Goal: Transaction & Acquisition: Purchase product/service

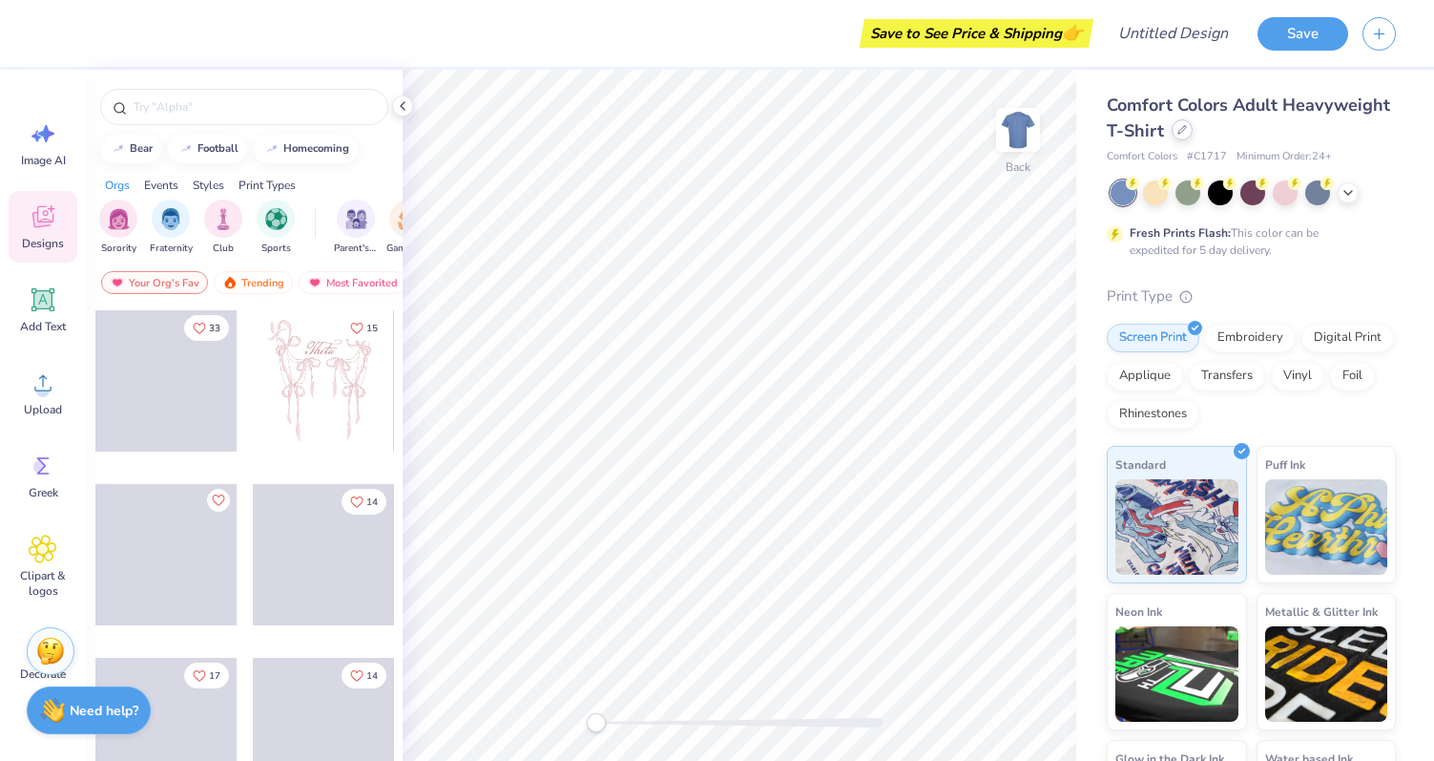
click at [1183, 130] on icon at bounding box center [1183, 130] width 10 height 10
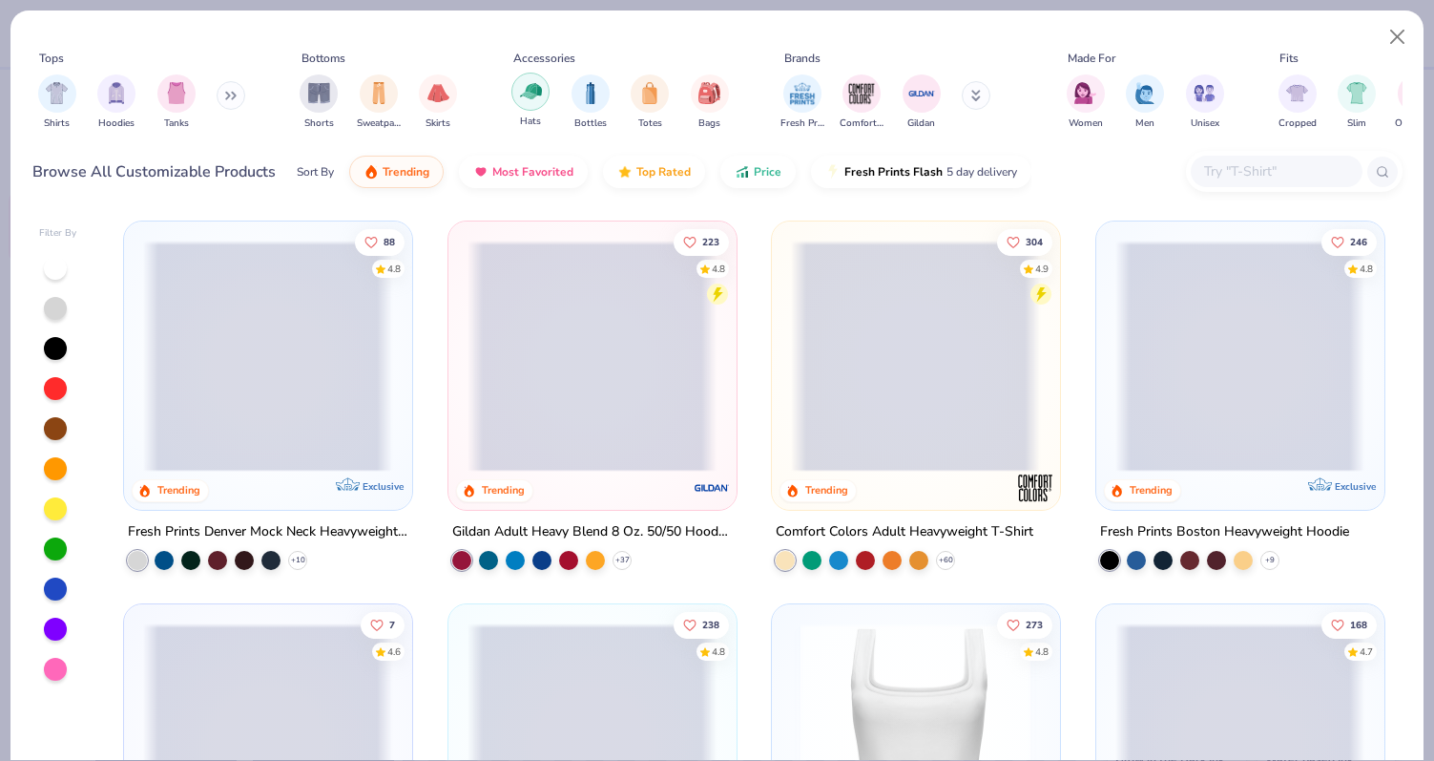
click at [526, 100] on img "filter for Hats" at bounding box center [531, 91] width 22 height 22
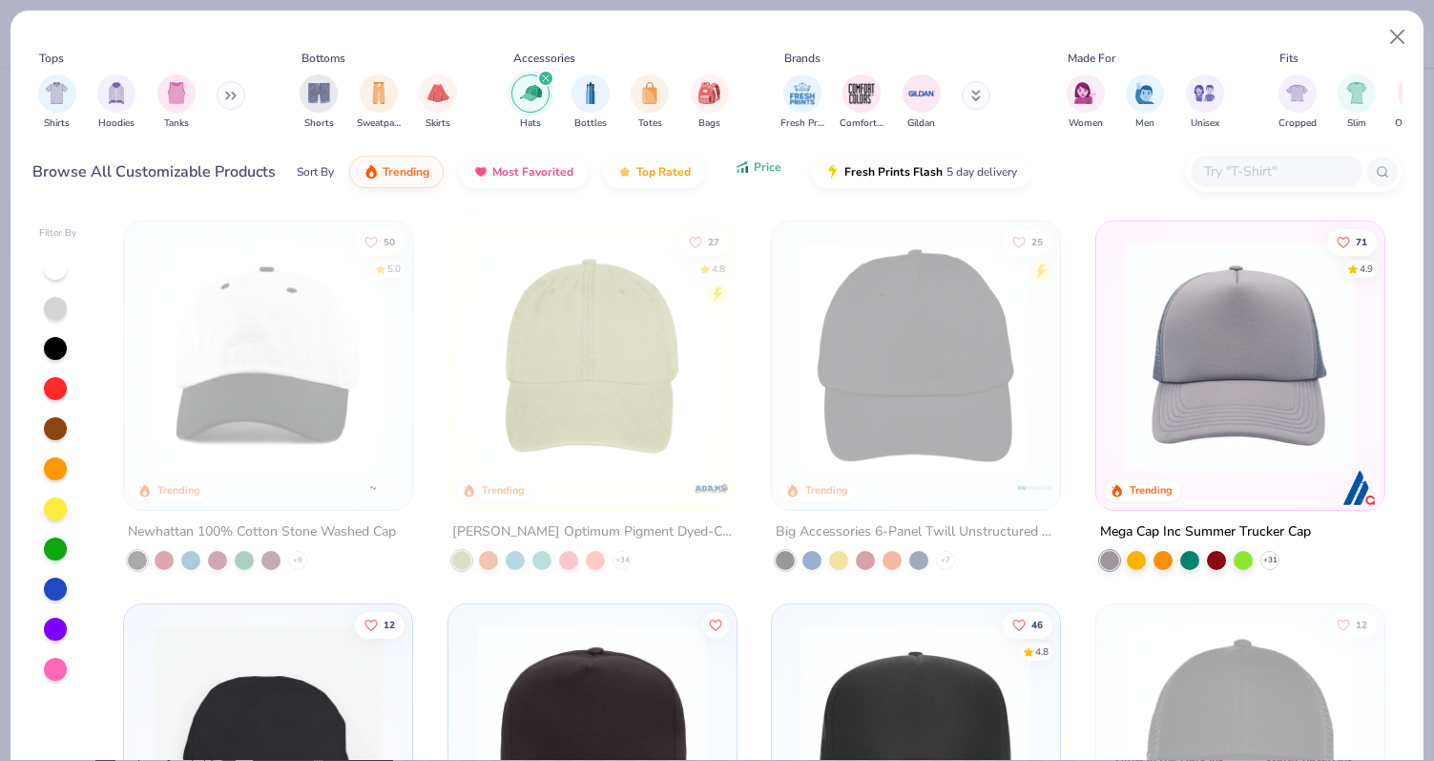
click at [770, 172] on span "Price" at bounding box center [768, 166] width 28 height 15
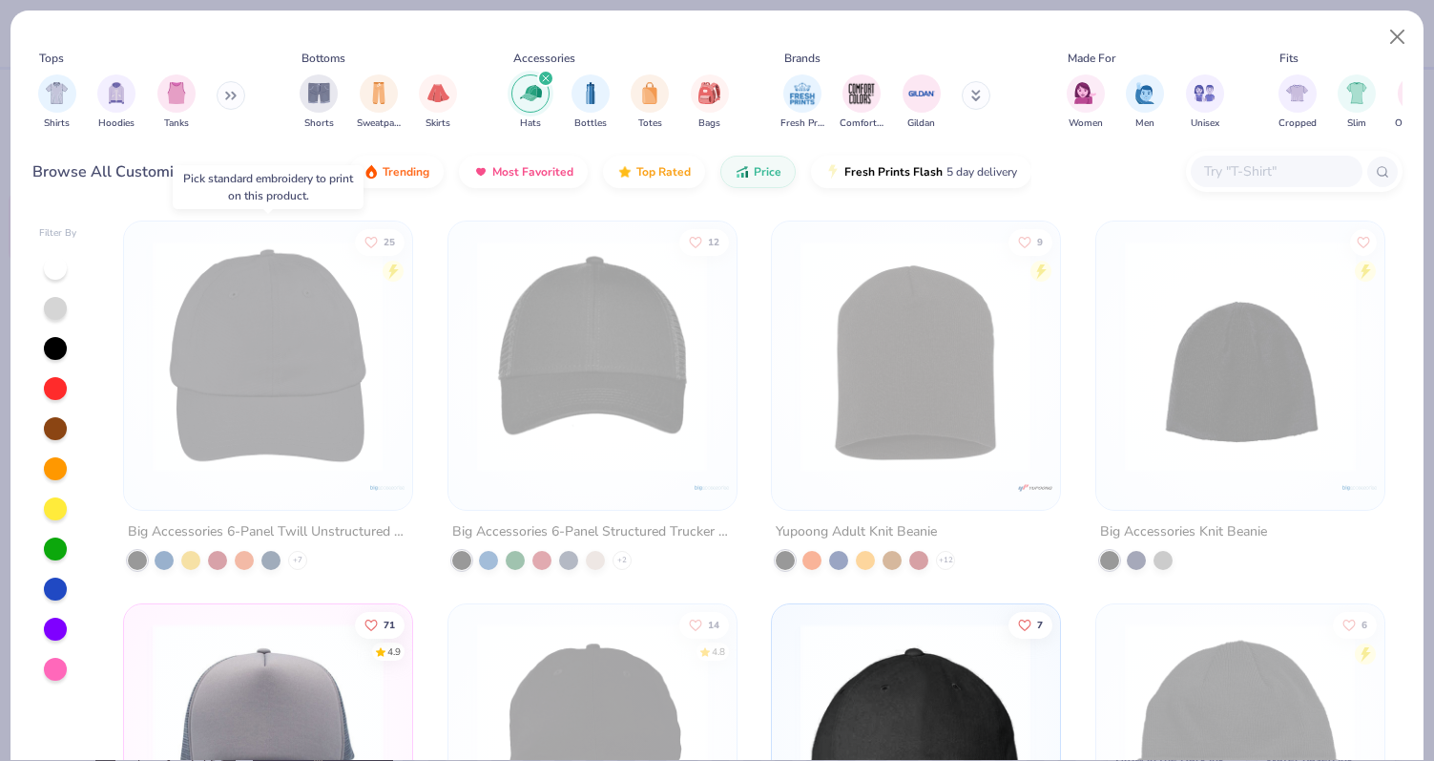
click at [358, 419] on img at bounding box center [267, 356] width 249 height 231
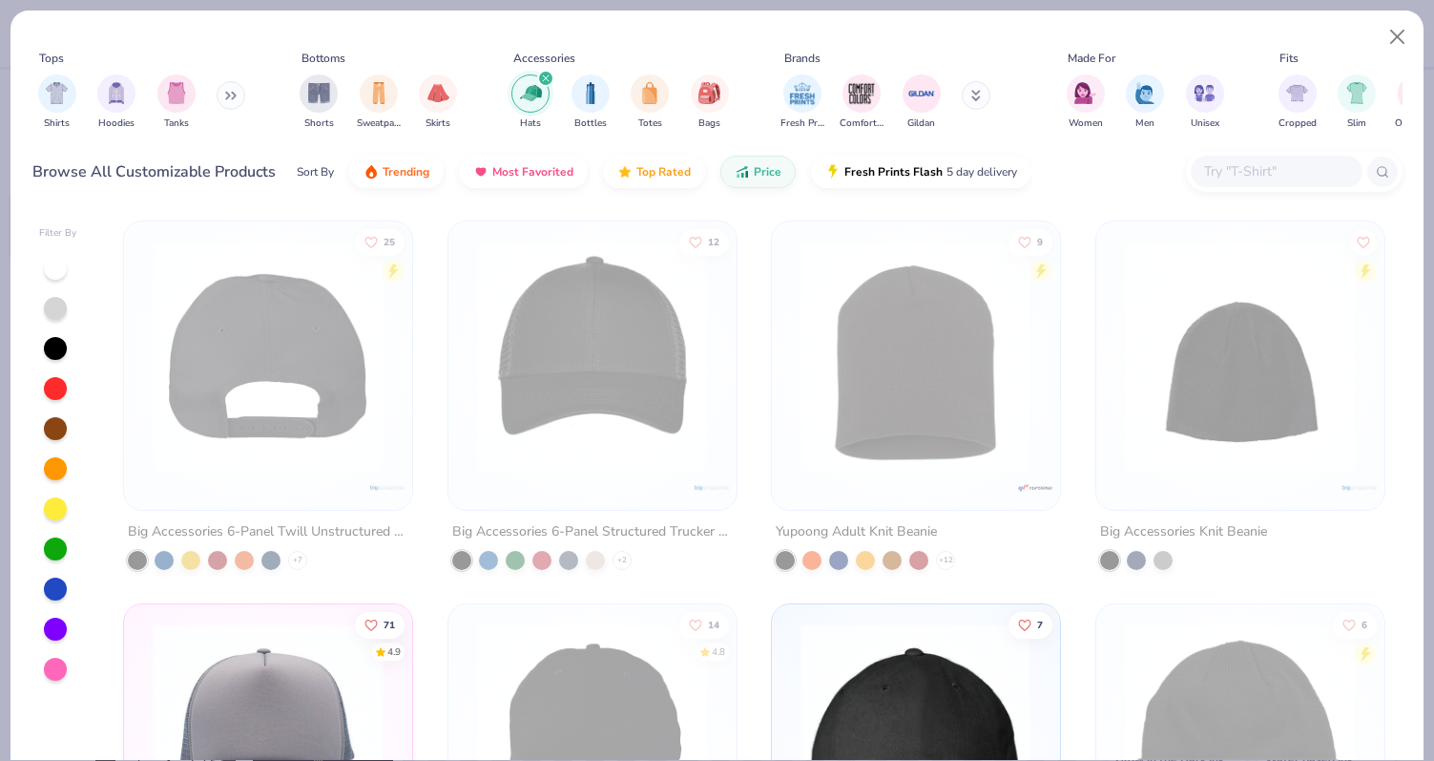
click at [375, 427] on div at bounding box center [268, 356] width 749 height 231
click at [143, 427] on img at bounding box center [18, 356] width 249 height 231
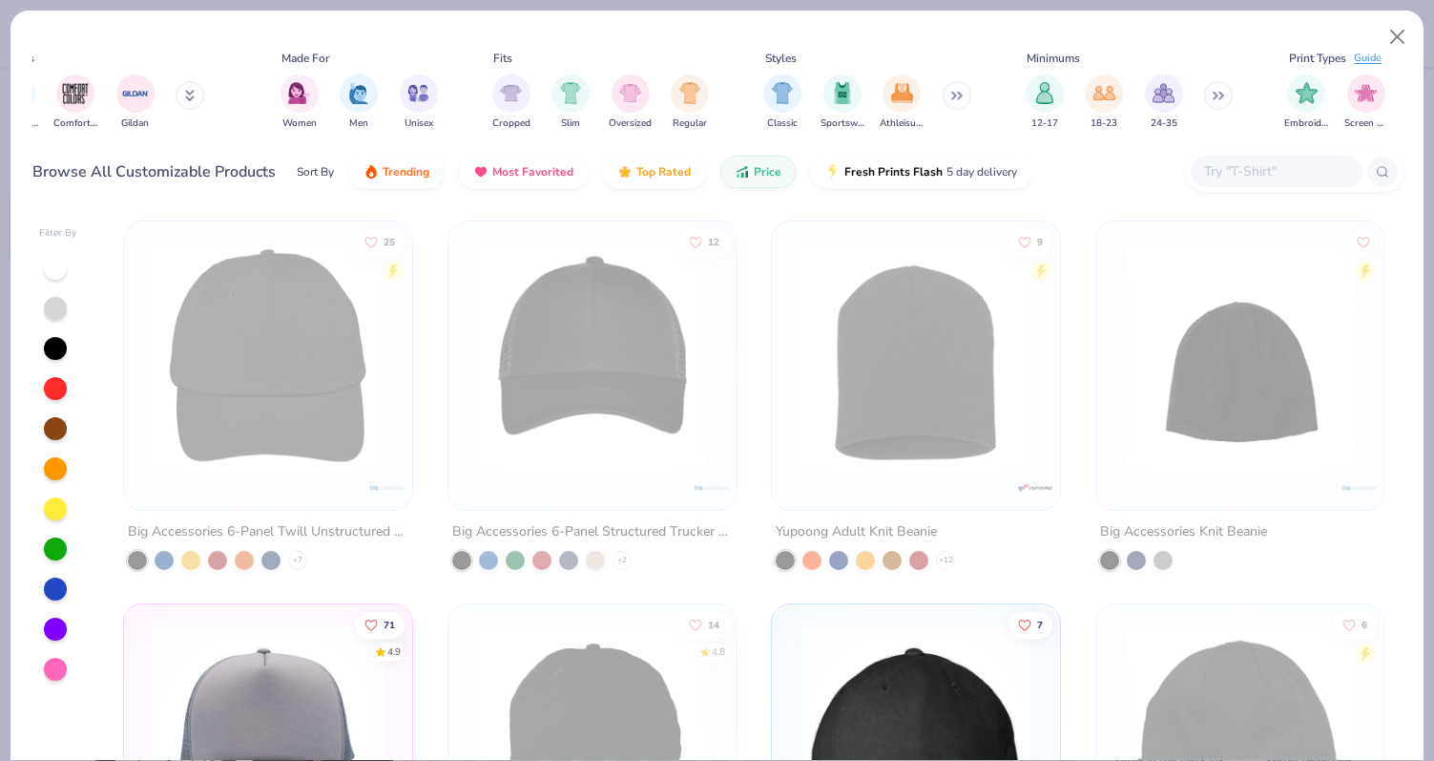
scroll to position [0, 885]
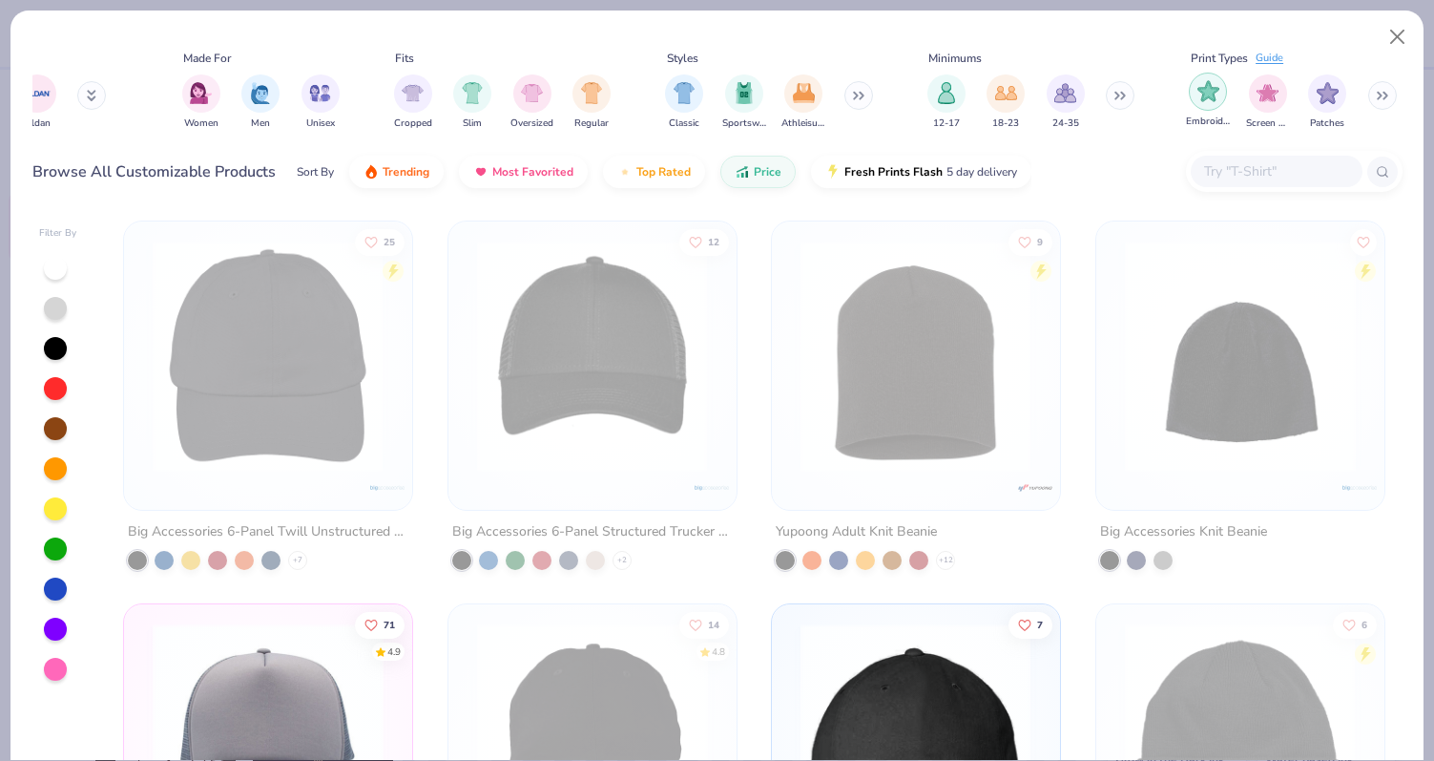
click at [1209, 98] on img "filter for Embroidery" at bounding box center [1209, 91] width 22 height 22
click at [143, 396] on img at bounding box center [18, 356] width 249 height 231
click at [272, 397] on img at bounding box center [267, 356] width 249 height 231
click at [1273, 92] on img "filter for Screen Print" at bounding box center [1268, 91] width 22 height 22
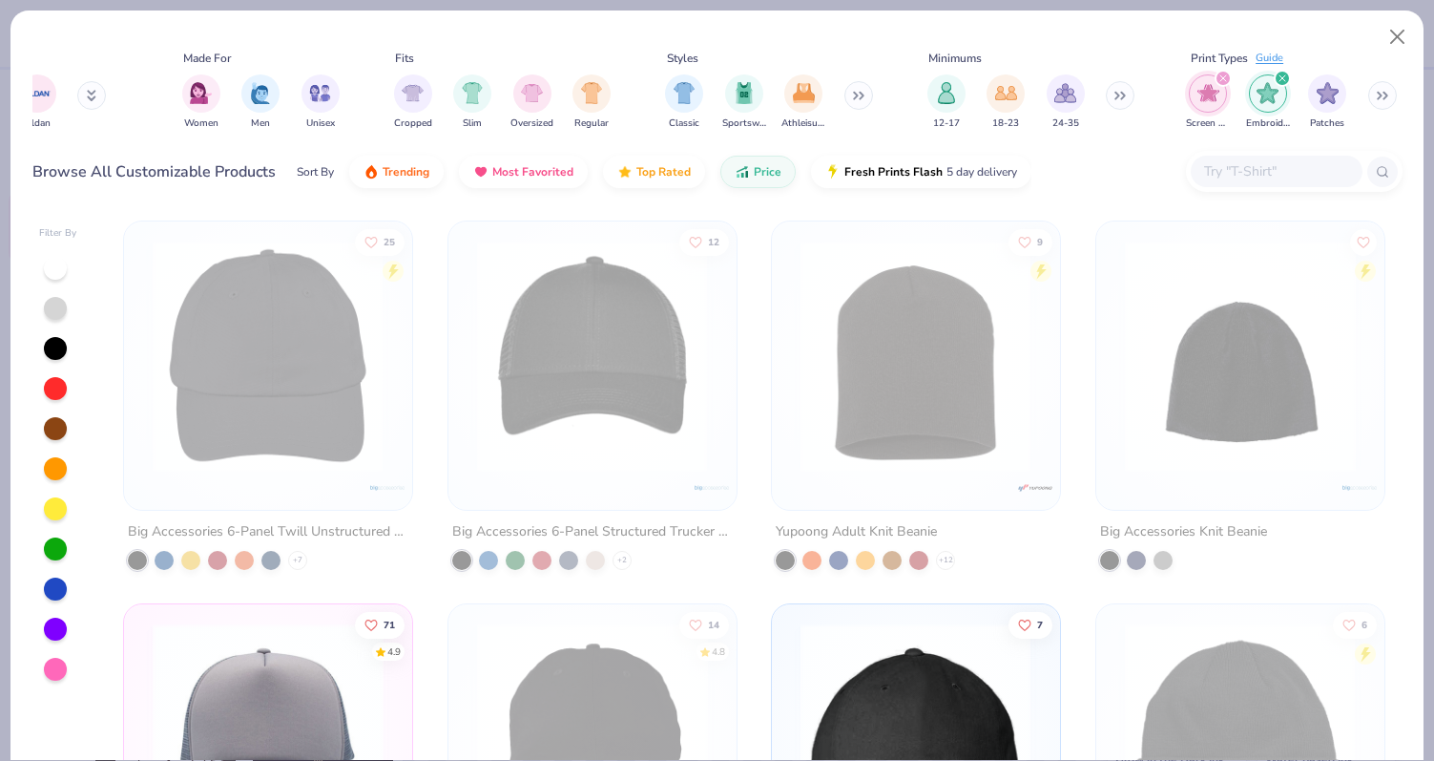
click at [1204, 104] on img "filter for Screen Print" at bounding box center [1209, 93] width 22 height 22
click at [1323, 100] on img "filter for Patches" at bounding box center [1328, 91] width 22 height 22
click at [1281, 77] on icon "filter for Embroidery" at bounding box center [1283, 78] width 6 height 6
click at [1224, 76] on icon "filter for Patches" at bounding box center [1224, 78] width 8 height 8
click at [1396, 34] on button "Close" at bounding box center [1398, 37] width 36 height 36
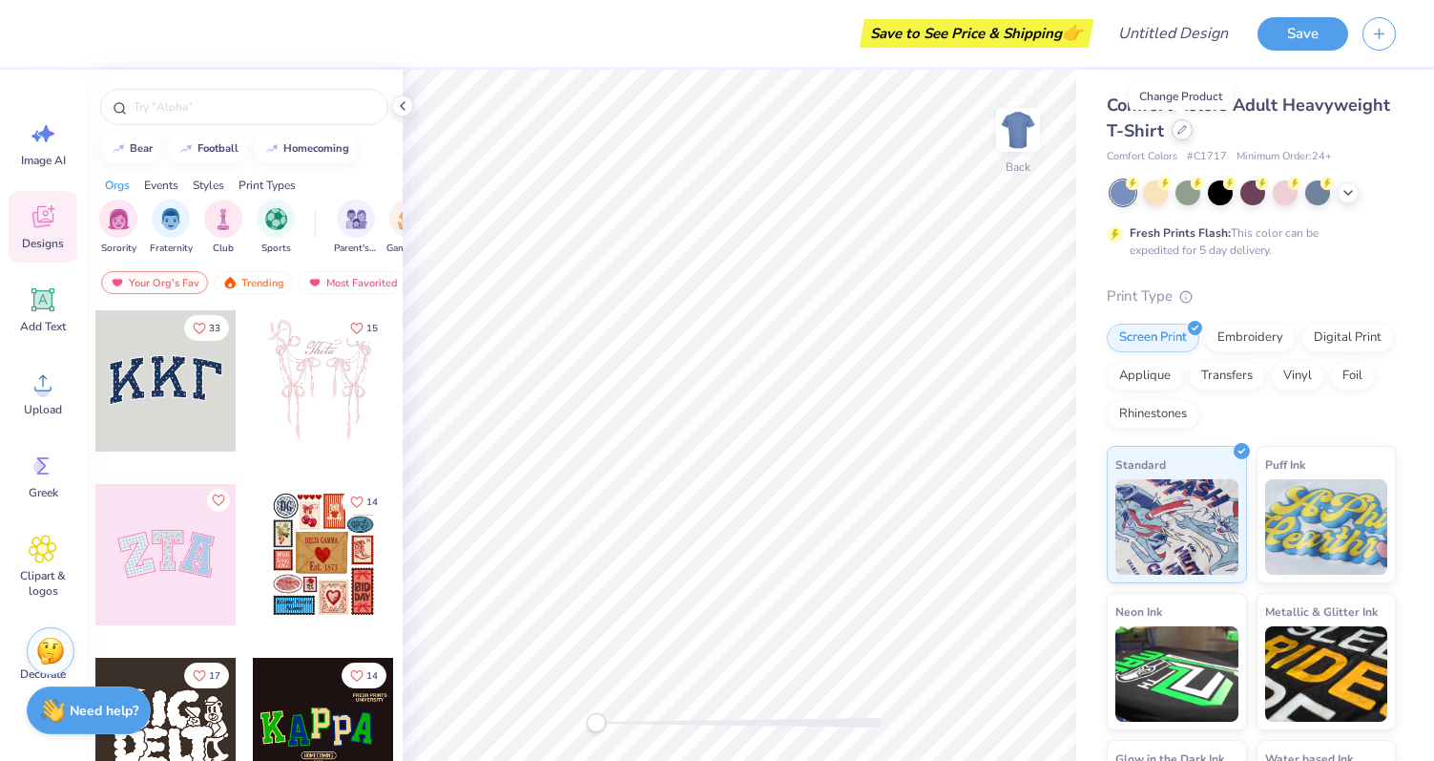
click at [1181, 128] on icon at bounding box center [1183, 130] width 8 height 8
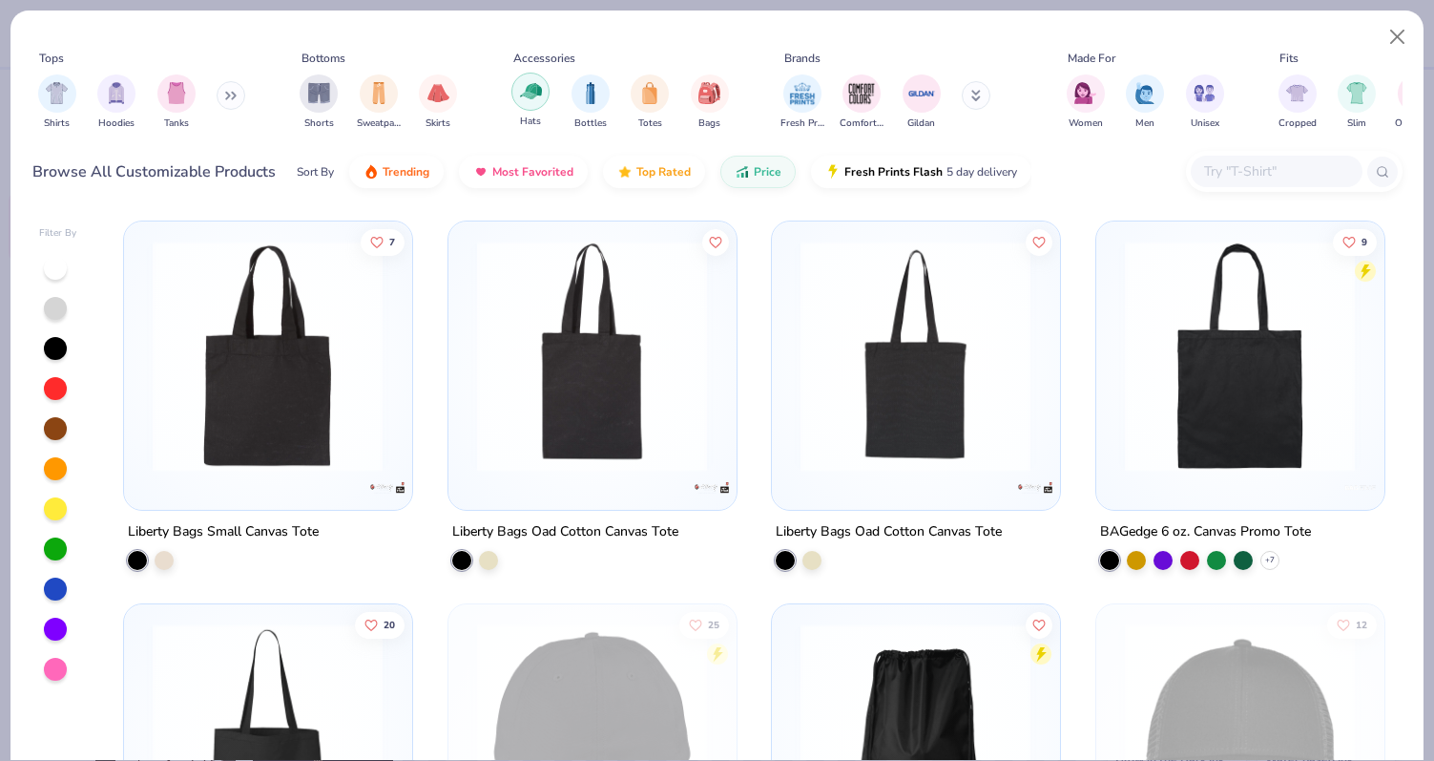
click at [528, 99] on img "filter for Hats" at bounding box center [531, 91] width 22 height 22
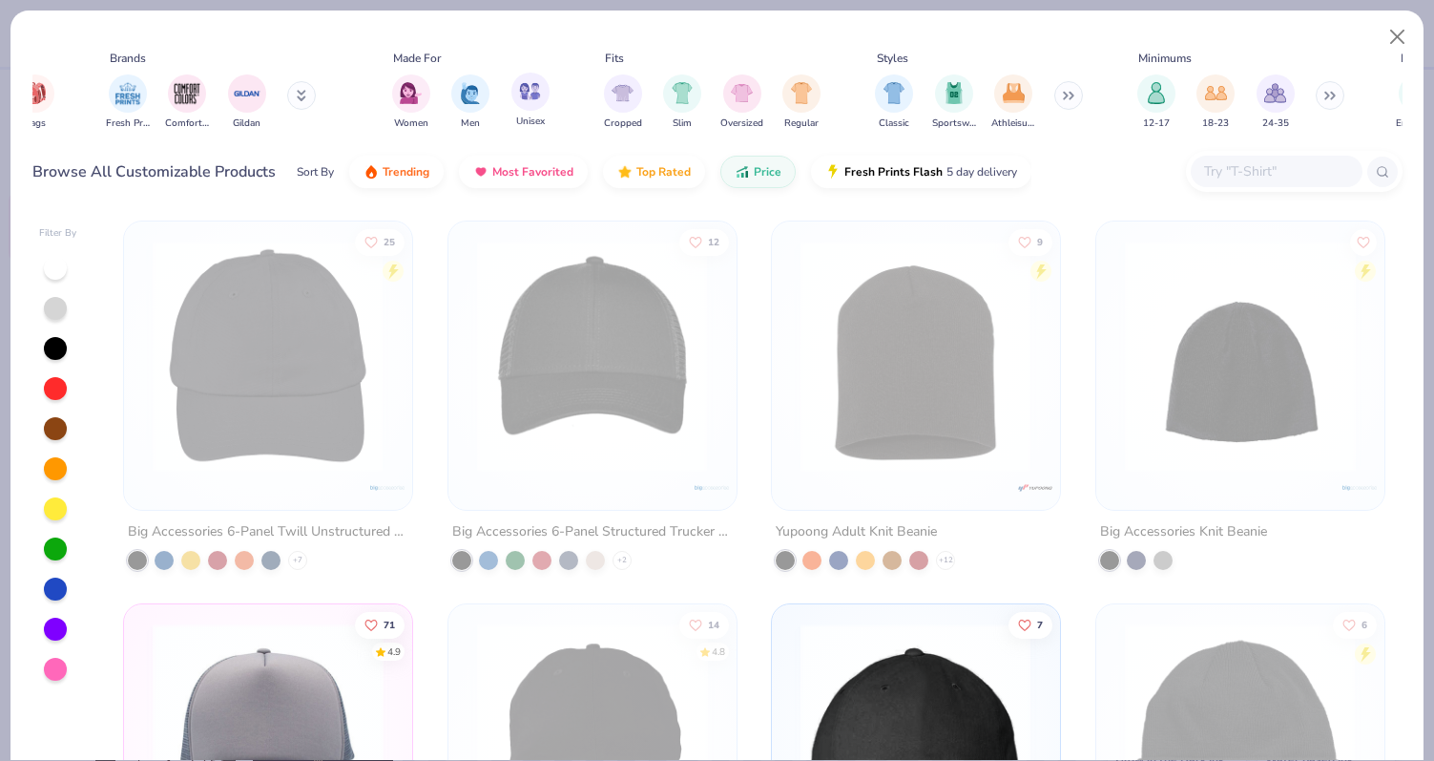
scroll to position [0, 885]
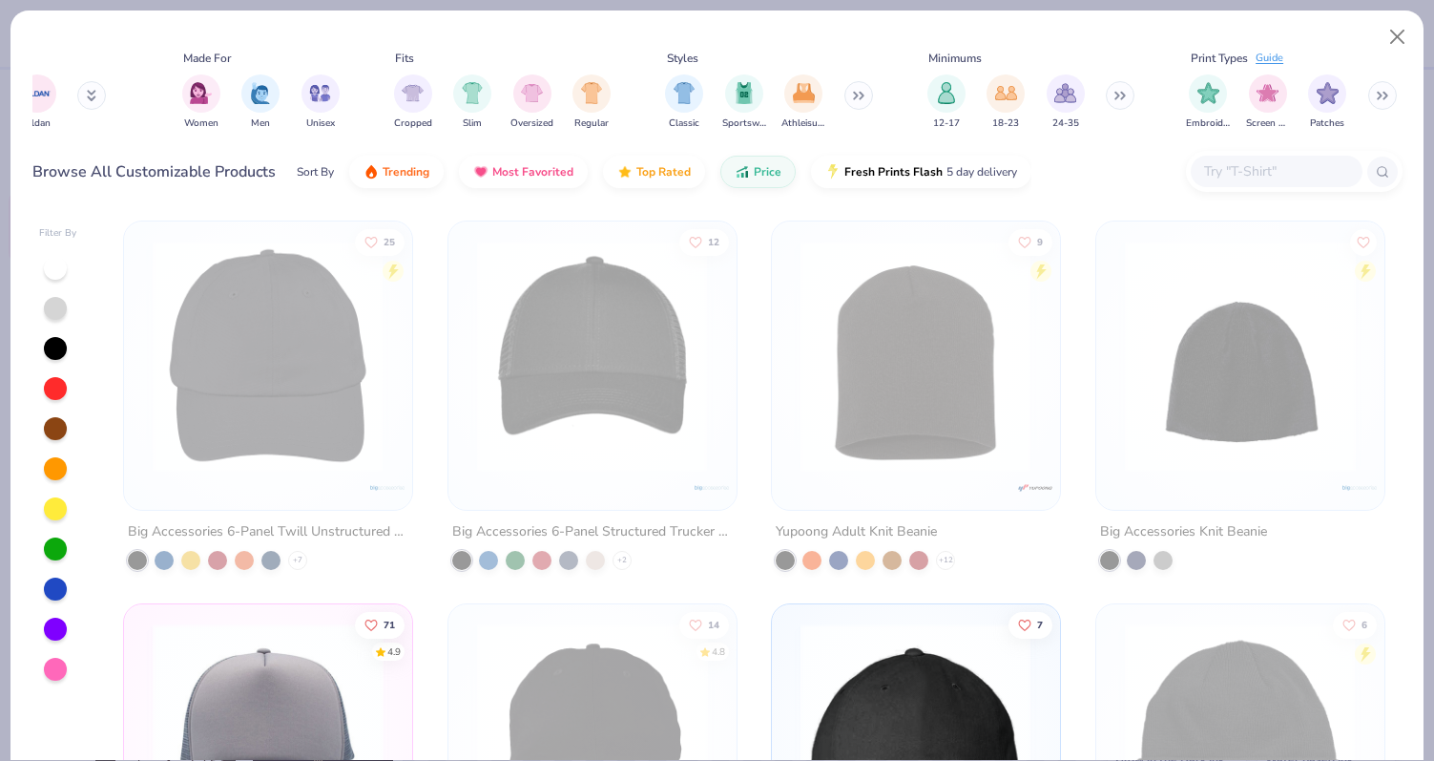
click at [1372, 88] on div "Embroidery Screen Print Patches" at bounding box center [1293, 102] width 220 height 71
click at [1214, 95] on img "filter for Embroidery" at bounding box center [1209, 91] width 22 height 22
click at [580, 412] on img at bounding box center [592, 356] width 249 height 231
click at [1387, 32] on button "Close" at bounding box center [1398, 37] width 36 height 36
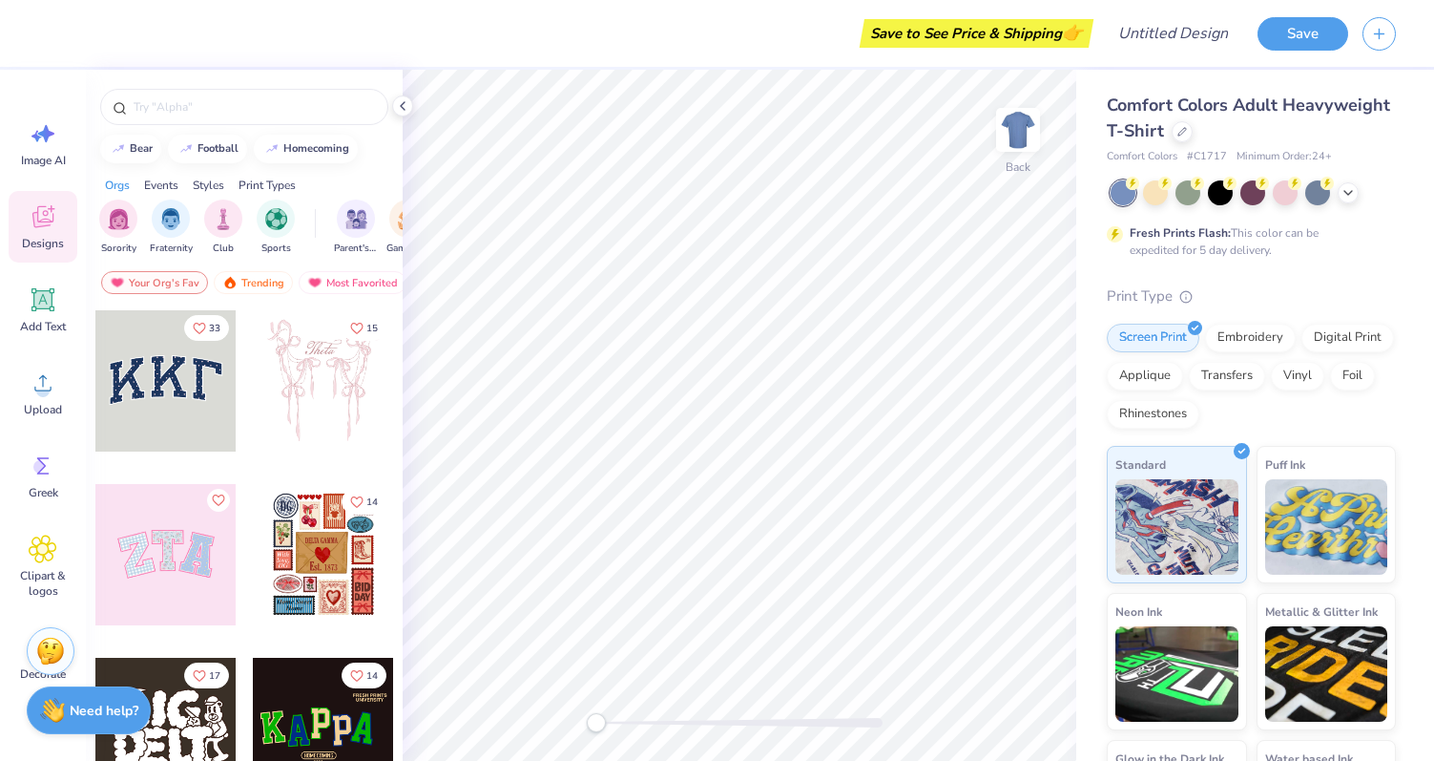
click at [477, 39] on div "Save to See Price & Shipping 👉" at bounding box center [570, 33] width 1036 height 67
click at [1069, 43] on span "👉" at bounding box center [1072, 32] width 21 height 23
click at [1172, 33] on input "Design Title" at bounding box center [1197, 33] width 94 height 38
click at [1202, 127] on div "Comfort Colors Adult Heavyweight T-Shirt" at bounding box center [1251, 119] width 289 height 52
click at [1267, 353] on div "Screen Print Embroidery Digital Print Applique Transfers Vinyl Foil Rhinestones" at bounding box center [1251, 376] width 289 height 105
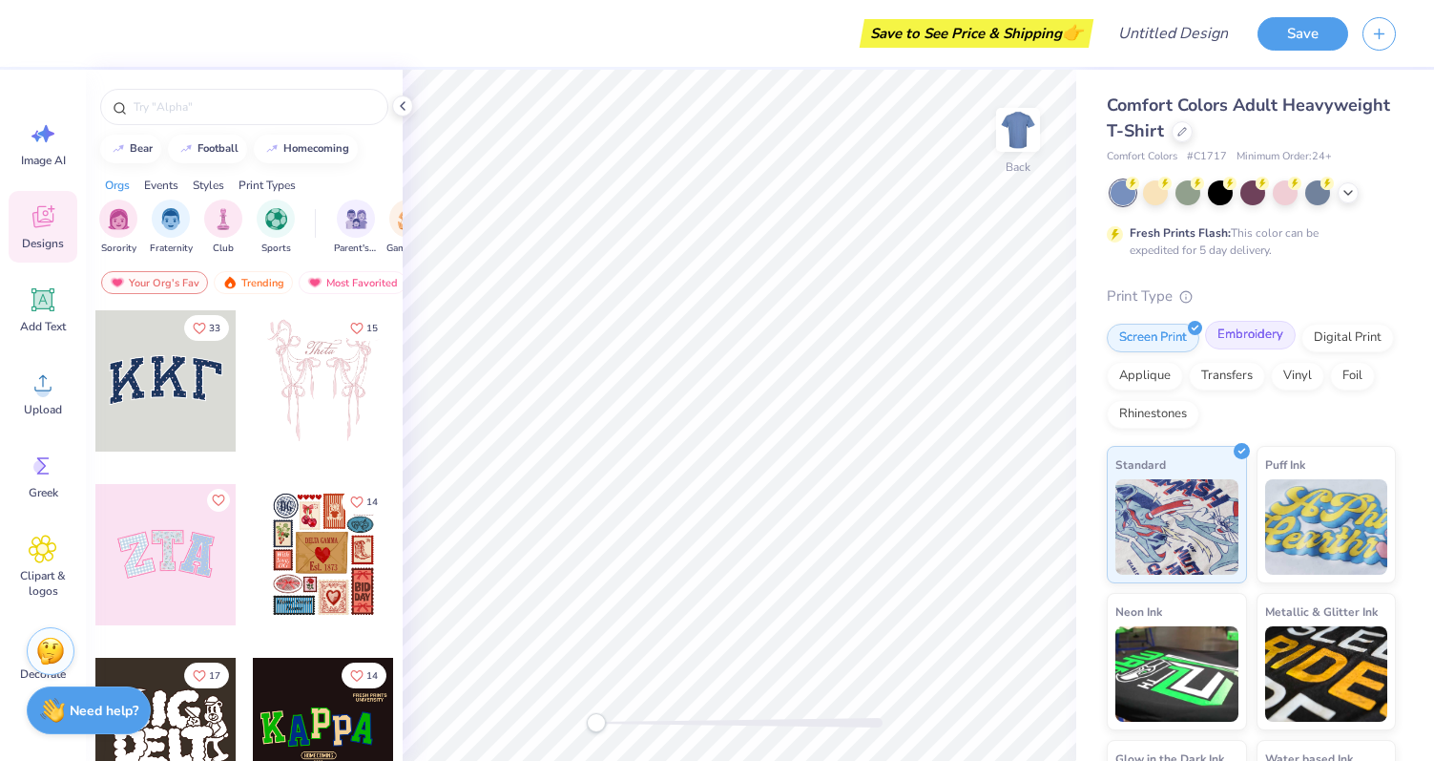
click at [1256, 345] on div "Embroidery" at bounding box center [1250, 335] width 91 height 29
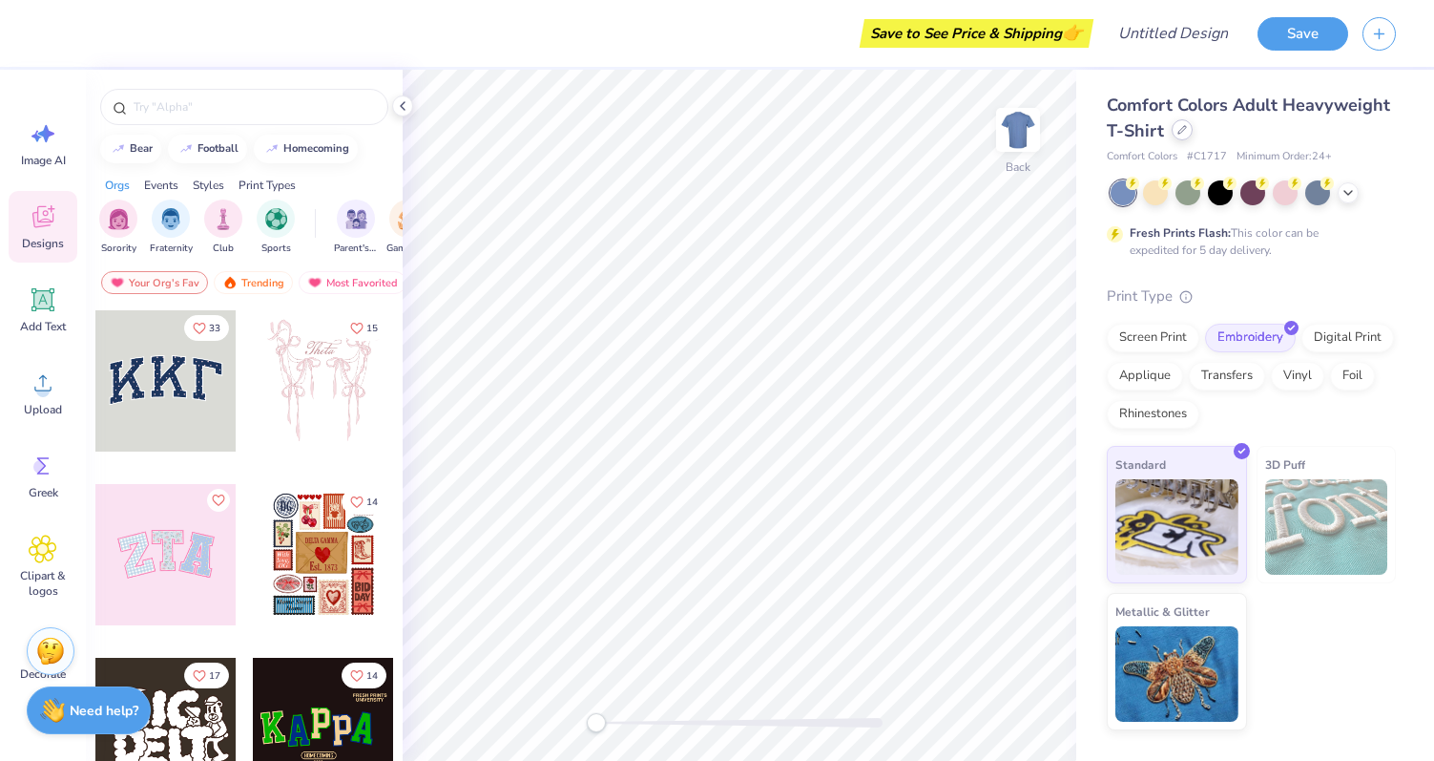
click at [1181, 134] on icon at bounding box center [1183, 130] width 10 height 10
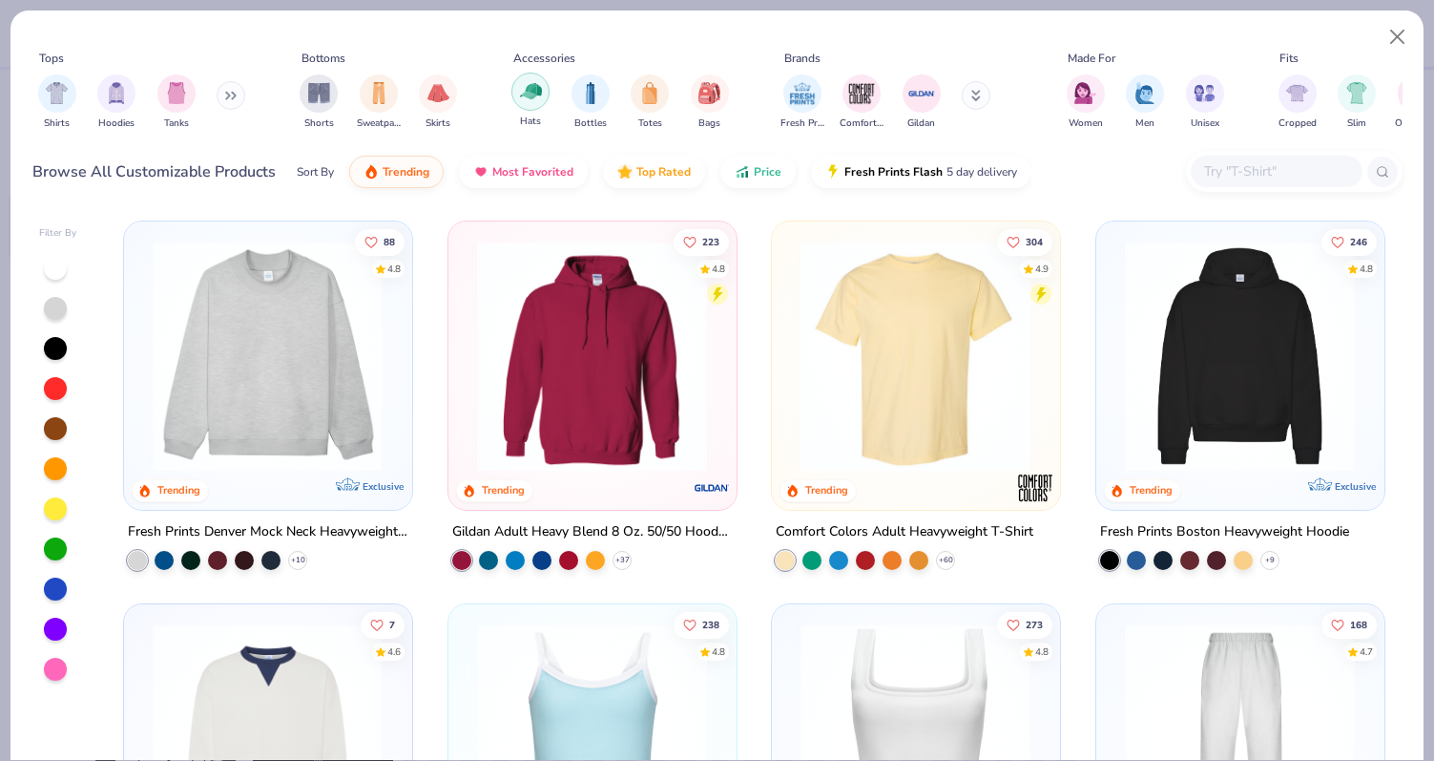
click at [529, 101] on img "filter for Hats" at bounding box center [531, 91] width 22 height 22
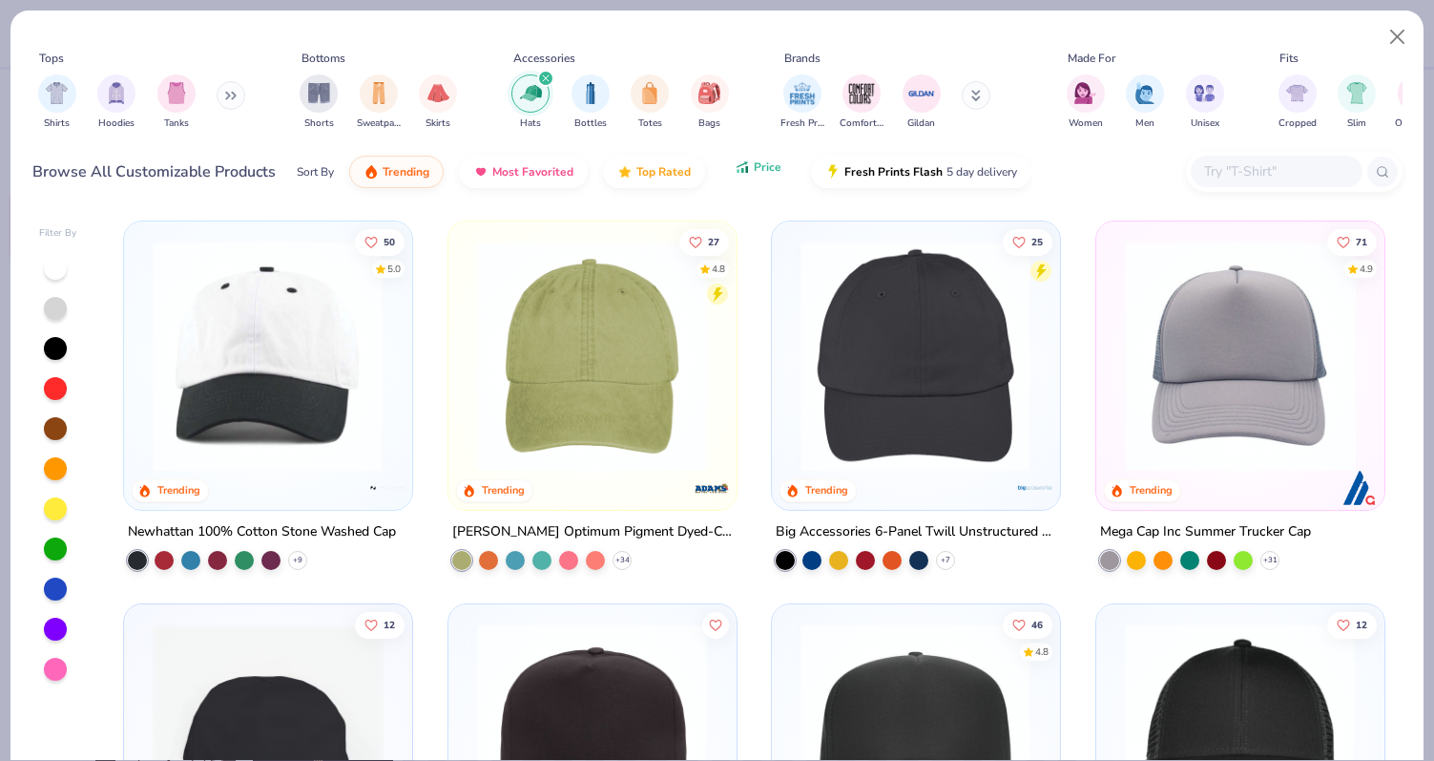
click at [770, 171] on span "Price" at bounding box center [768, 166] width 28 height 15
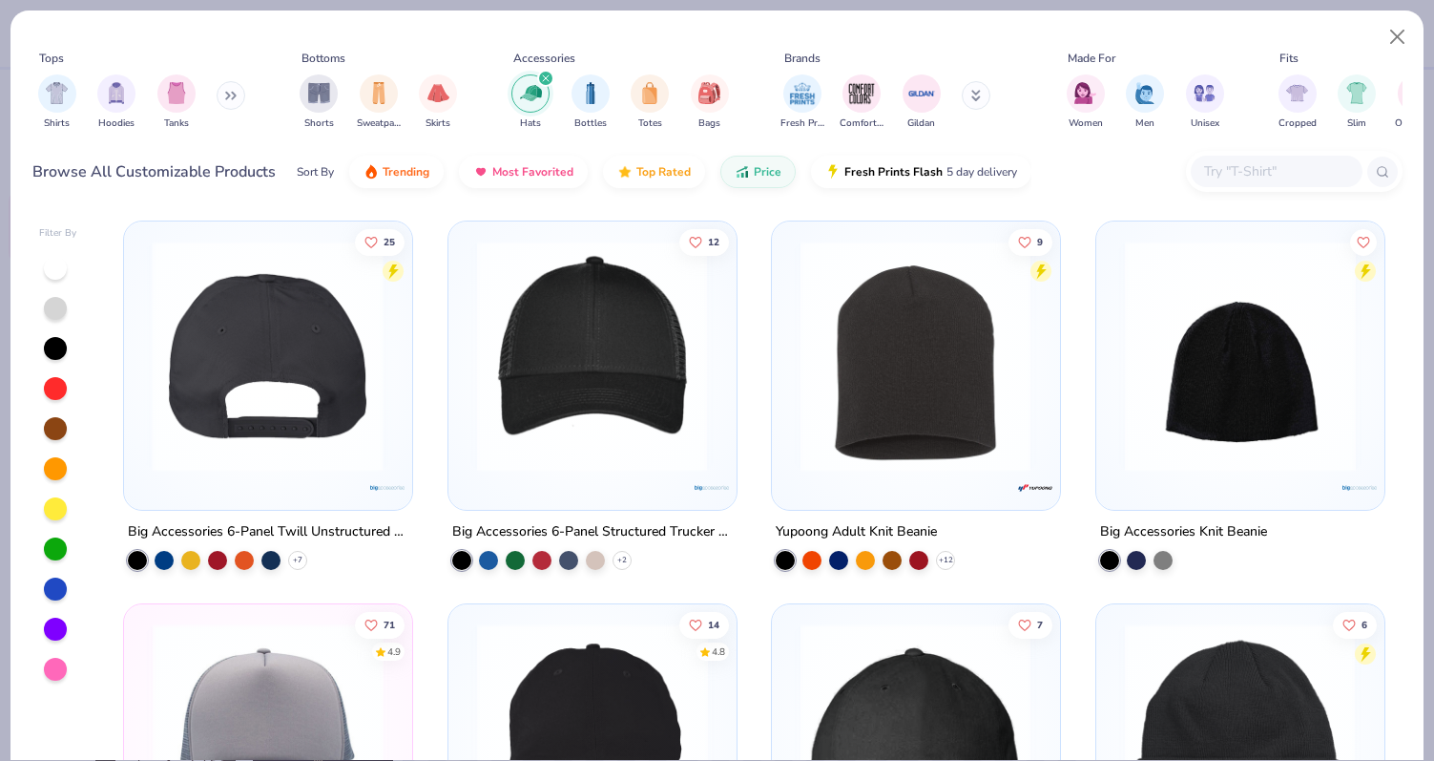
click at [143, 311] on img at bounding box center [18, 356] width 249 height 231
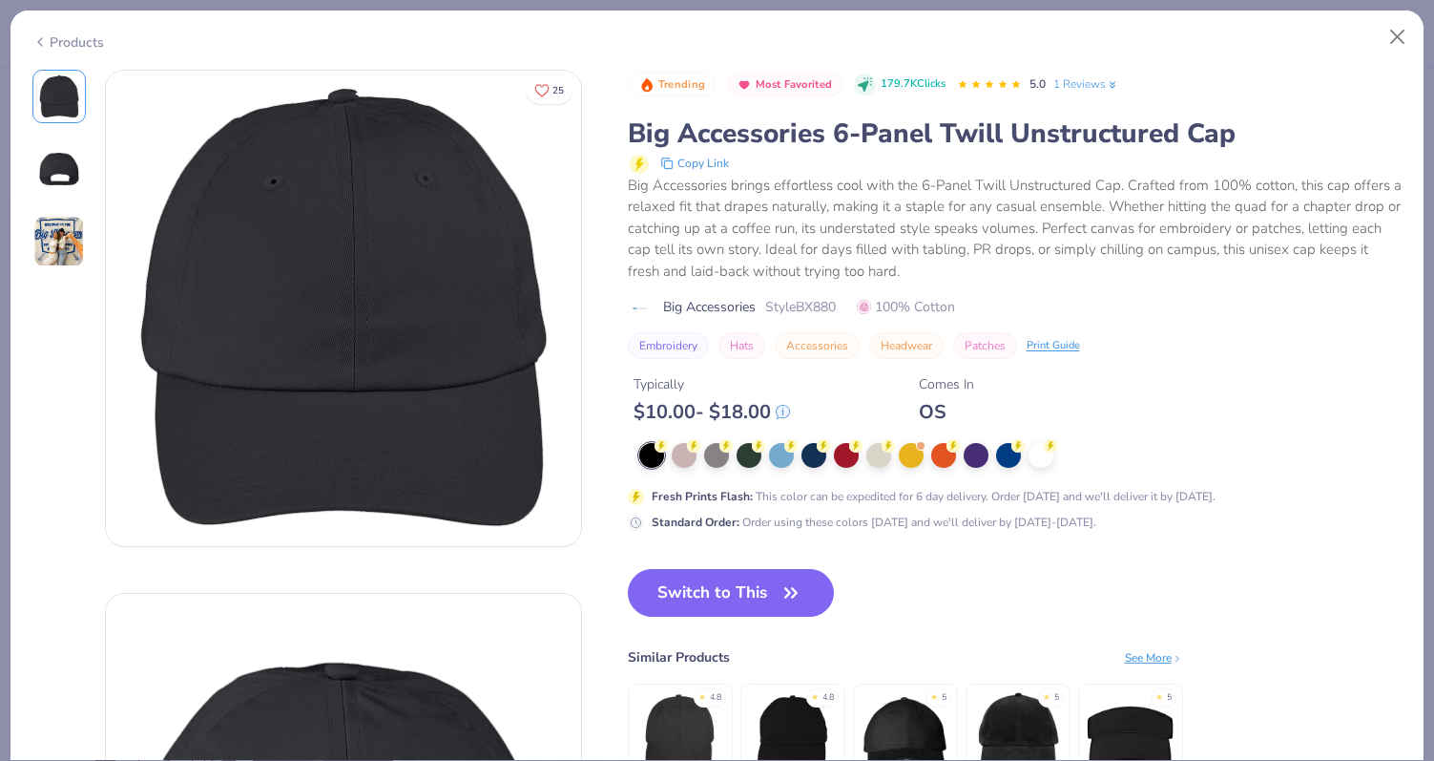
click at [54, 236] on img at bounding box center [59, 242] width 52 height 52
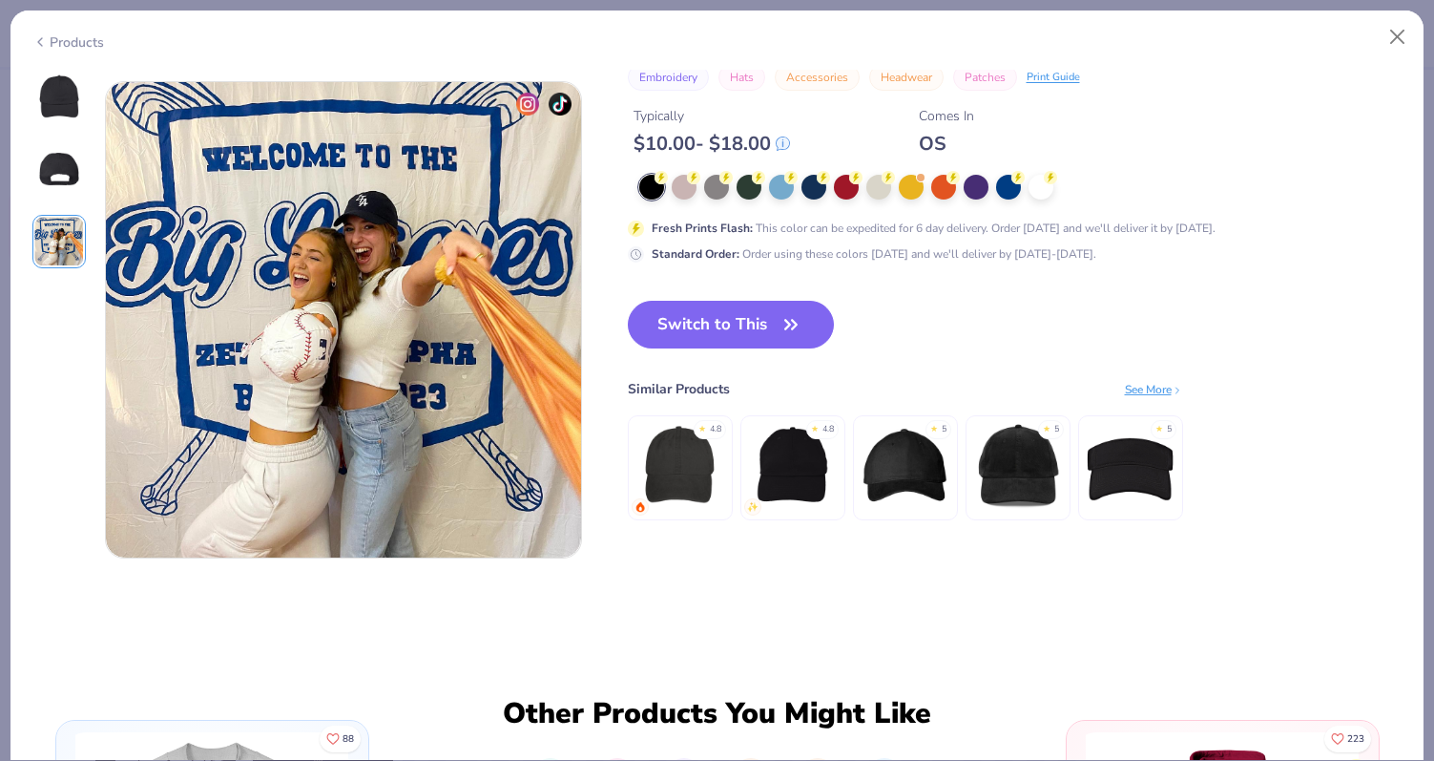
scroll to position [1046, 0]
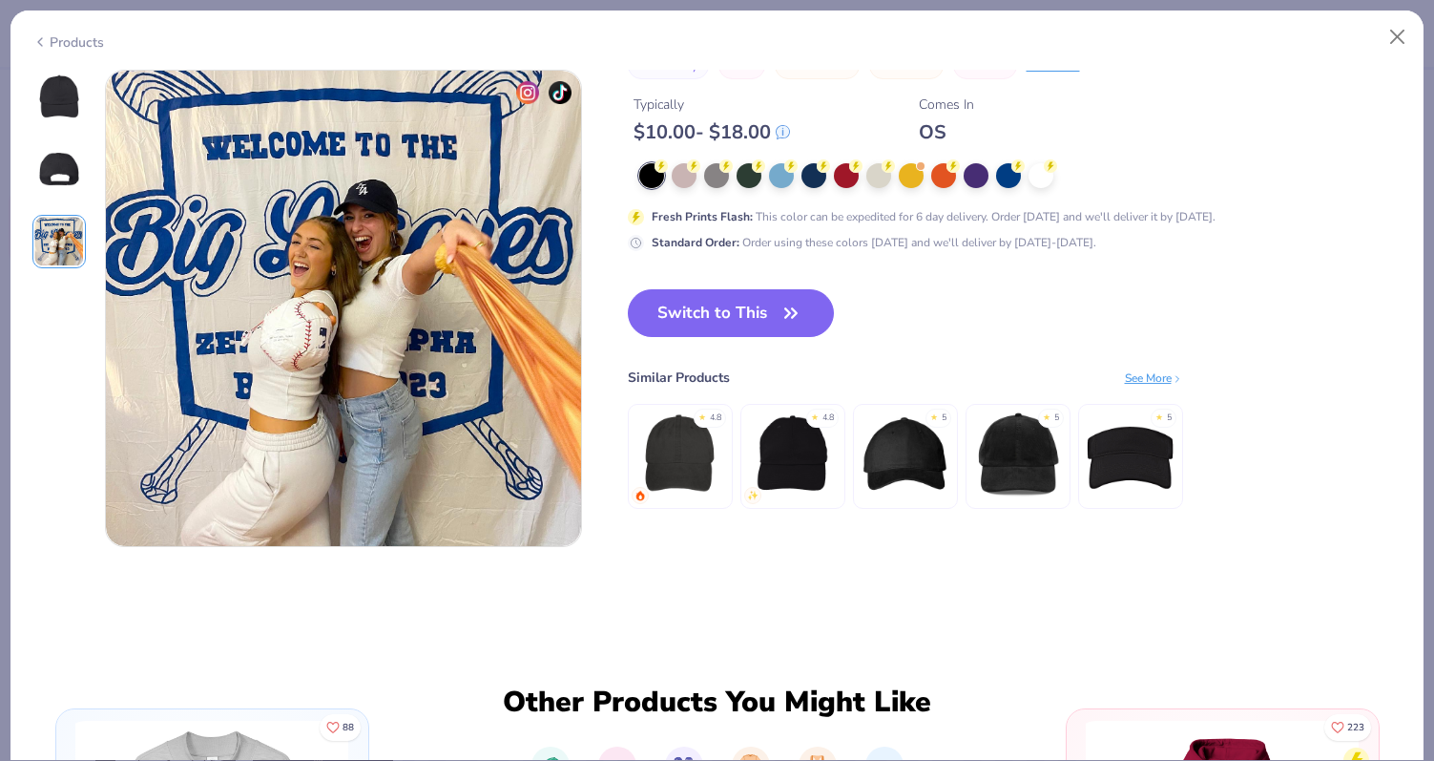
click at [65, 108] on img at bounding box center [59, 96] width 46 height 46
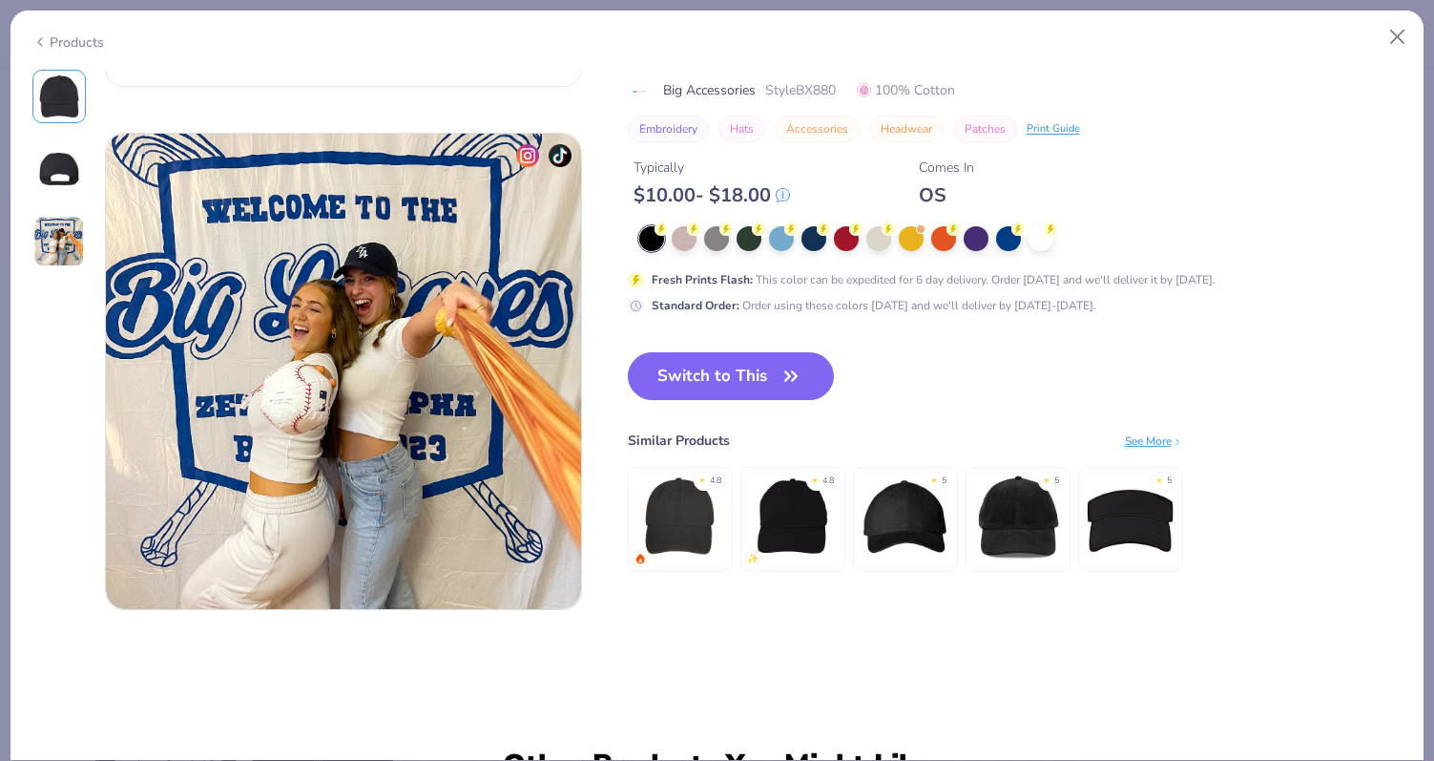
scroll to position [977, 0]
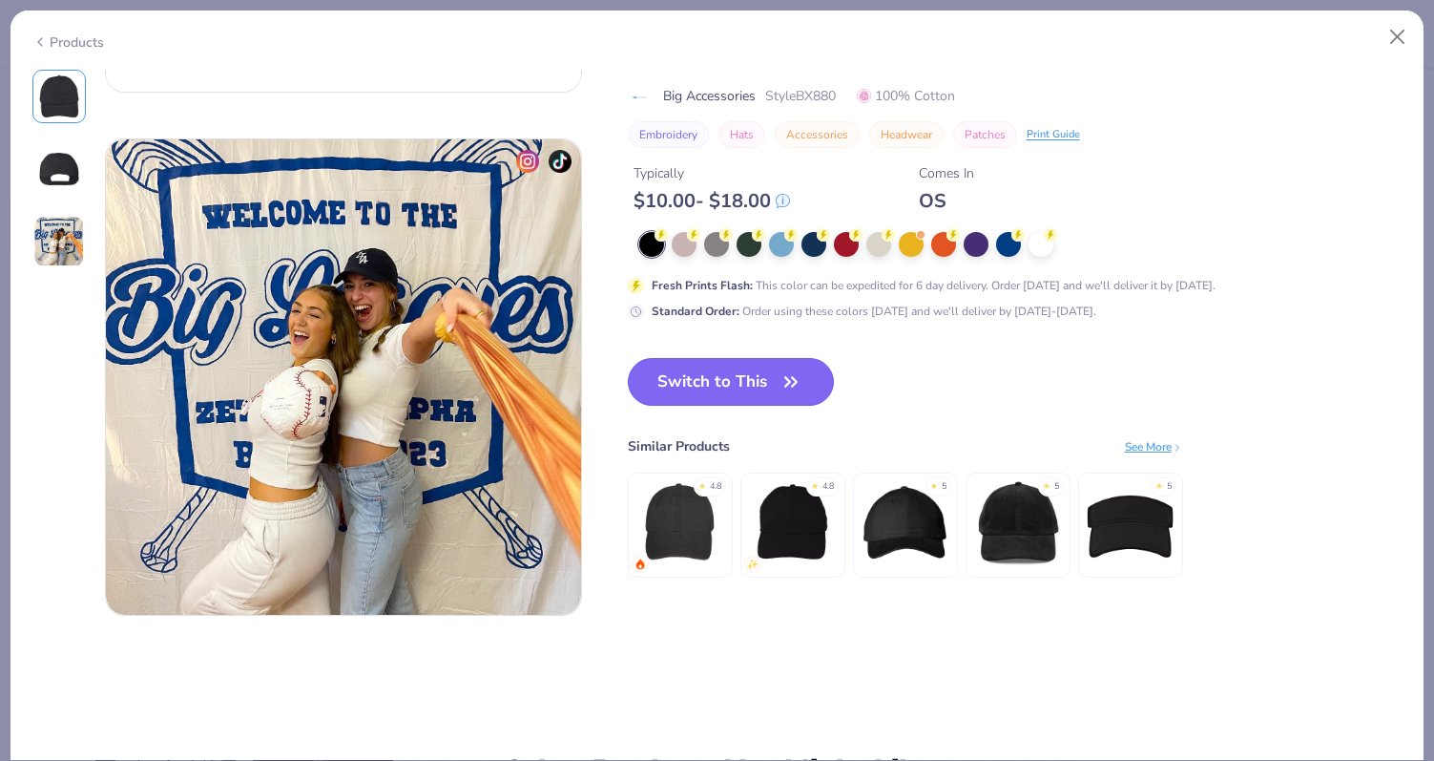
click at [759, 399] on button "Switch to This" at bounding box center [731, 382] width 207 height 48
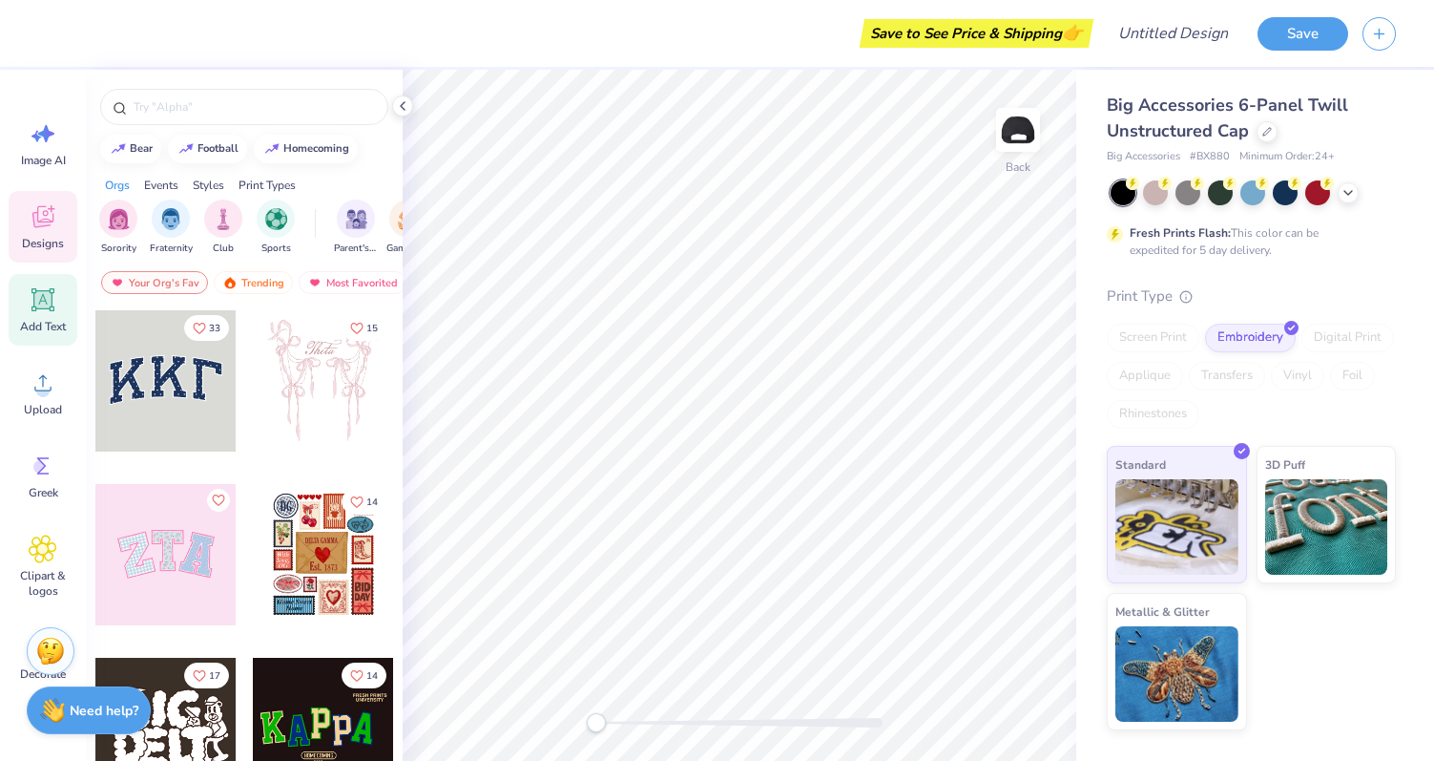
click at [49, 339] on div "Add Text" at bounding box center [43, 310] width 69 height 72
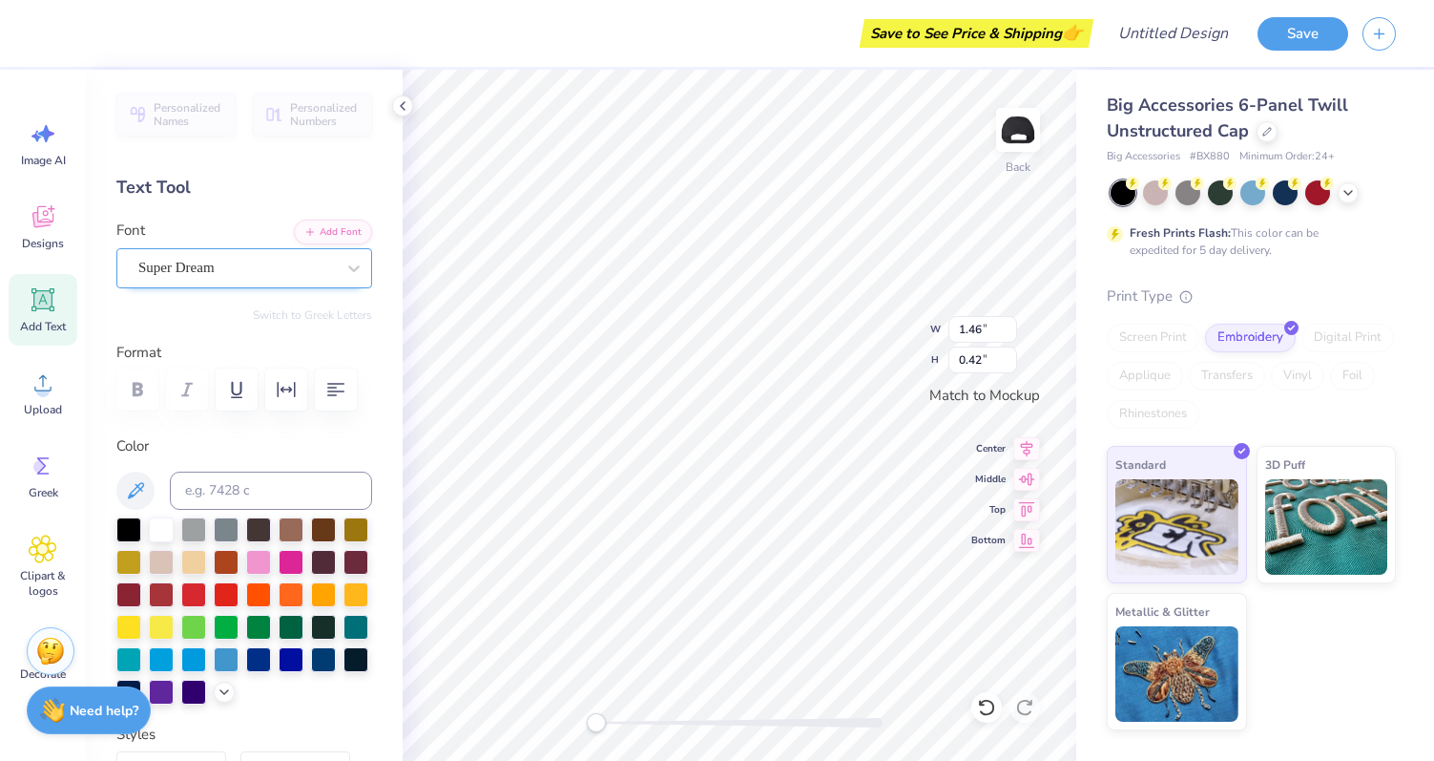
scroll to position [0, 5]
type textarea "Theta Phi Alpha"
click at [313, 282] on div "Super Dream" at bounding box center [236, 268] width 200 height 30
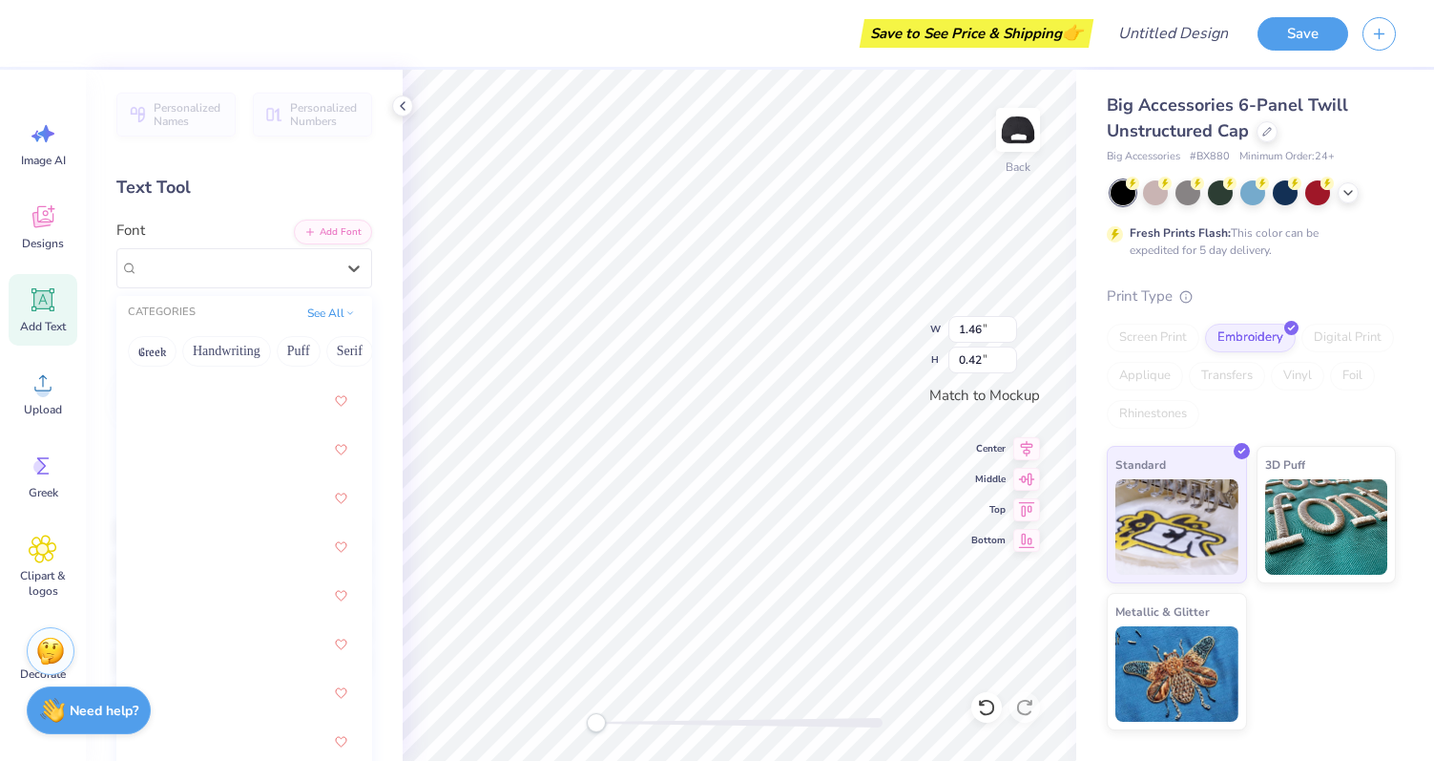
scroll to position [2247, 0]
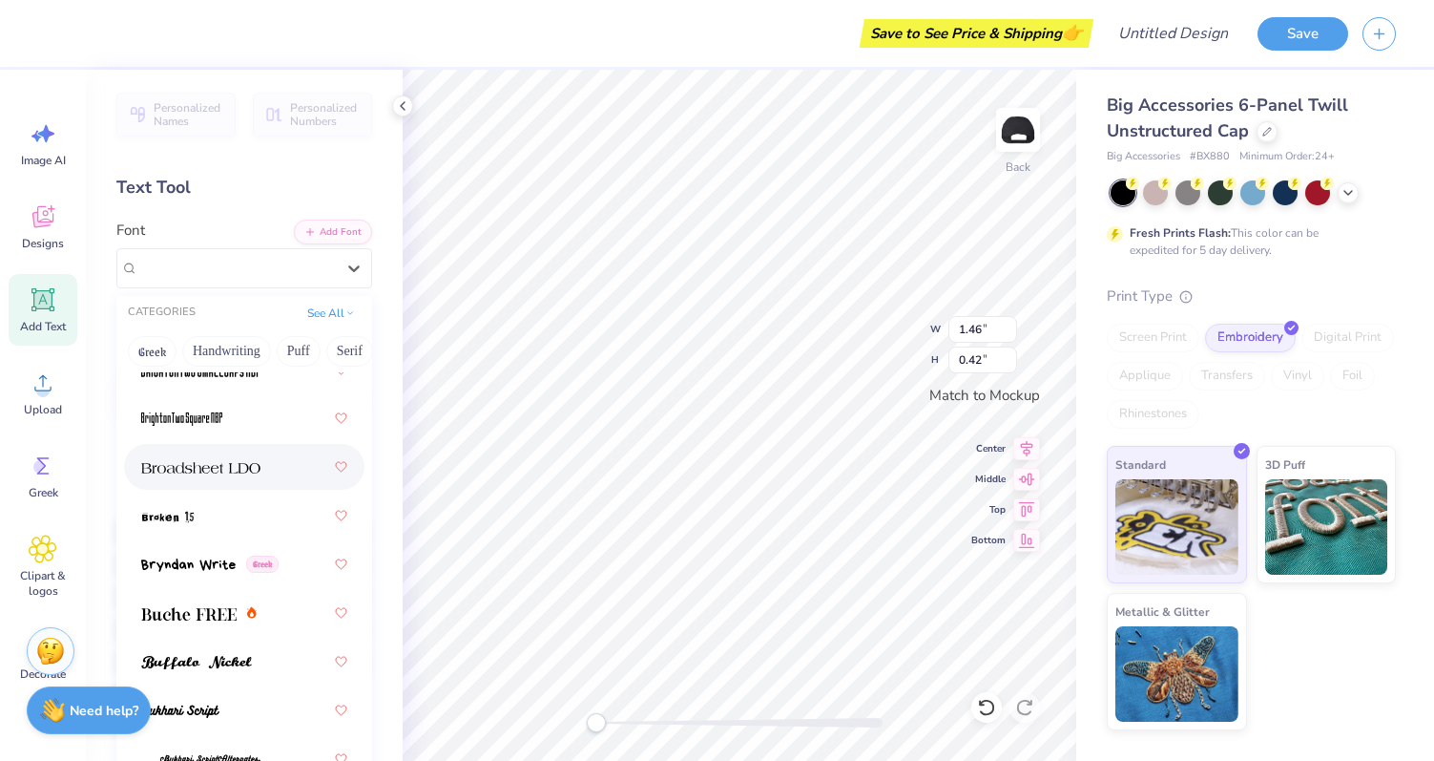
click at [243, 450] on div at bounding box center [244, 467] width 206 height 34
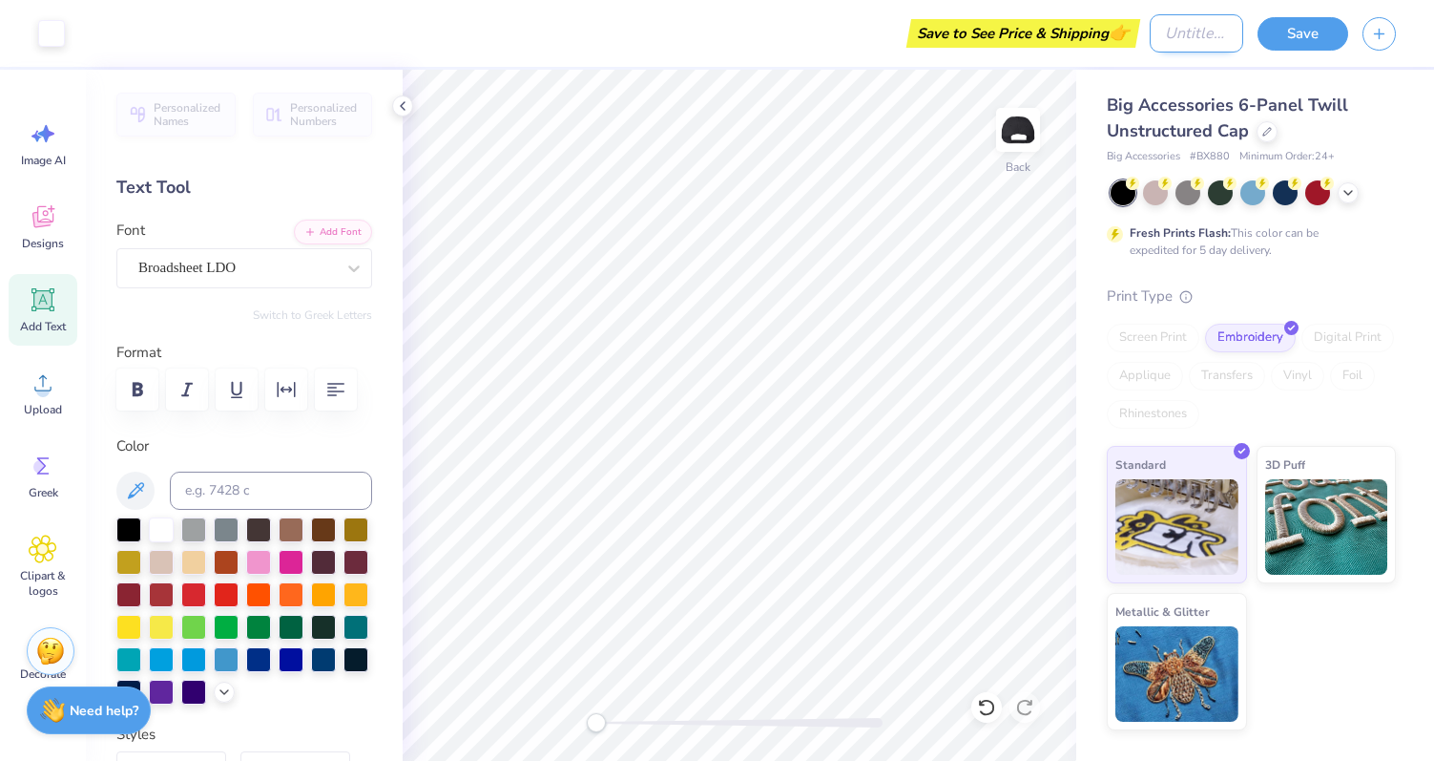
click at [1162, 45] on input "Design Title" at bounding box center [1197, 33] width 94 height 38
type input "r"
type input "check hat"
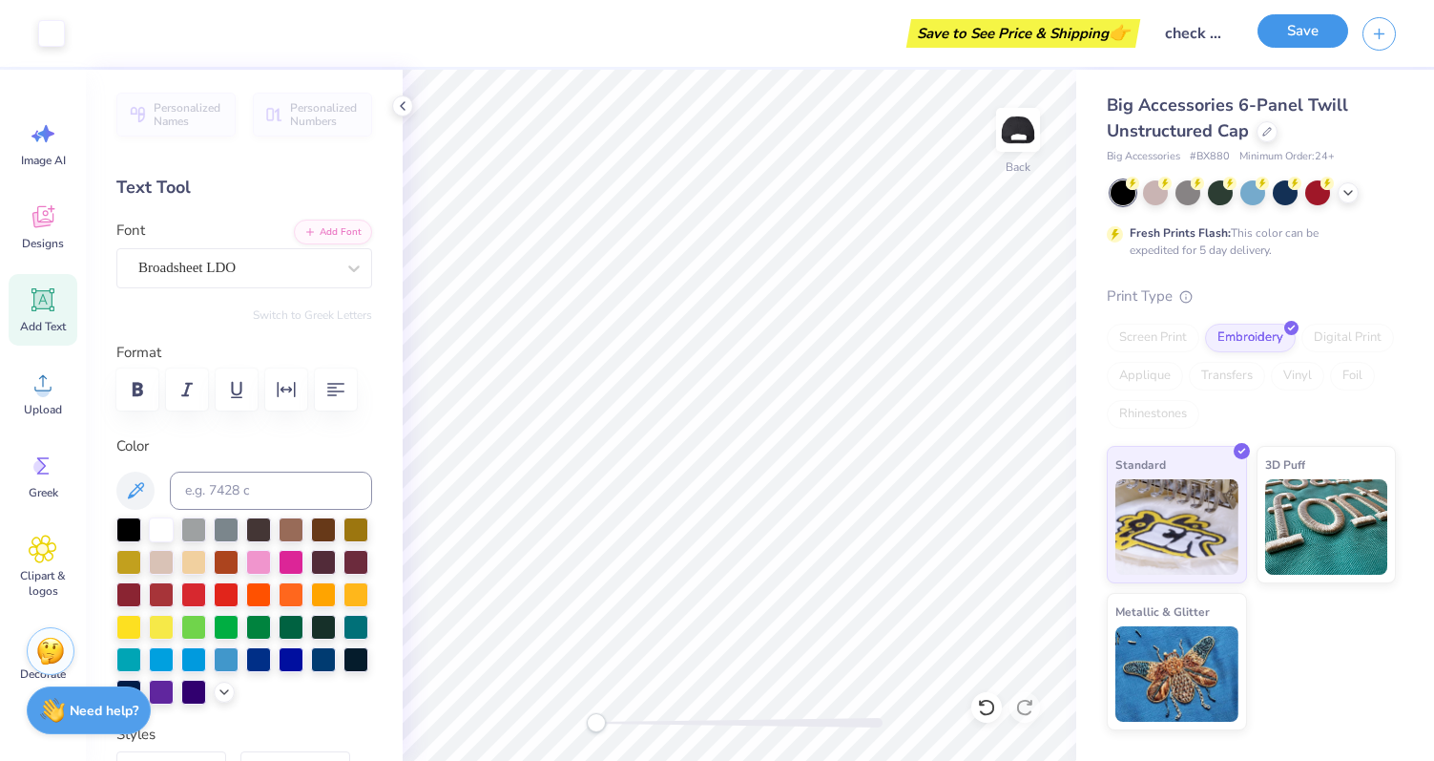
click at [1286, 33] on button "Save" at bounding box center [1303, 30] width 91 height 33
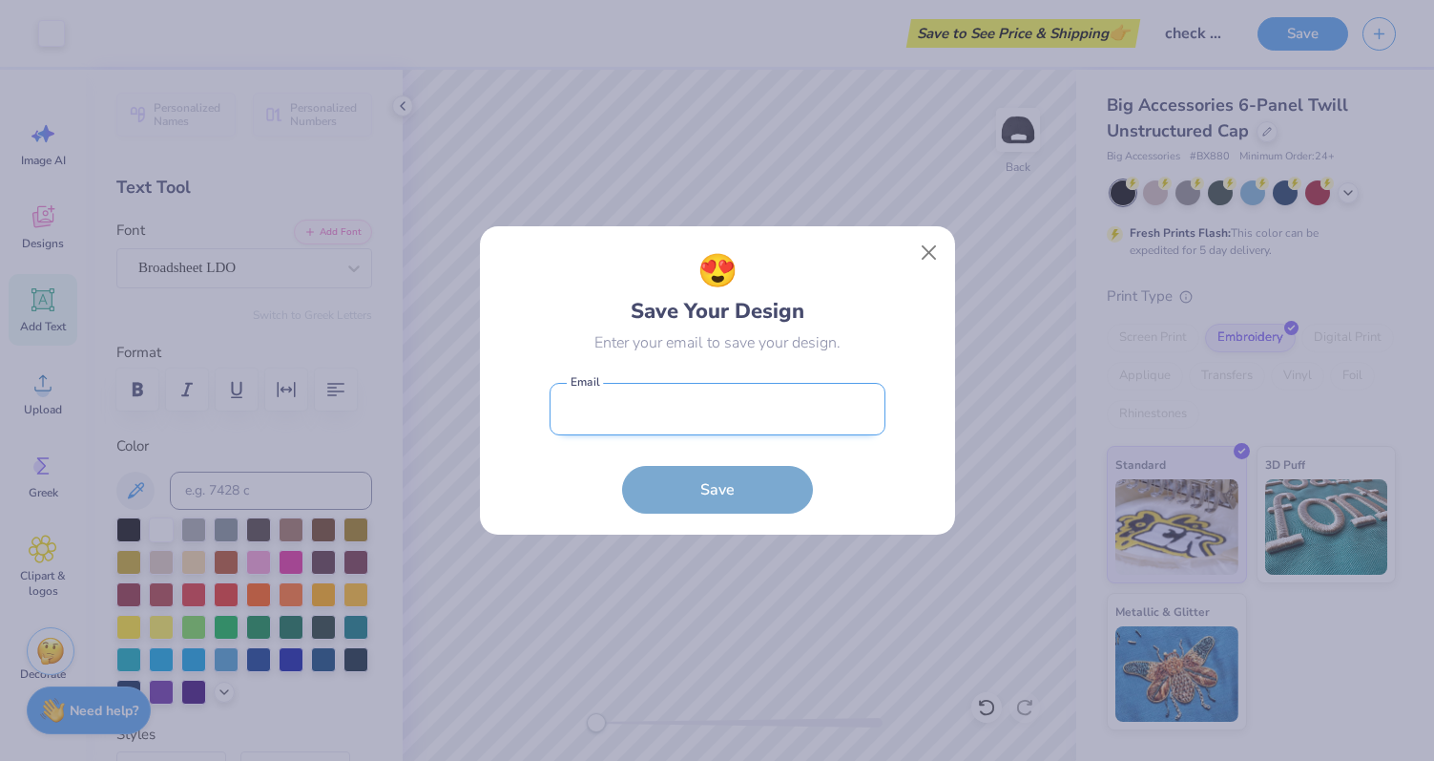
click at [813, 412] on input "email" at bounding box center [718, 409] width 336 height 52
type input "[EMAIL_ADDRESS][DOMAIN_NAME]"
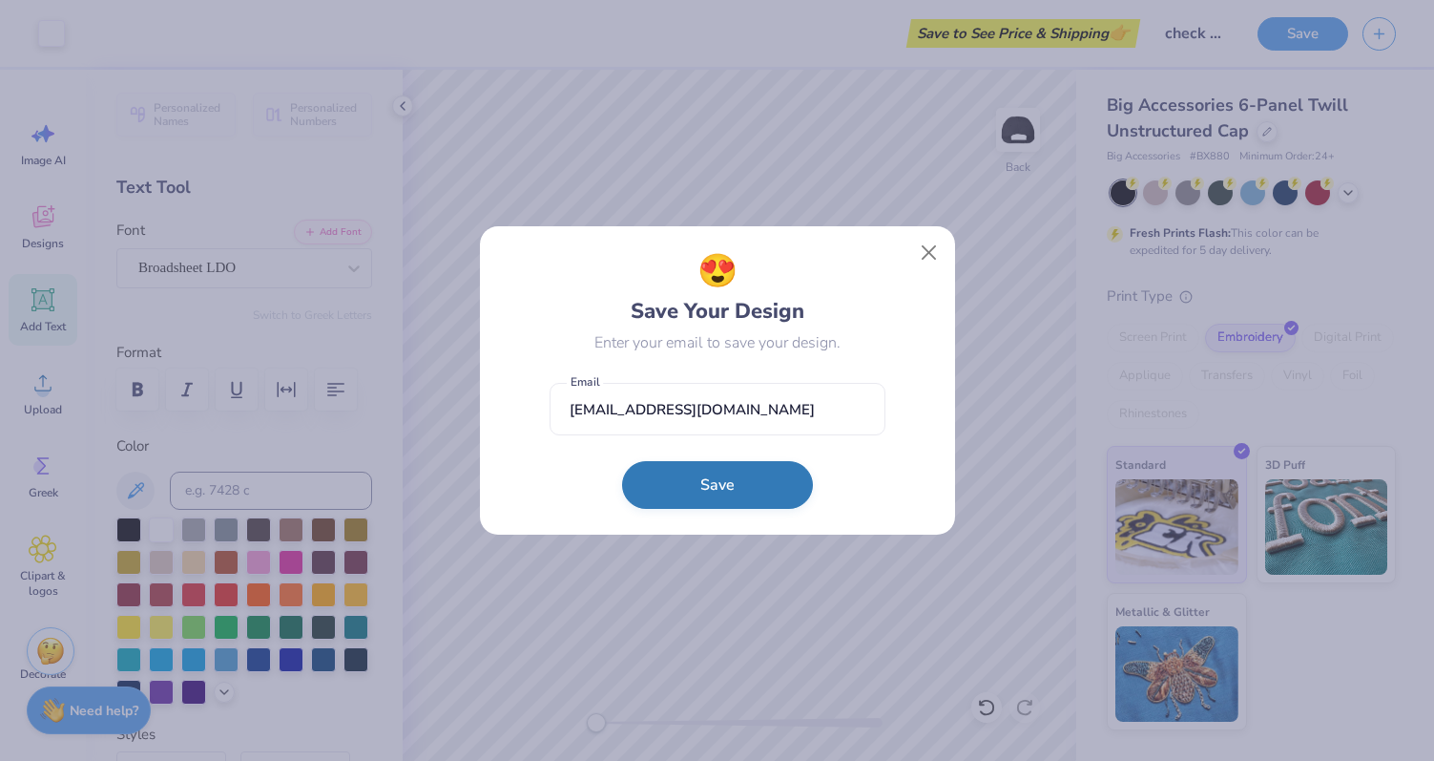
click at [757, 479] on button "Save" at bounding box center [717, 485] width 191 height 48
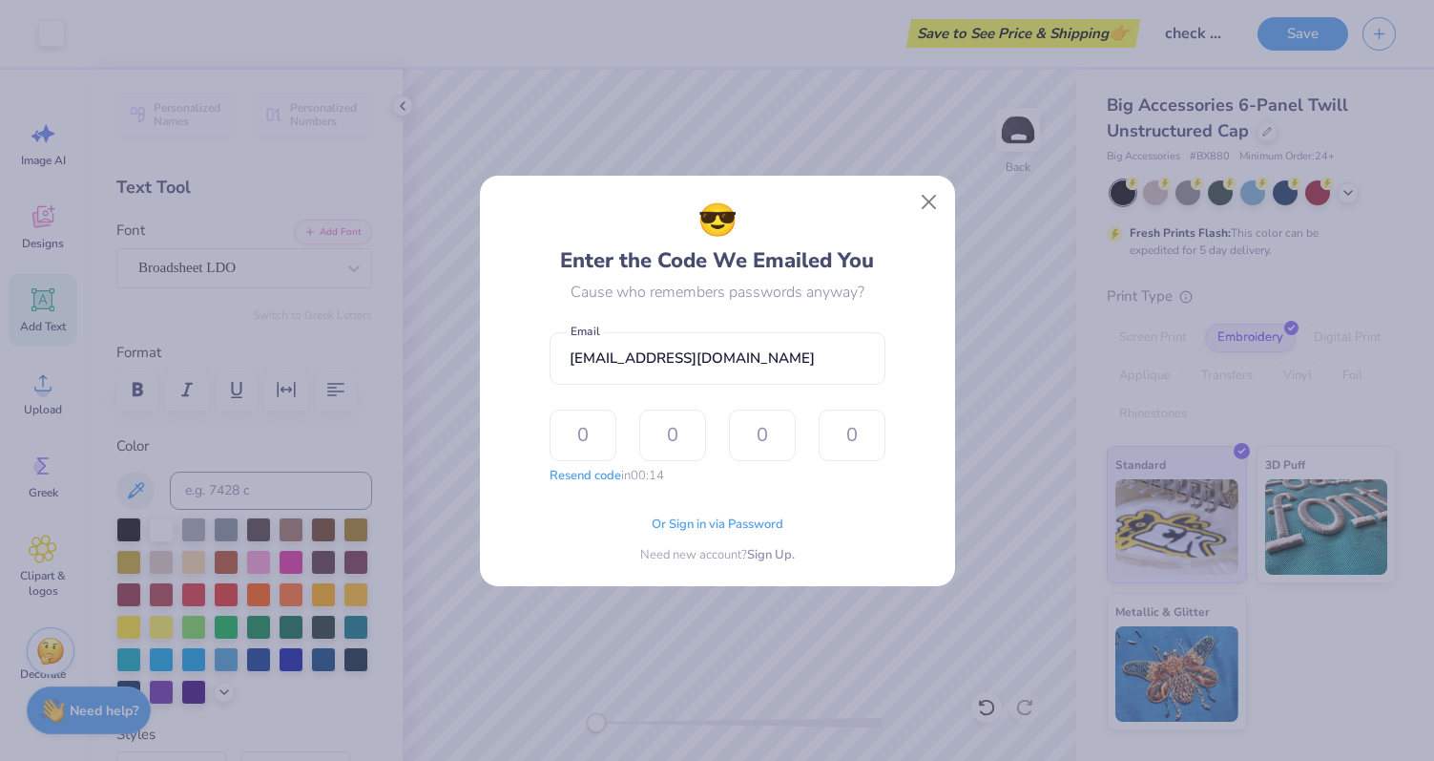
type input "3"
type input "6"
type input "2"
type input "4"
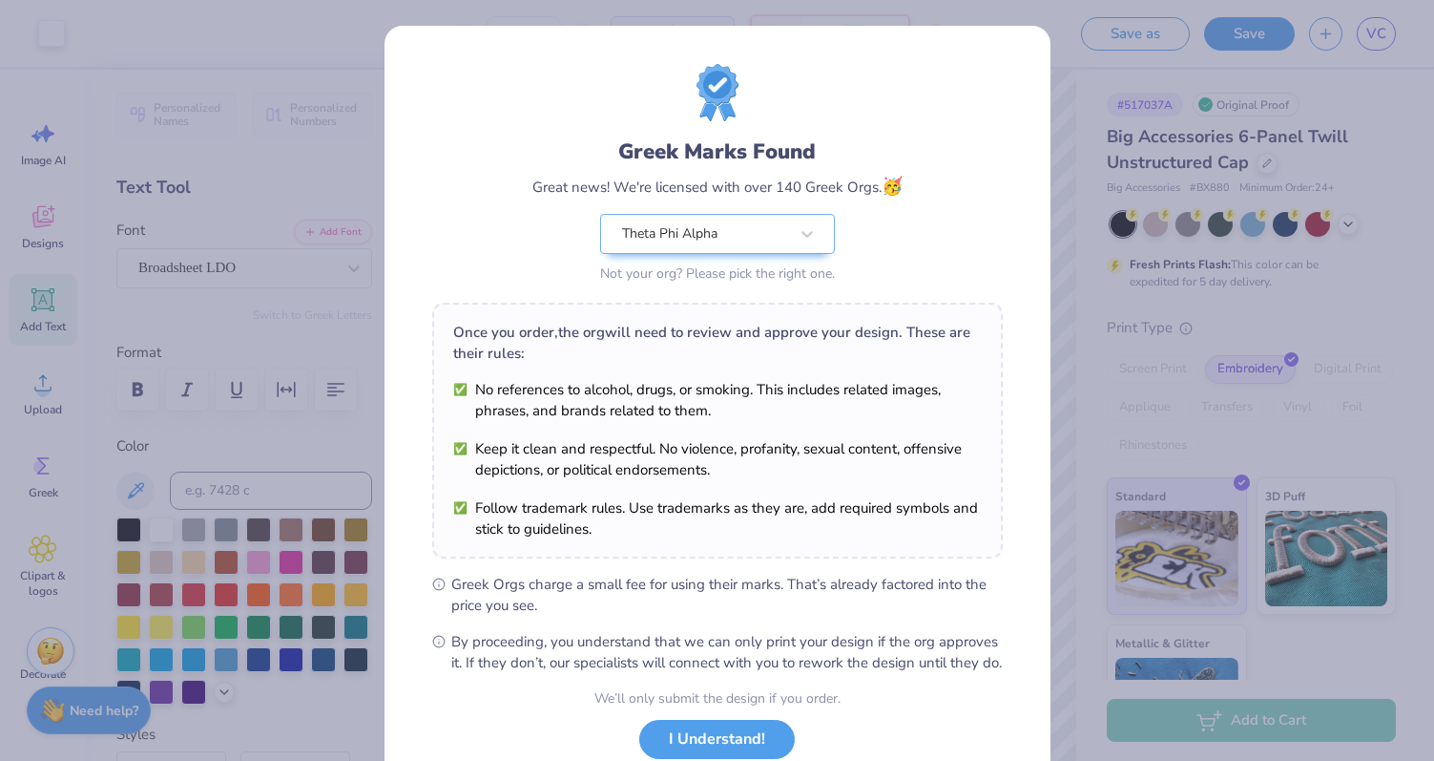
scroll to position [133, 0]
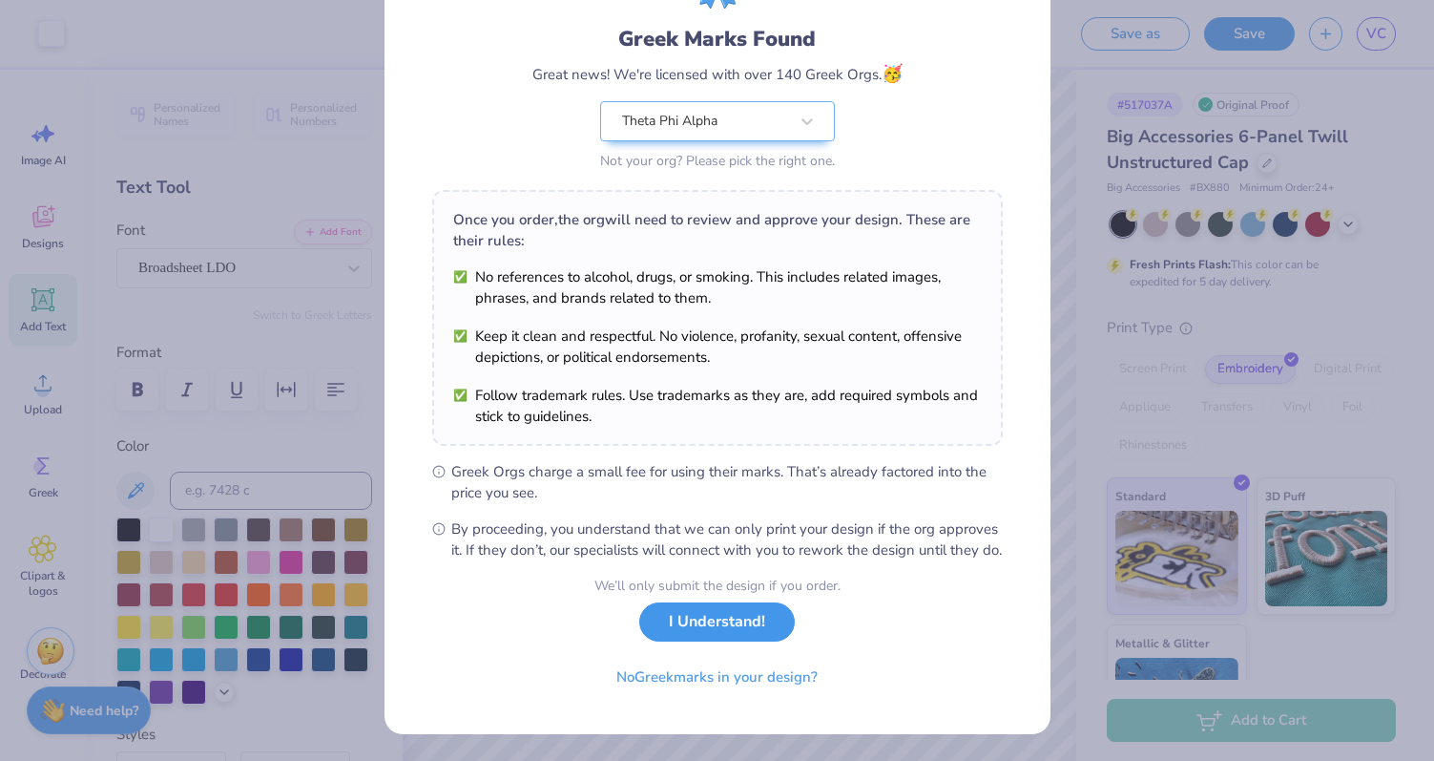
click at [762, 641] on div "We’ll only submit the design if you order. I Understand! No Greek marks in your…" at bounding box center [718, 635] width 246 height 120
click at [743, 628] on button "I Understand!" at bounding box center [717, 621] width 156 height 39
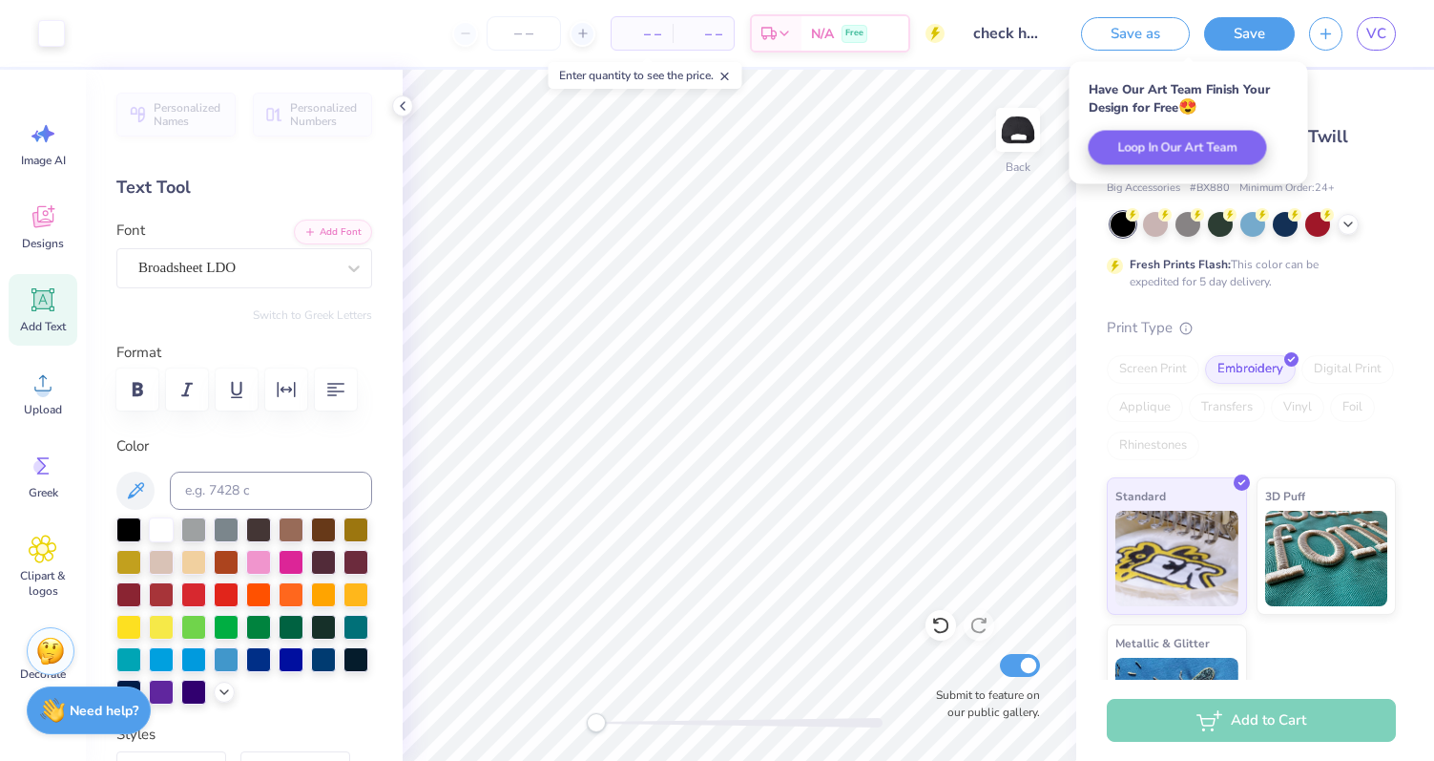
scroll to position [0, 0]
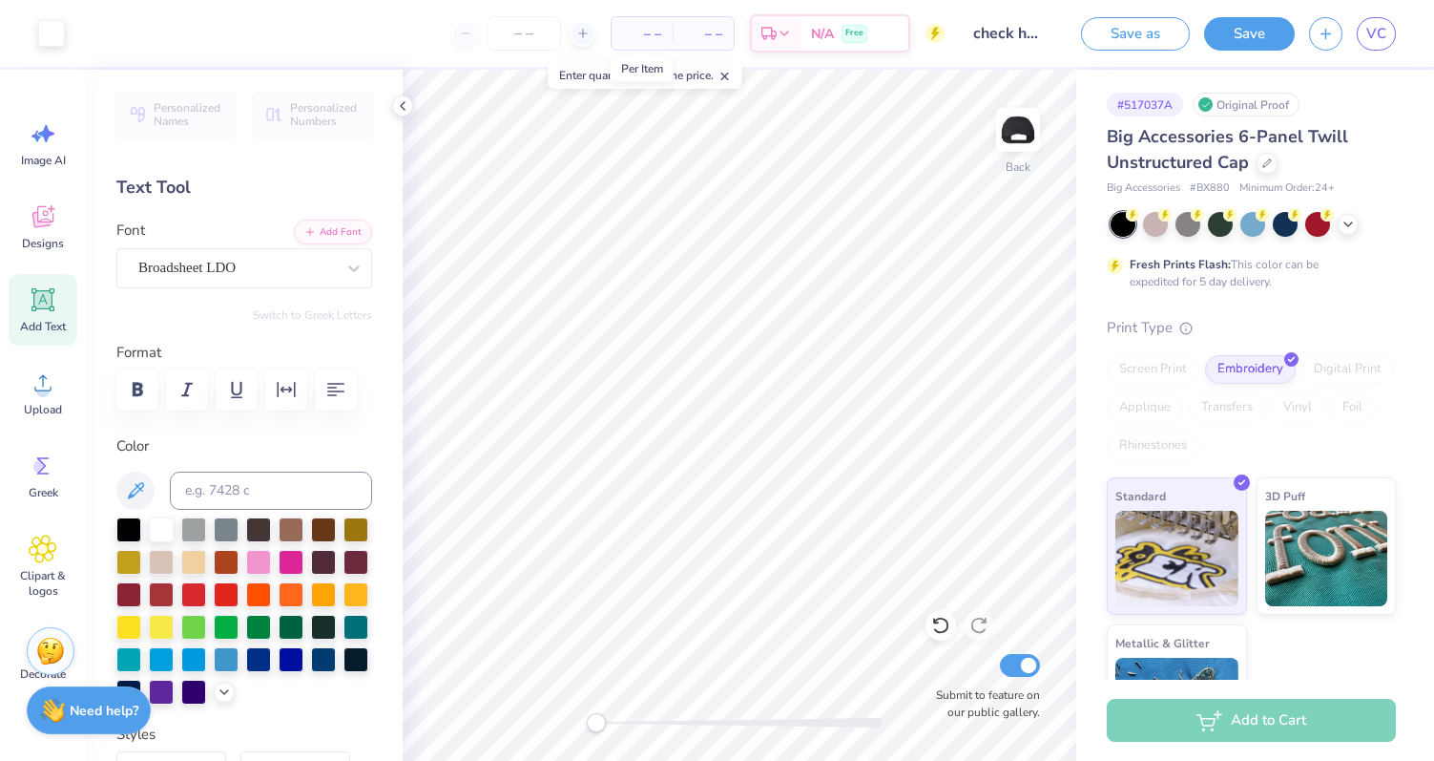
click at [647, 38] on span "– –" at bounding box center [642, 34] width 38 height 20
click at [528, 33] on input "number" at bounding box center [524, 33] width 74 height 34
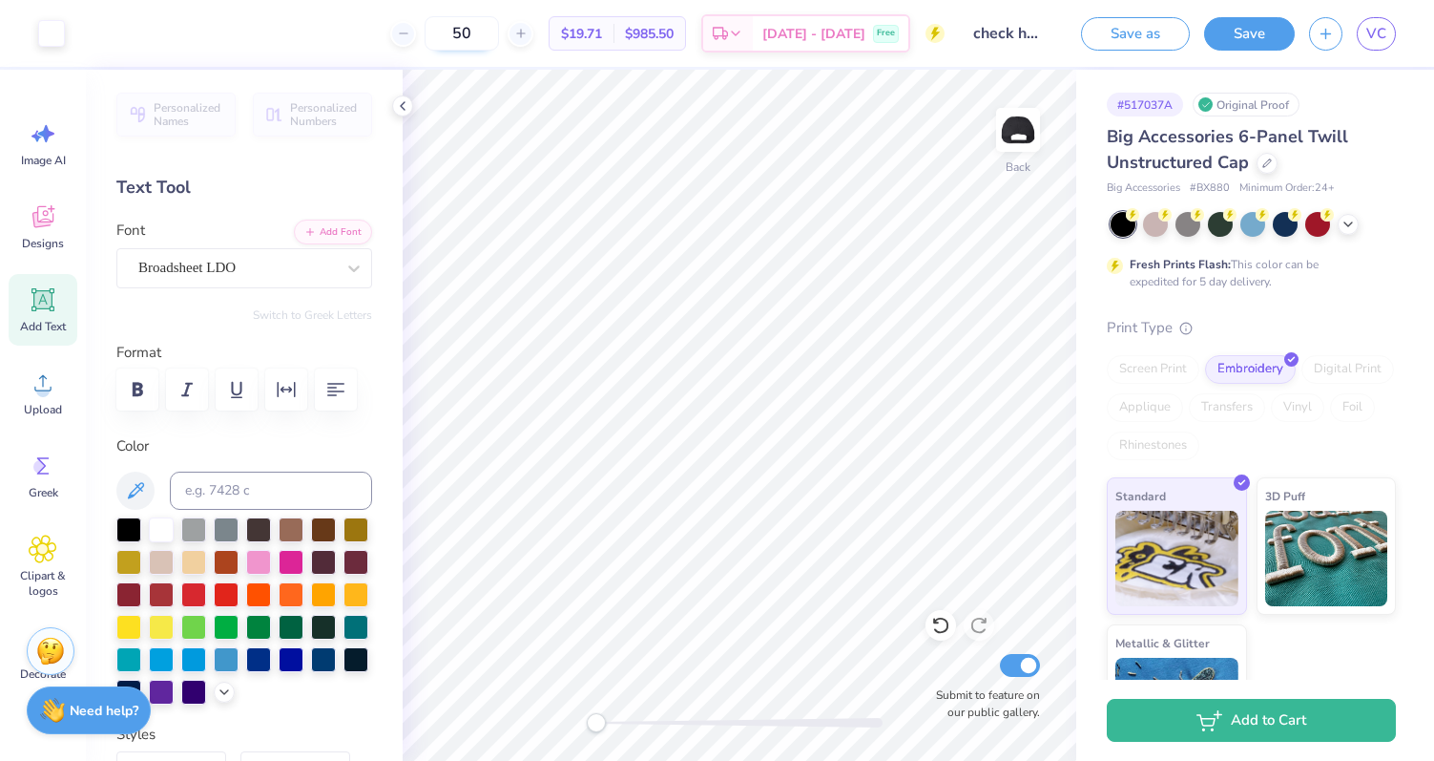
click at [493, 35] on input "50" at bounding box center [462, 33] width 74 height 34
type input "5"
type input "7"
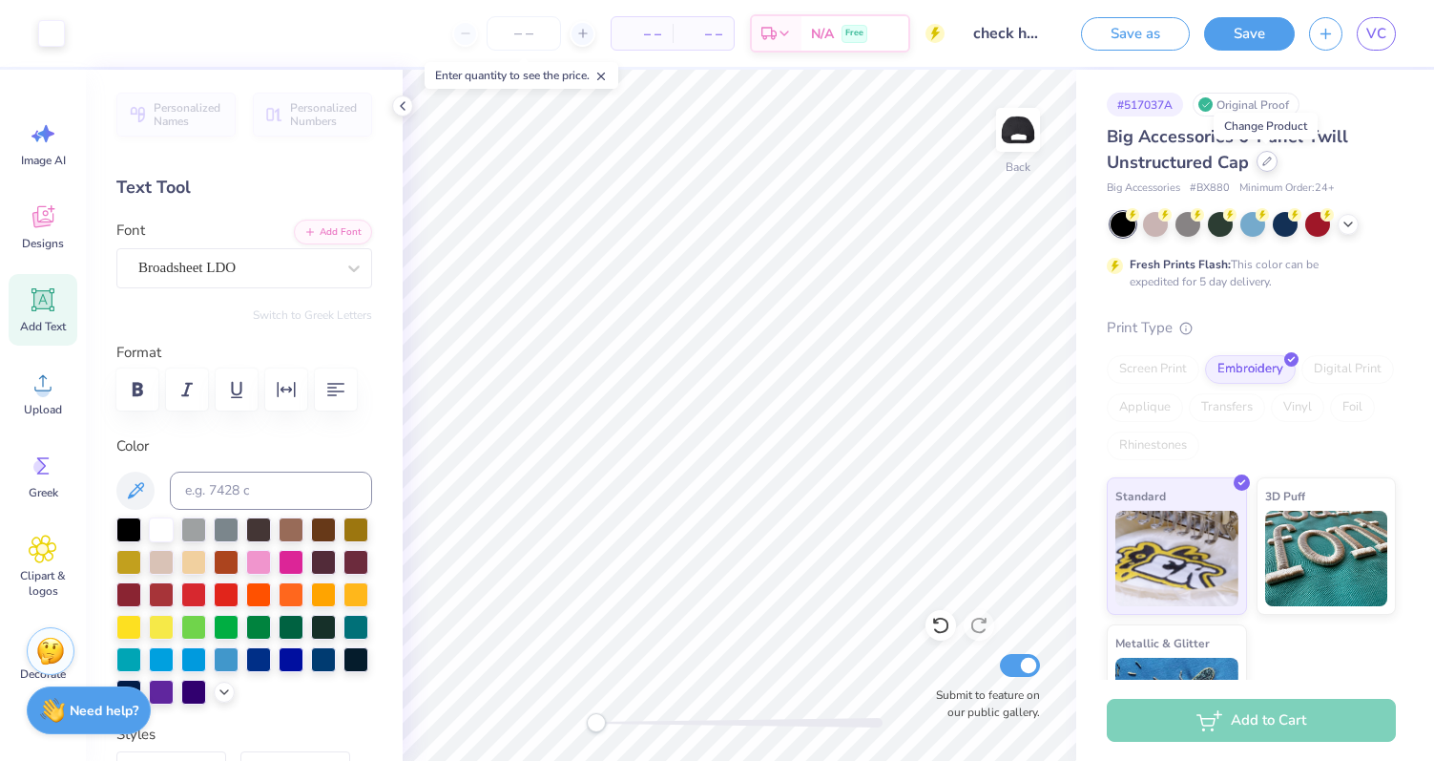
click at [1263, 160] on icon at bounding box center [1268, 162] width 10 height 10
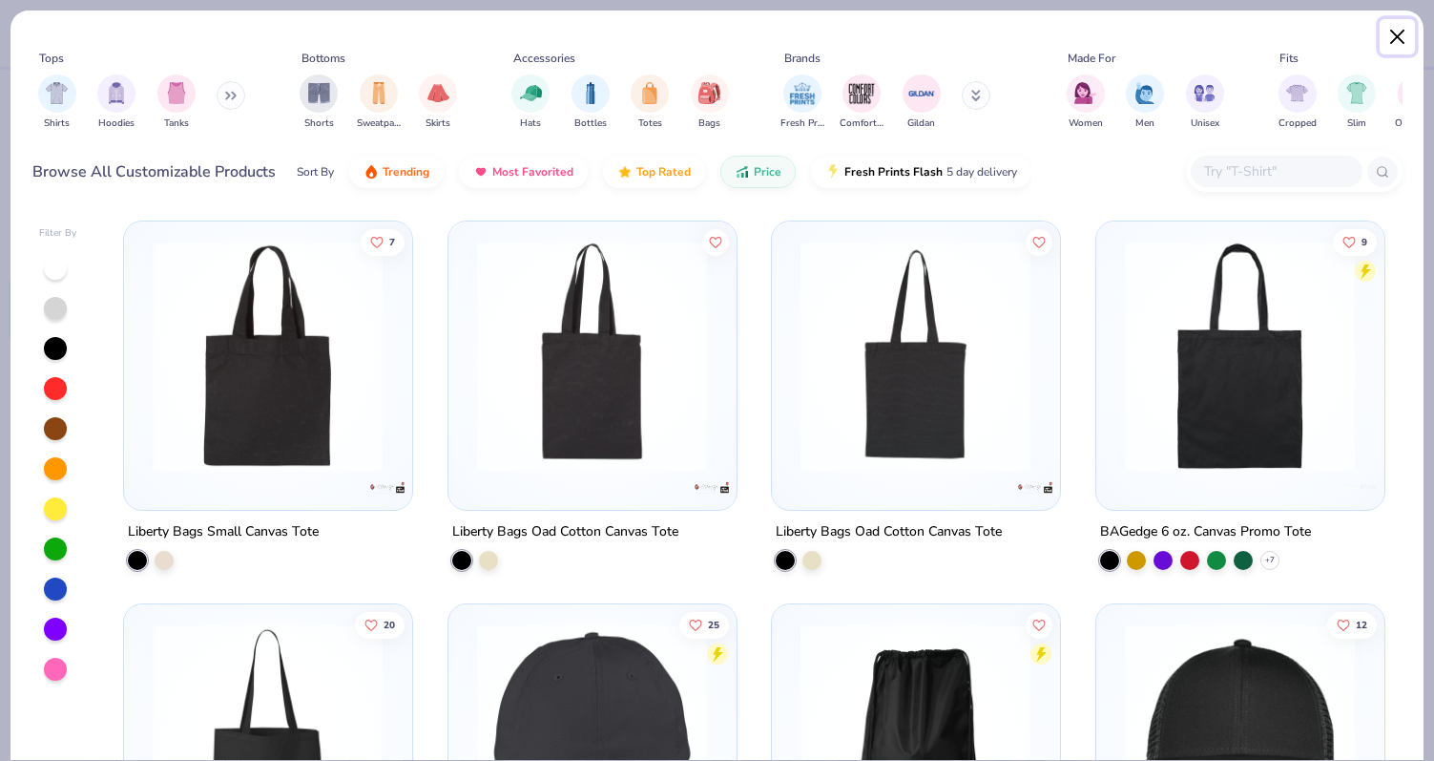
click at [1392, 32] on button "Close" at bounding box center [1398, 37] width 36 height 36
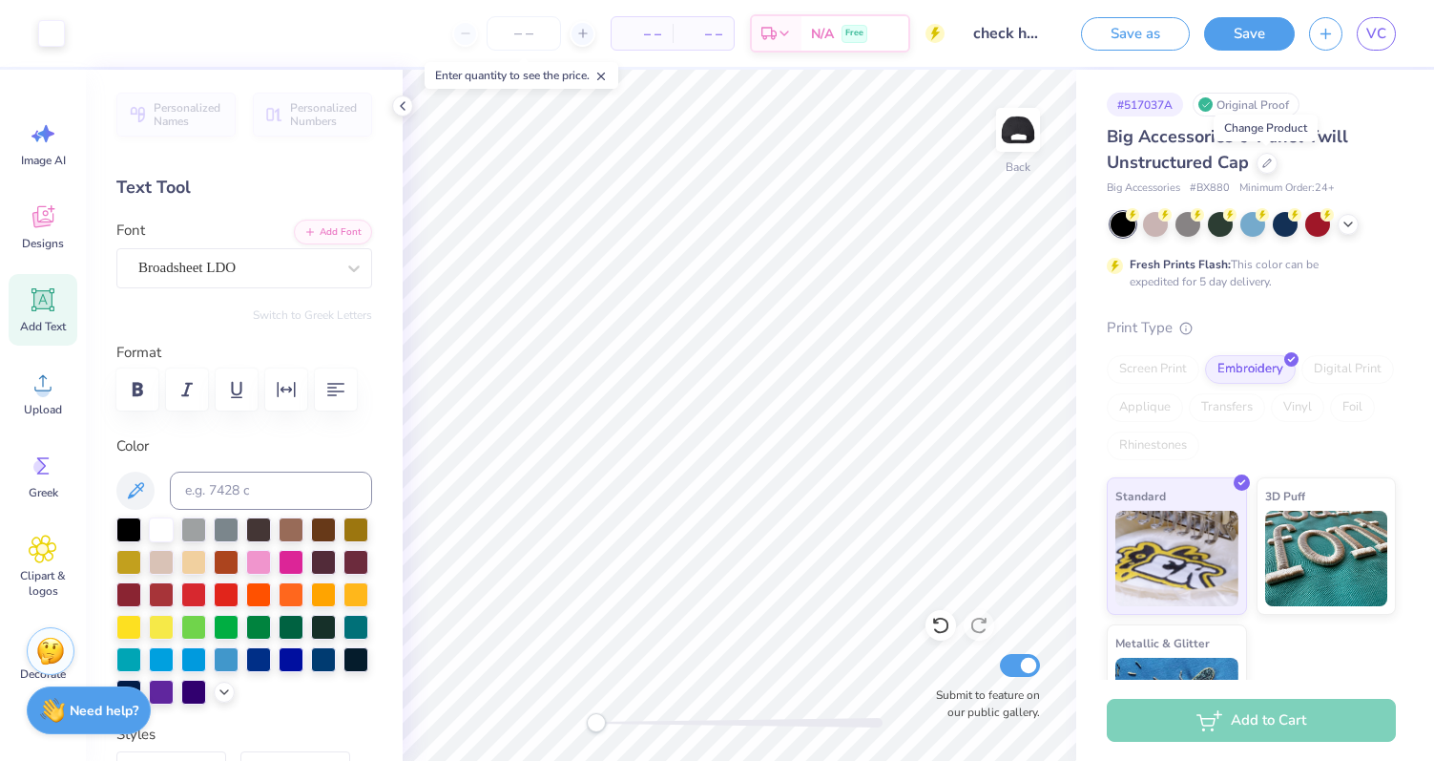
scroll to position [82, 0]
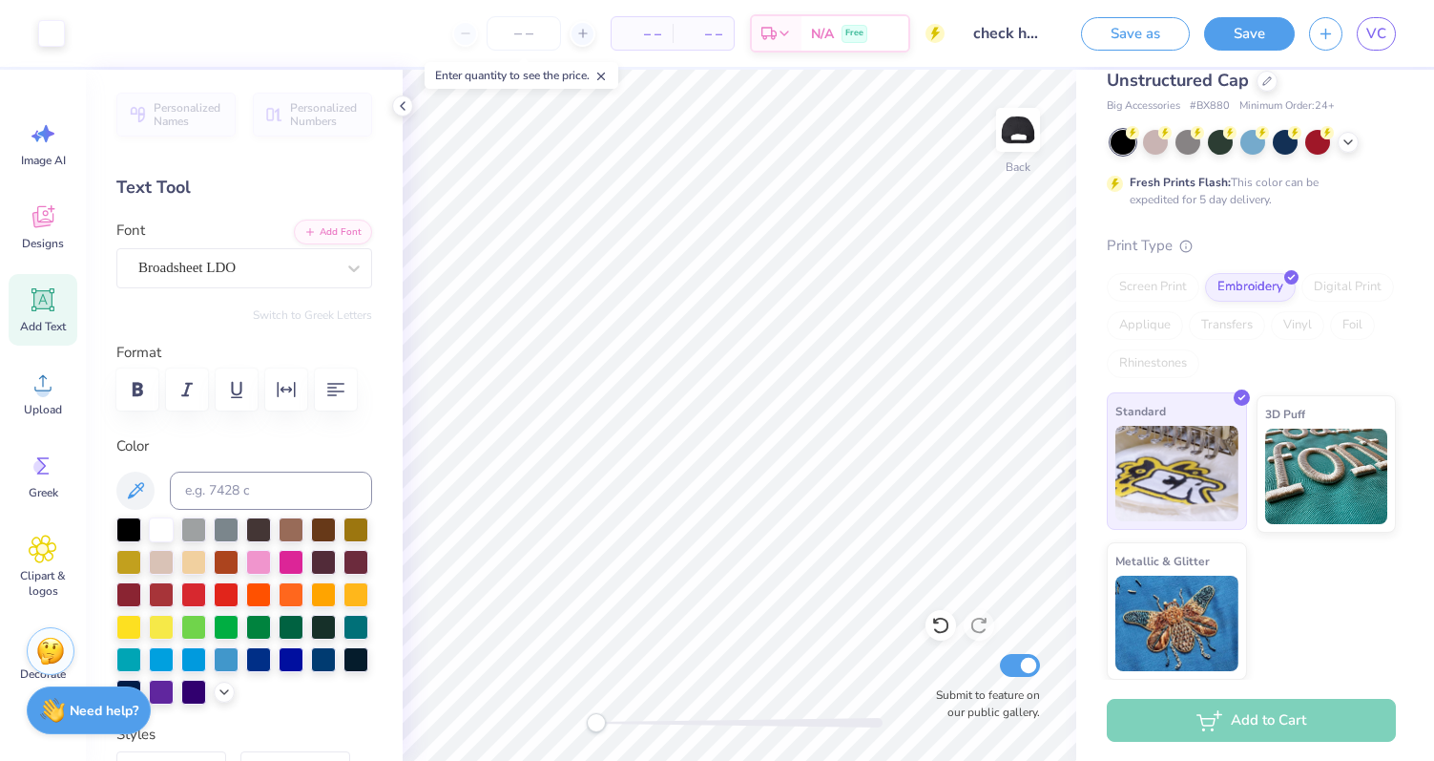
click at [1240, 401] on icon at bounding box center [1242, 397] width 9 height 9
click at [1285, 282] on div "Embroidery" at bounding box center [1250, 284] width 91 height 29
click at [1164, 282] on div "Screen Print" at bounding box center [1153, 287] width 93 height 29
click at [1275, 280] on div "Embroidery" at bounding box center [1250, 284] width 91 height 29
click at [1160, 286] on div "Screen Print" at bounding box center [1153, 287] width 93 height 29
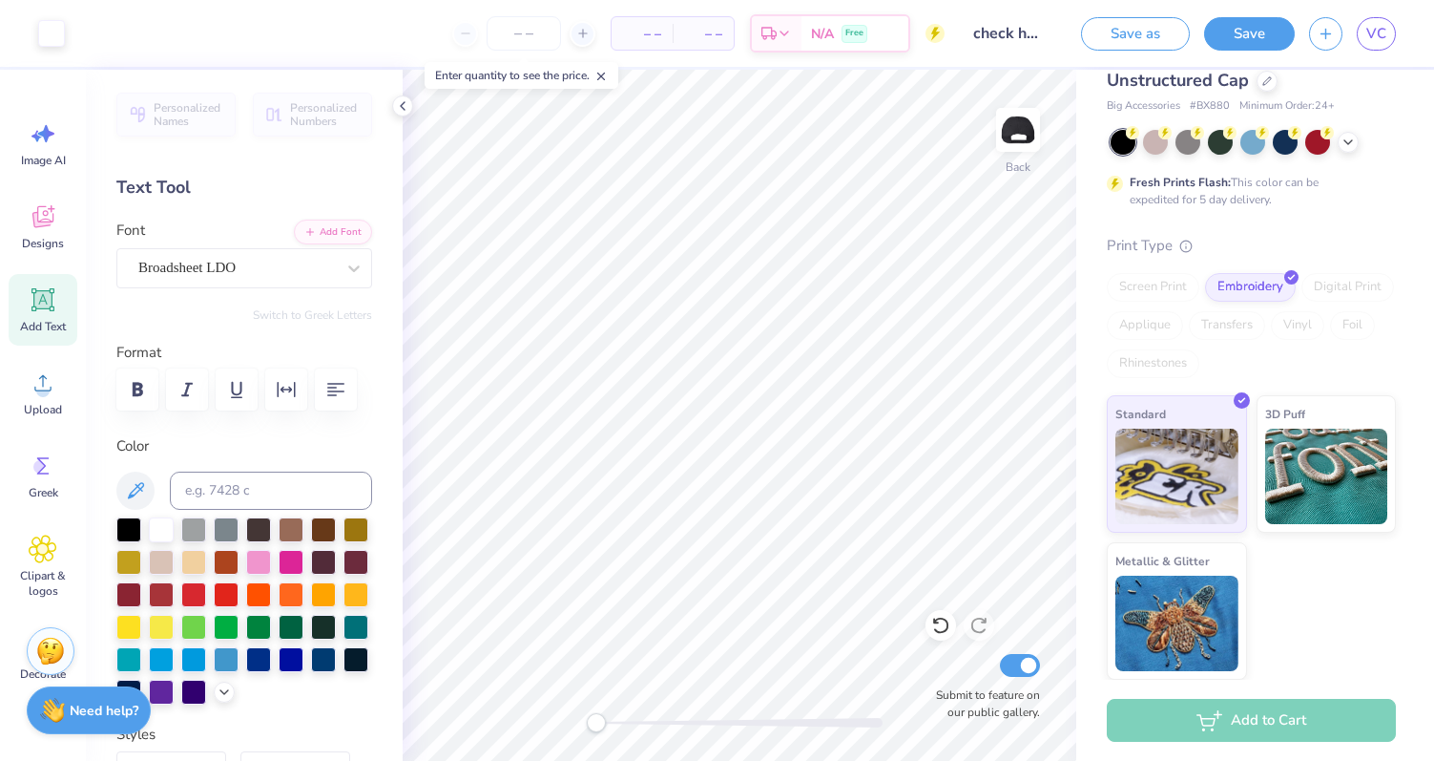
scroll to position [0, 0]
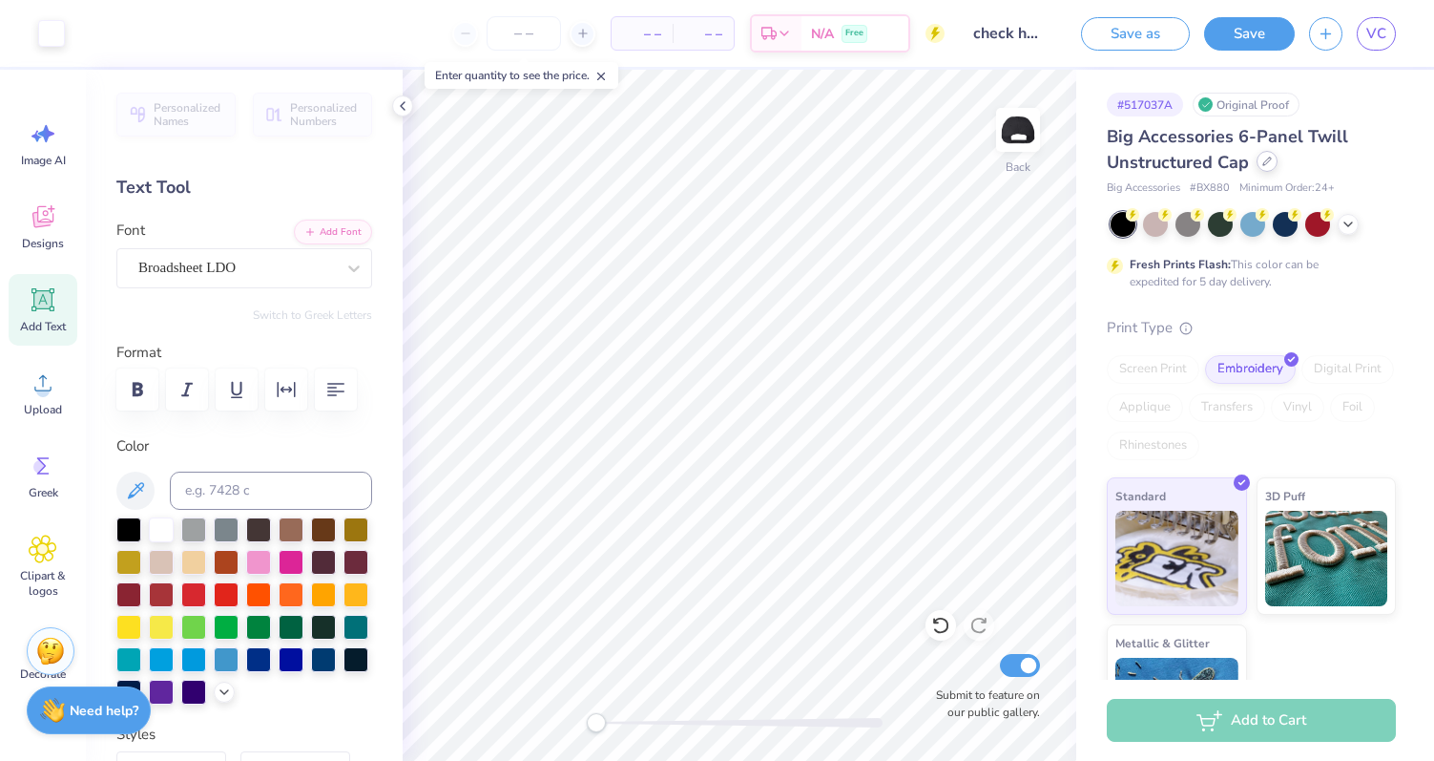
click at [1260, 165] on div at bounding box center [1267, 161] width 21 height 21
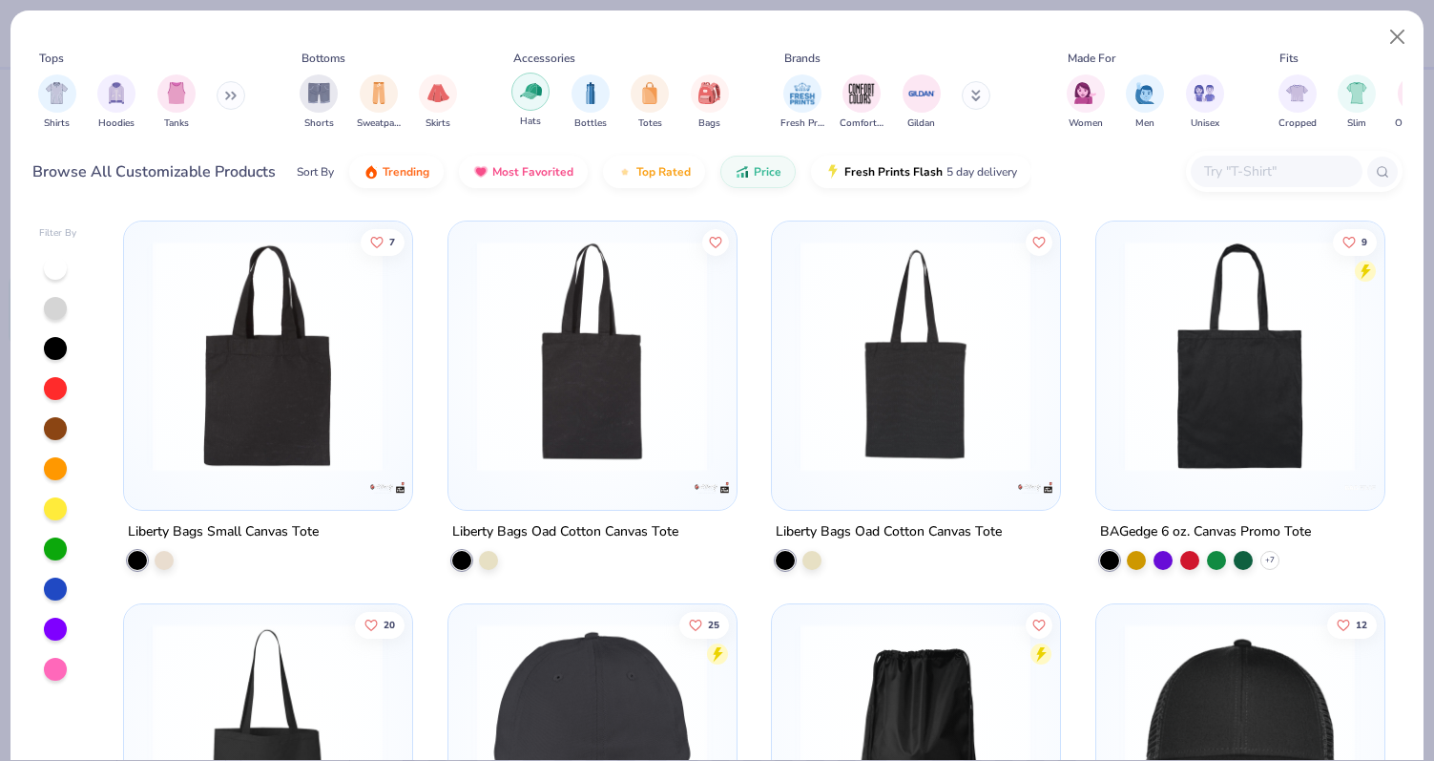
click at [533, 108] on div "filter for Hats" at bounding box center [531, 92] width 38 height 38
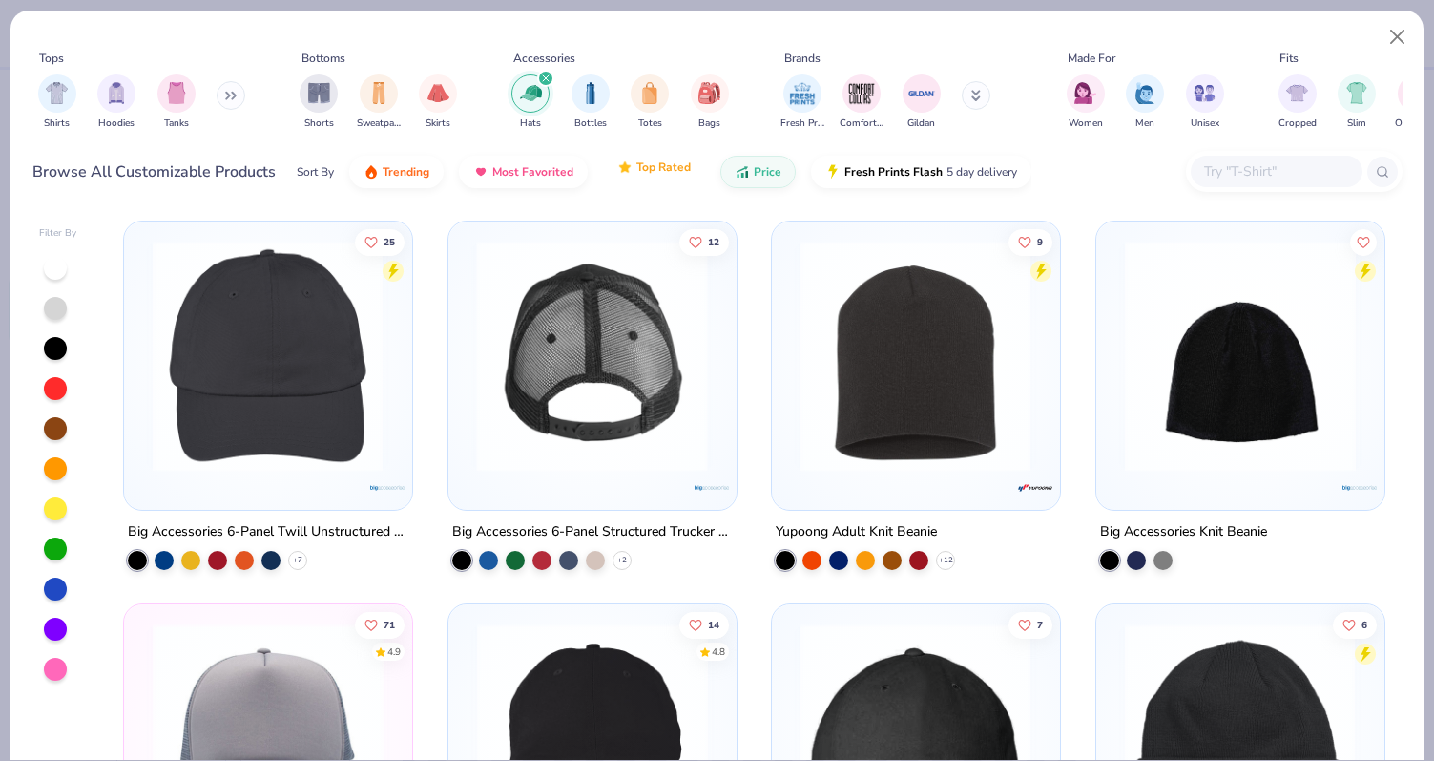
click at [665, 166] on span "Top Rated" at bounding box center [664, 166] width 54 height 15
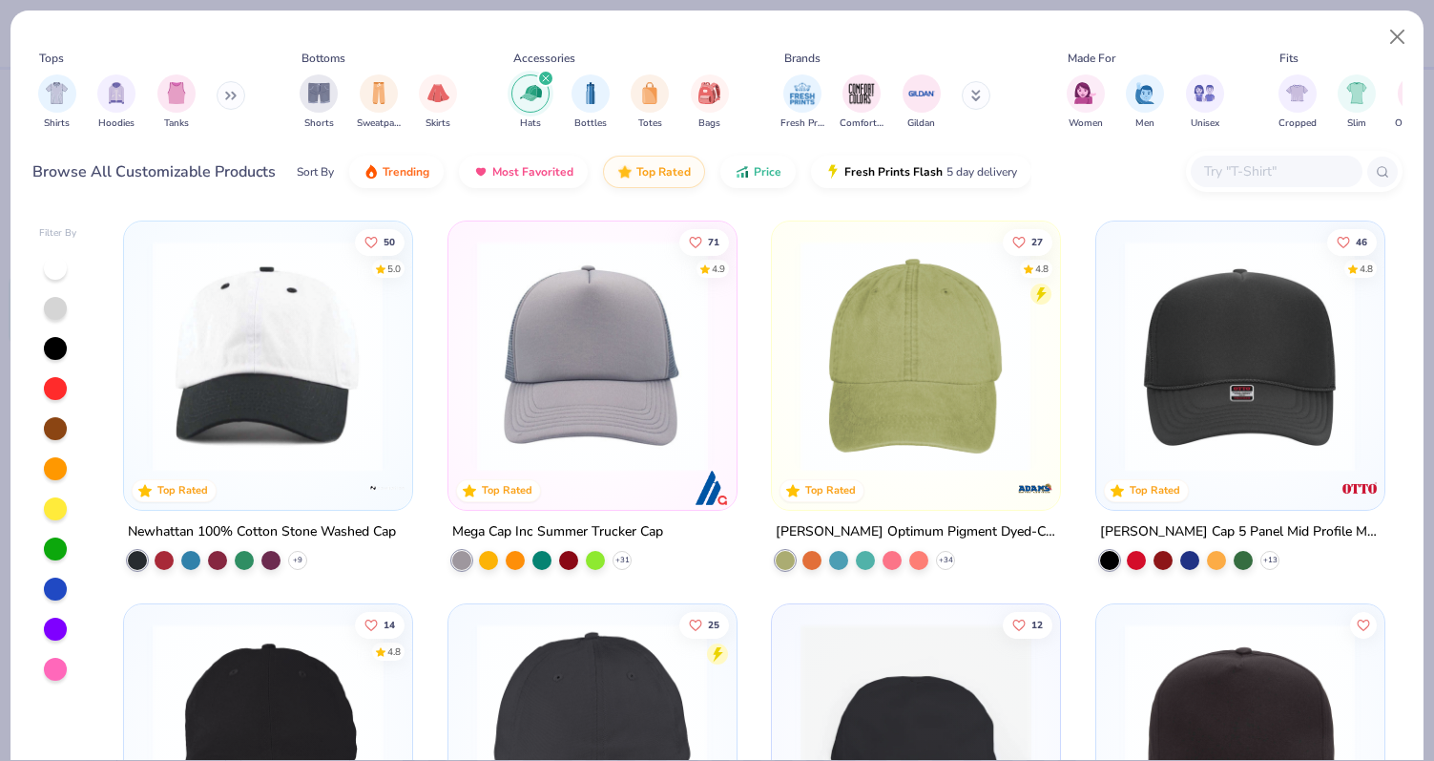
click at [909, 413] on img at bounding box center [915, 356] width 249 height 231
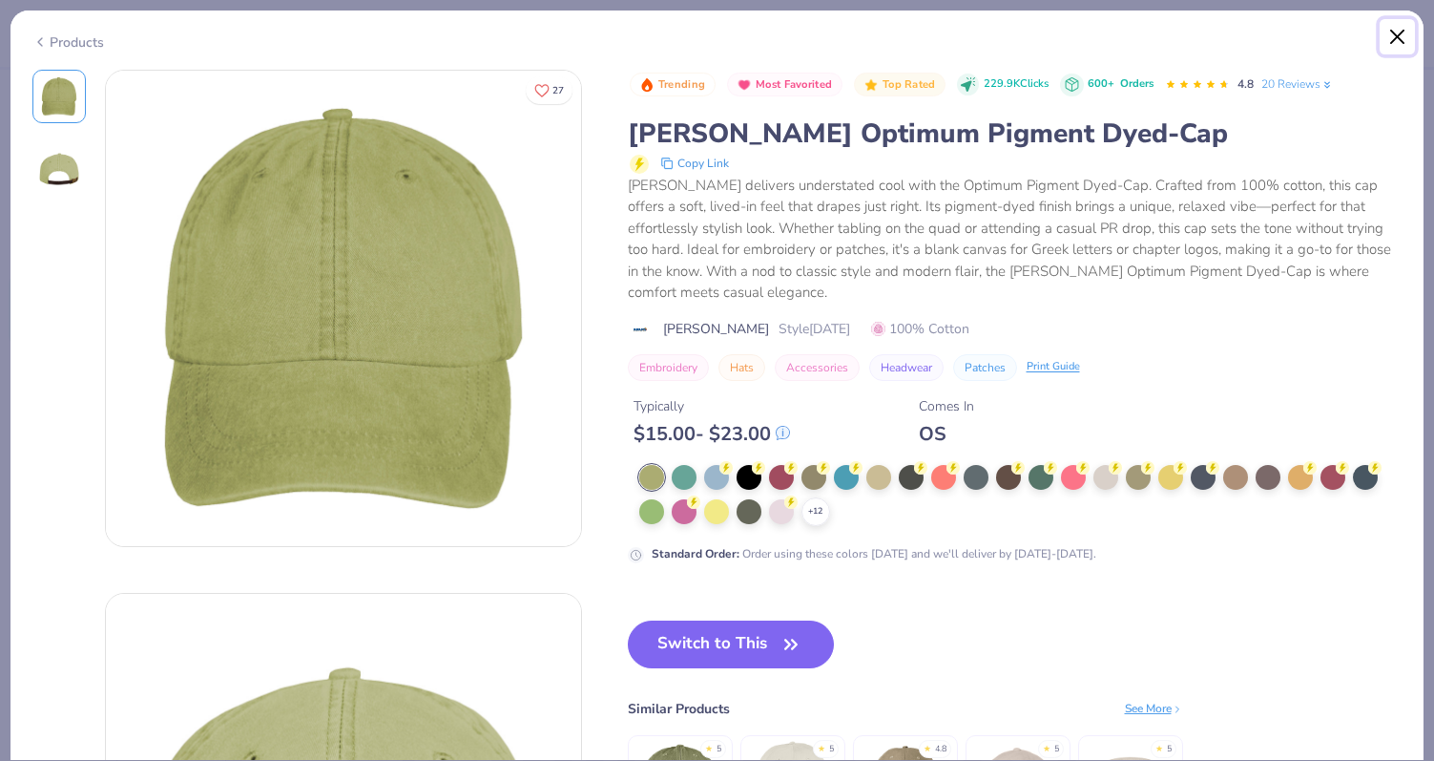
click at [1414, 38] on button "Close" at bounding box center [1398, 37] width 36 height 36
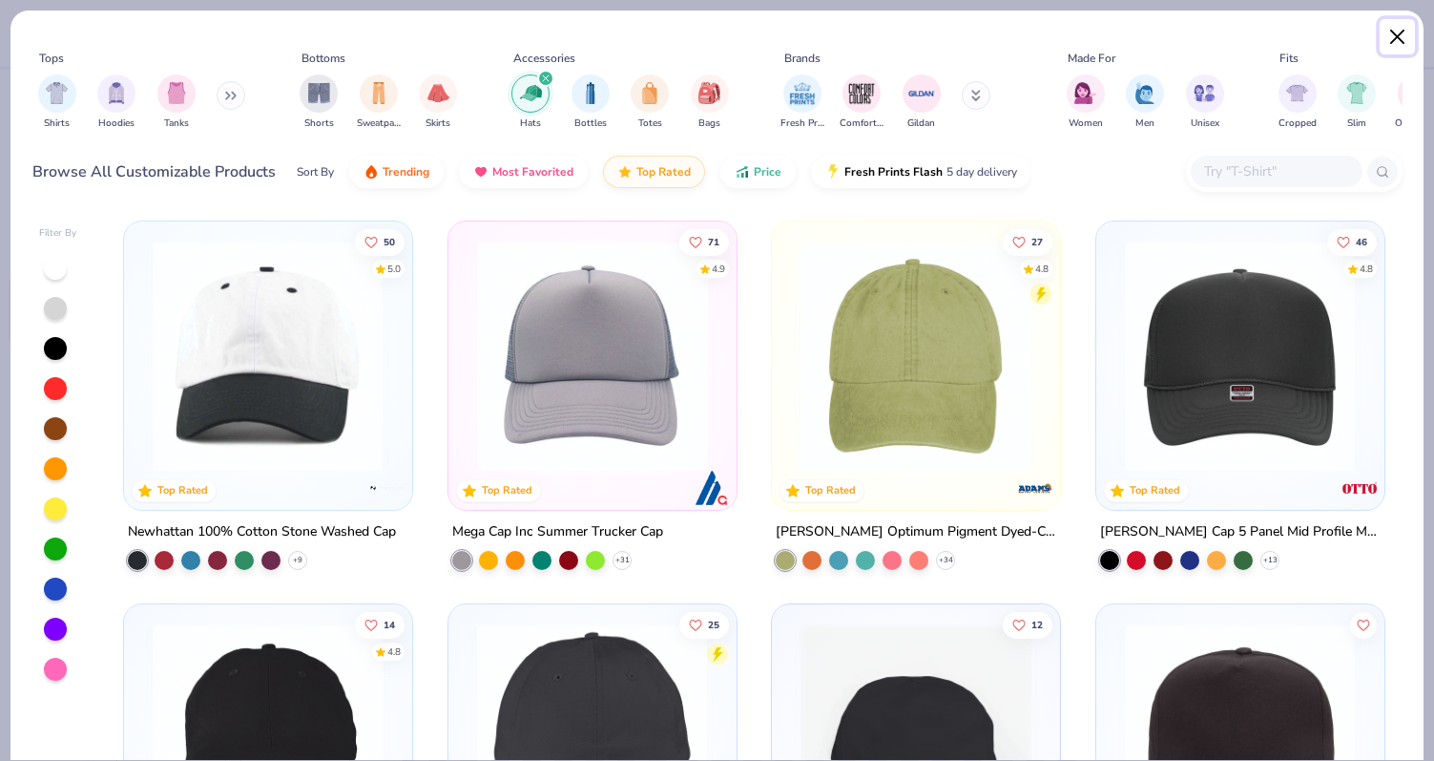
click at [1381, 47] on button "Close" at bounding box center [1398, 37] width 36 height 36
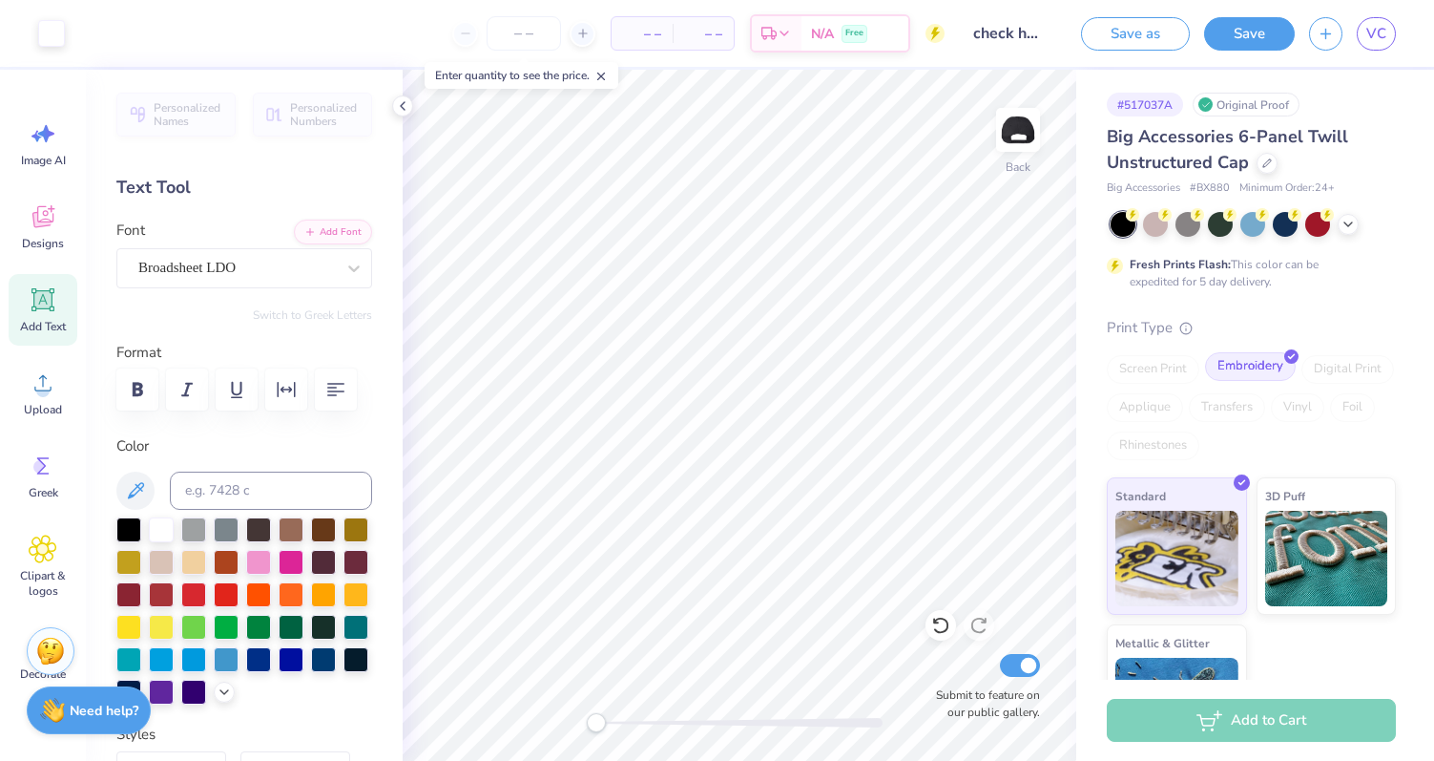
click at [1220, 361] on div "Embroidery" at bounding box center [1250, 366] width 91 height 29
click at [1263, 152] on div at bounding box center [1267, 161] width 21 height 21
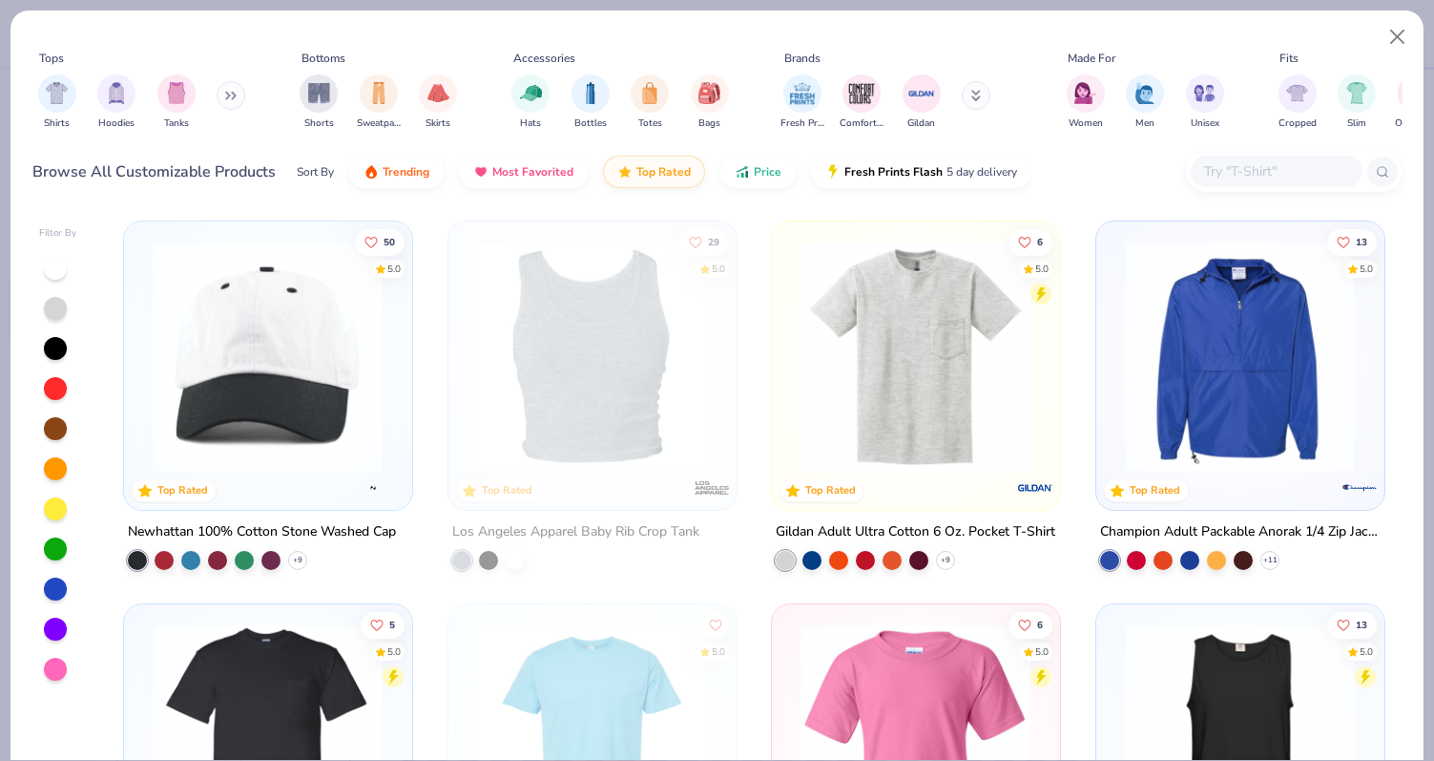
scroll to position [36, 0]
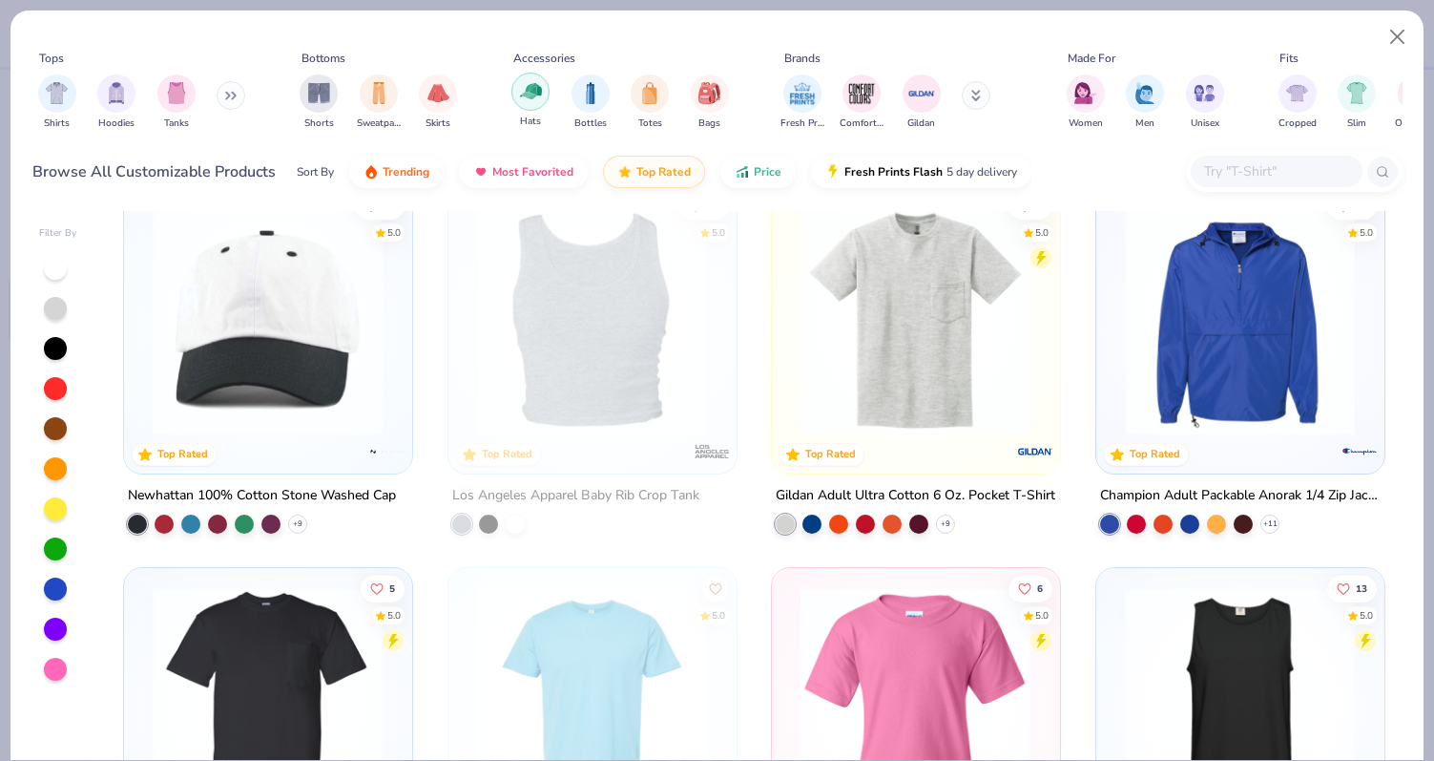
click at [528, 92] on img "filter for Hats" at bounding box center [531, 91] width 22 height 22
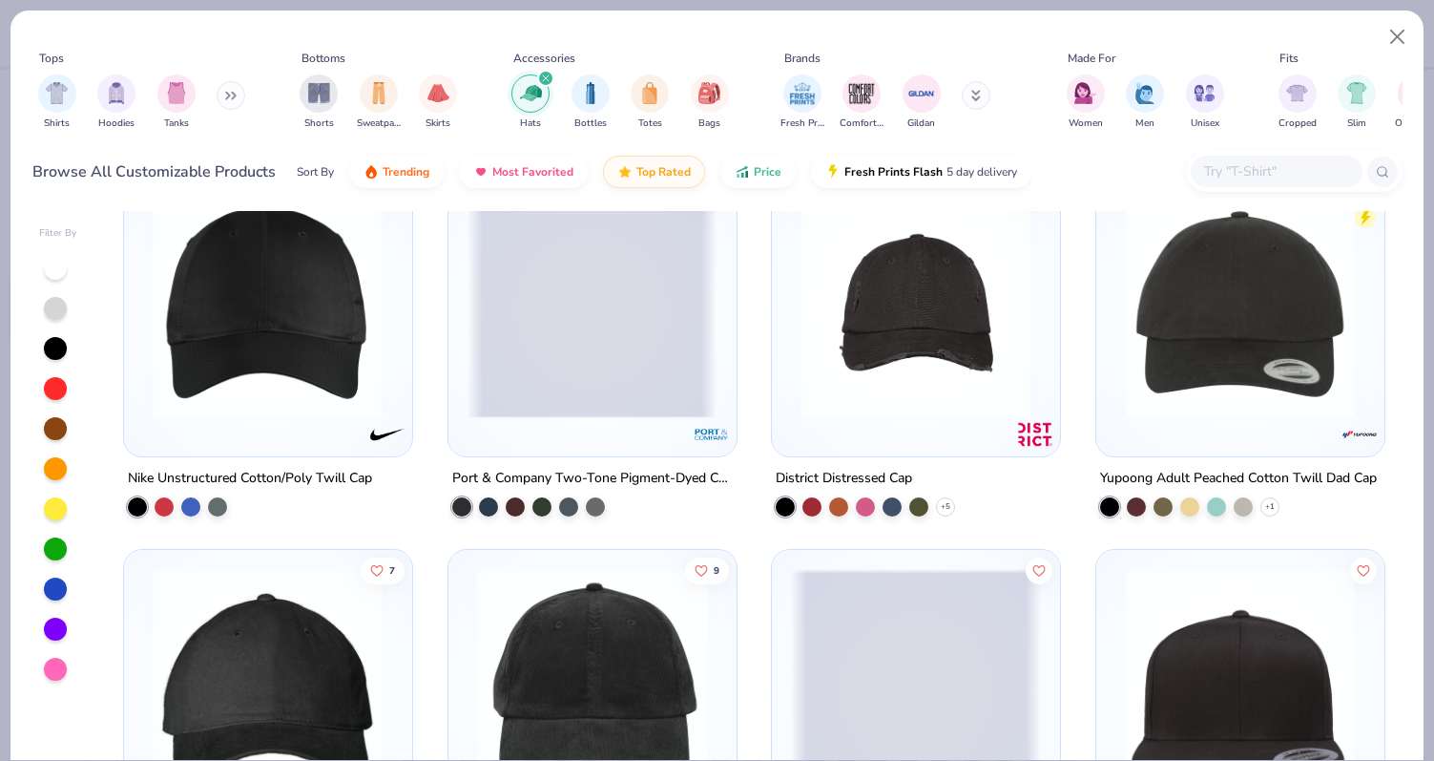
scroll to position [1195, 0]
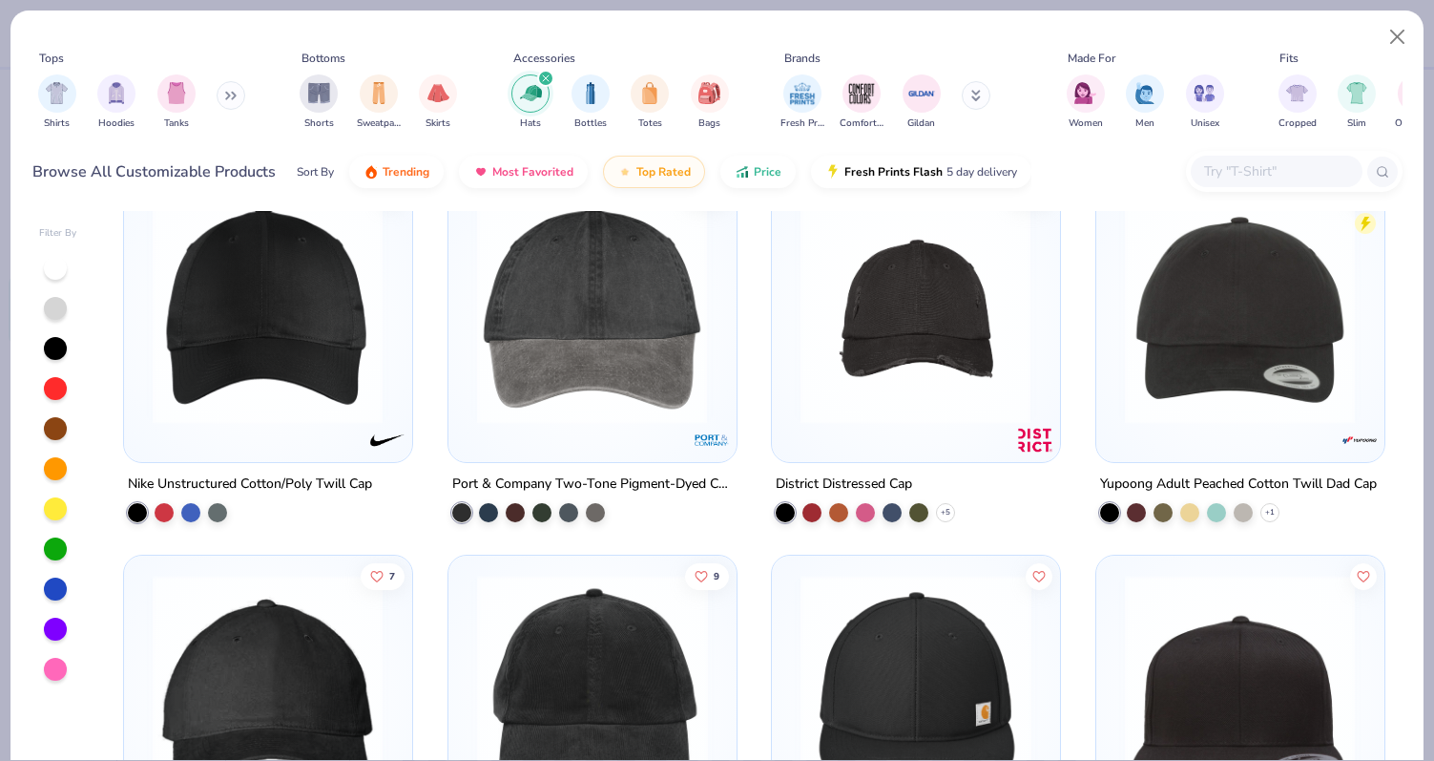
click at [633, 373] on img at bounding box center [592, 307] width 249 height 231
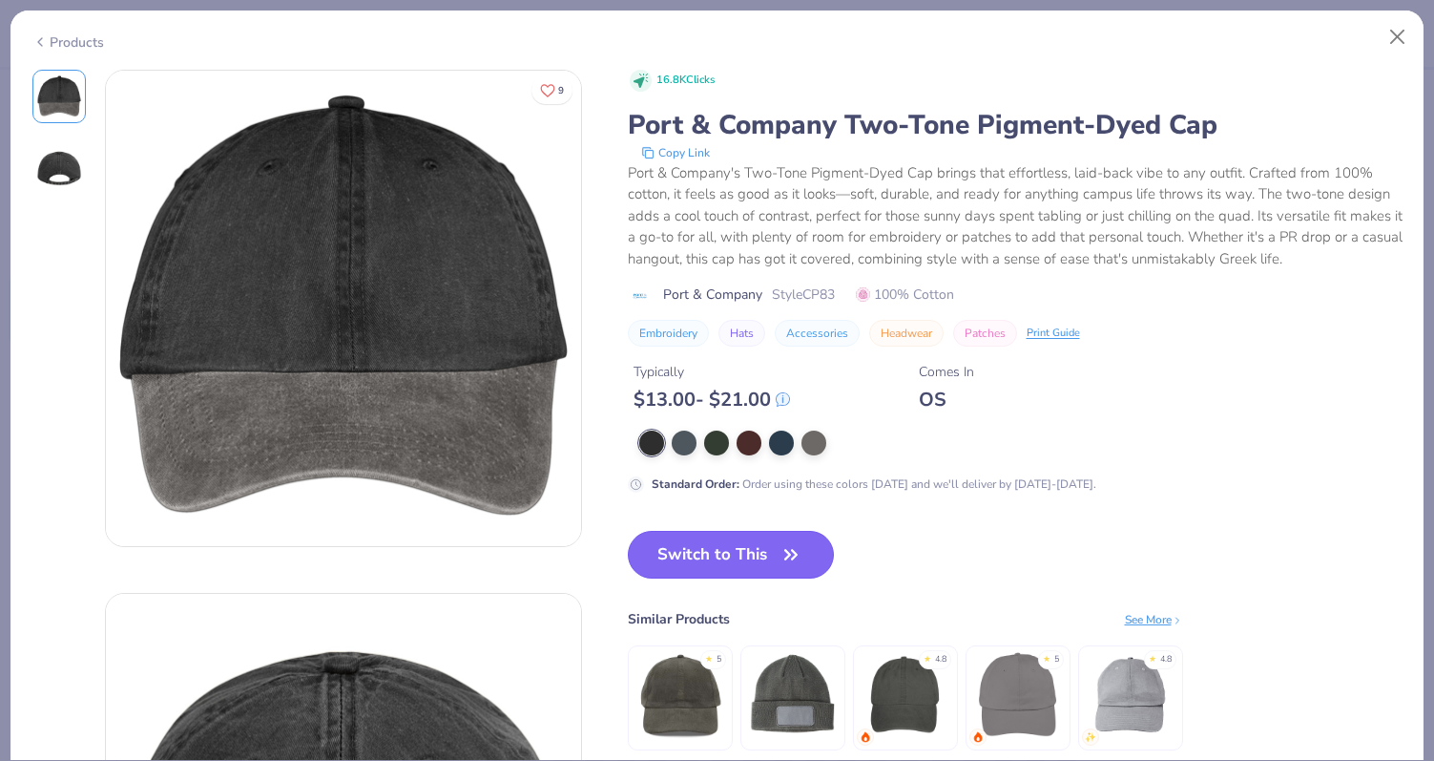
click at [721, 547] on button "Switch to This" at bounding box center [731, 555] width 207 height 48
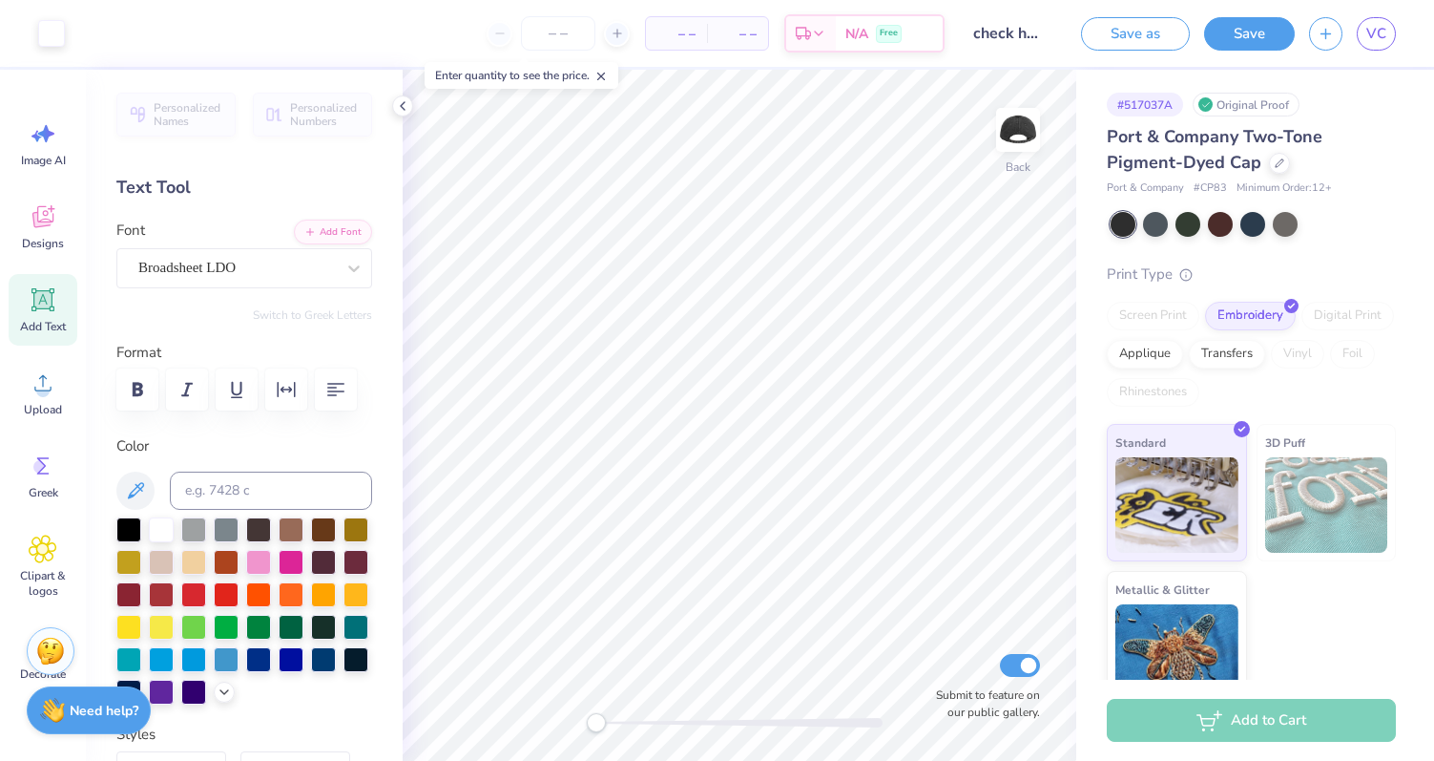
click at [496, 34] on div at bounding box center [558, 33] width 143 height 34
click at [552, 34] on input "number" at bounding box center [558, 33] width 74 height 34
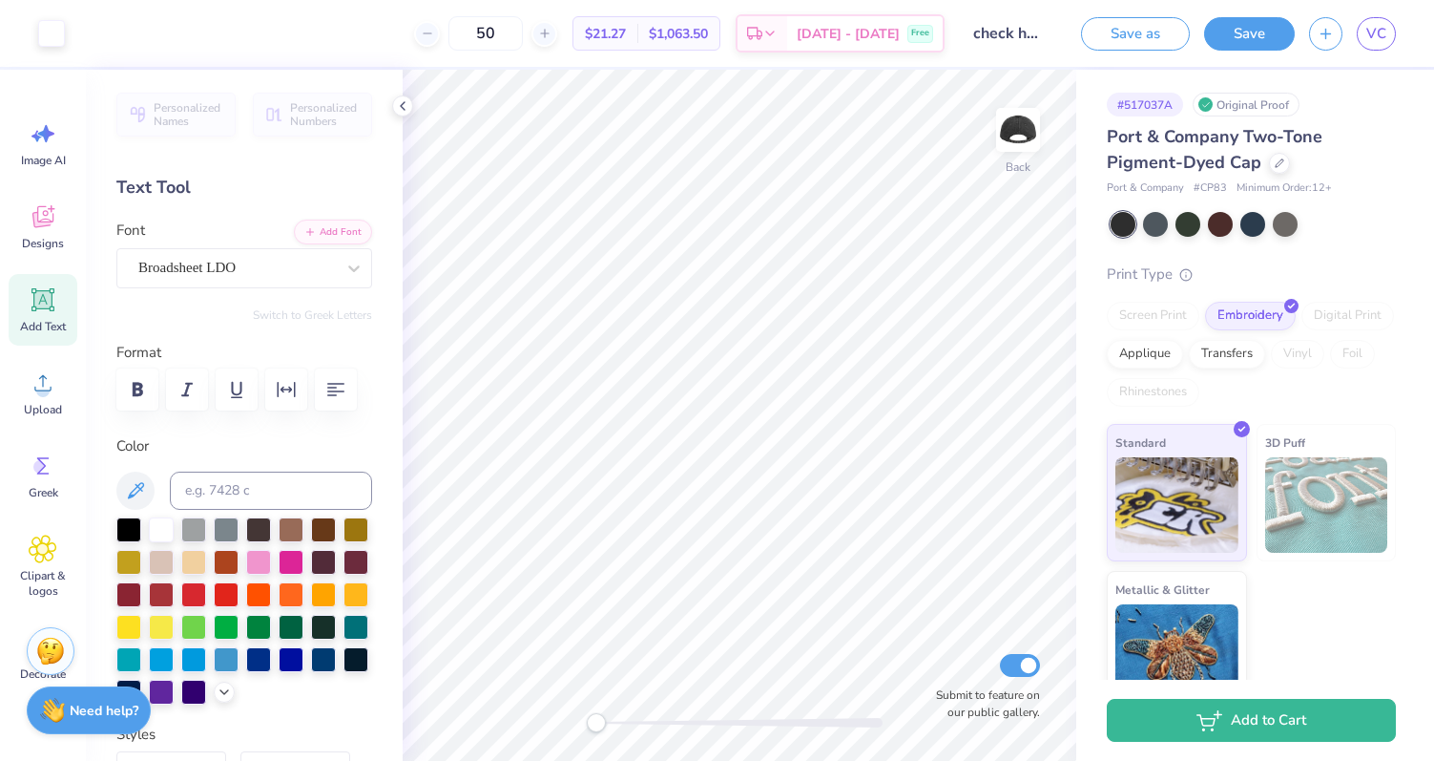
click at [1265, 162] on div "Port & Company Two-Tone Pigment-Dyed Cap" at bounding box center [1251, 150] width 289 height 52
click at [1276, 165] on icon at bounding box center [1280, 161] width 8 height 8
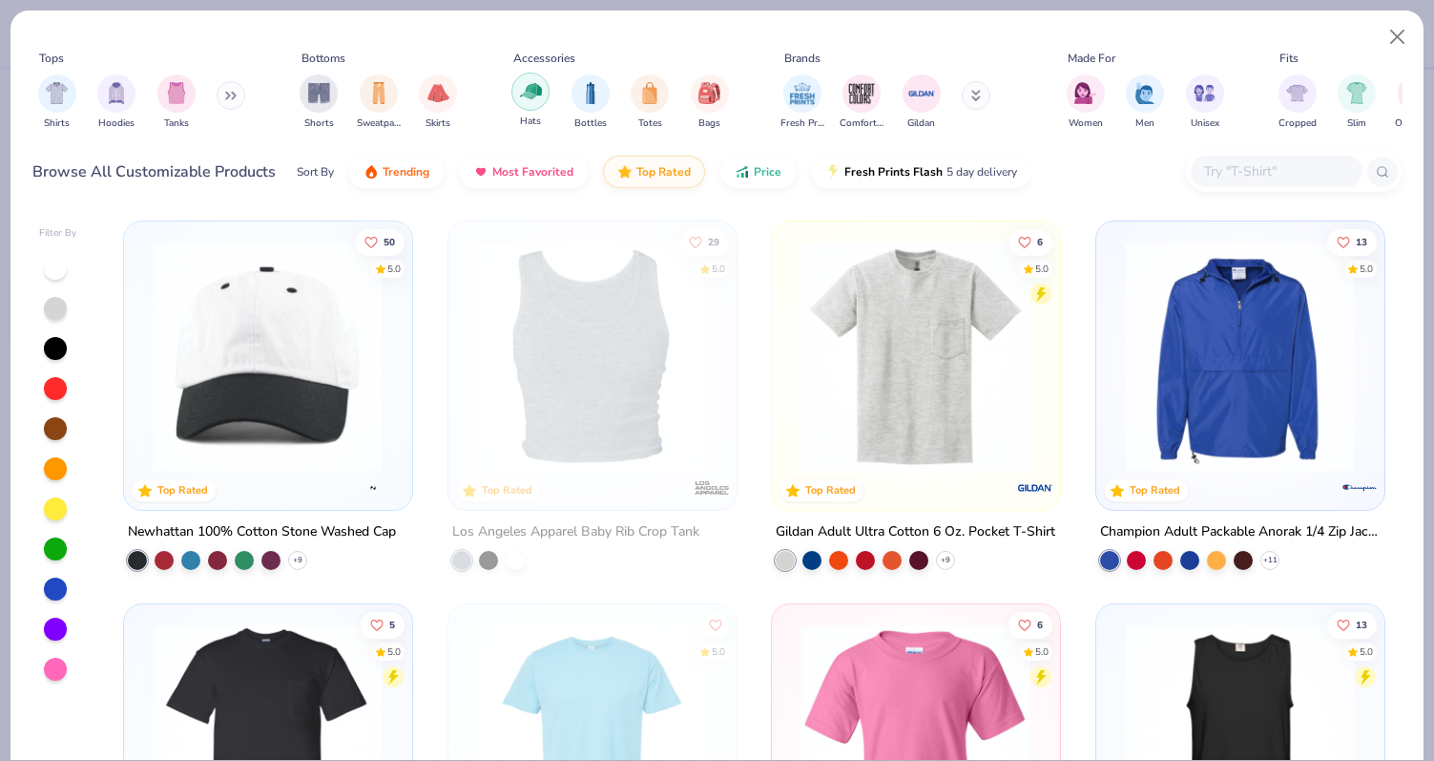
click at [534, 96] on img "filter for Hats" at bounding box center [531, 91] width 22 height 22
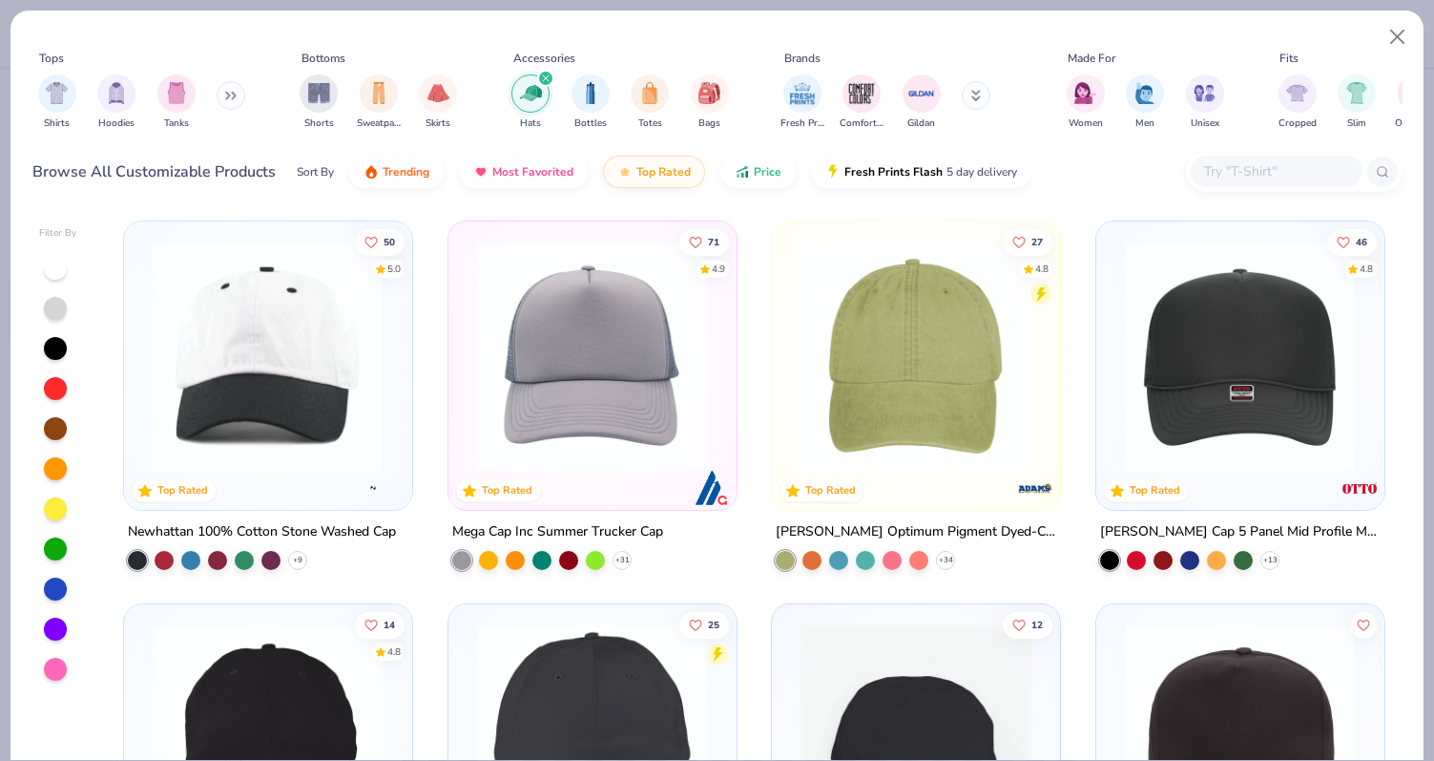
click at [534, 388] on img at bounding box center [593, 356] width 250 height 231
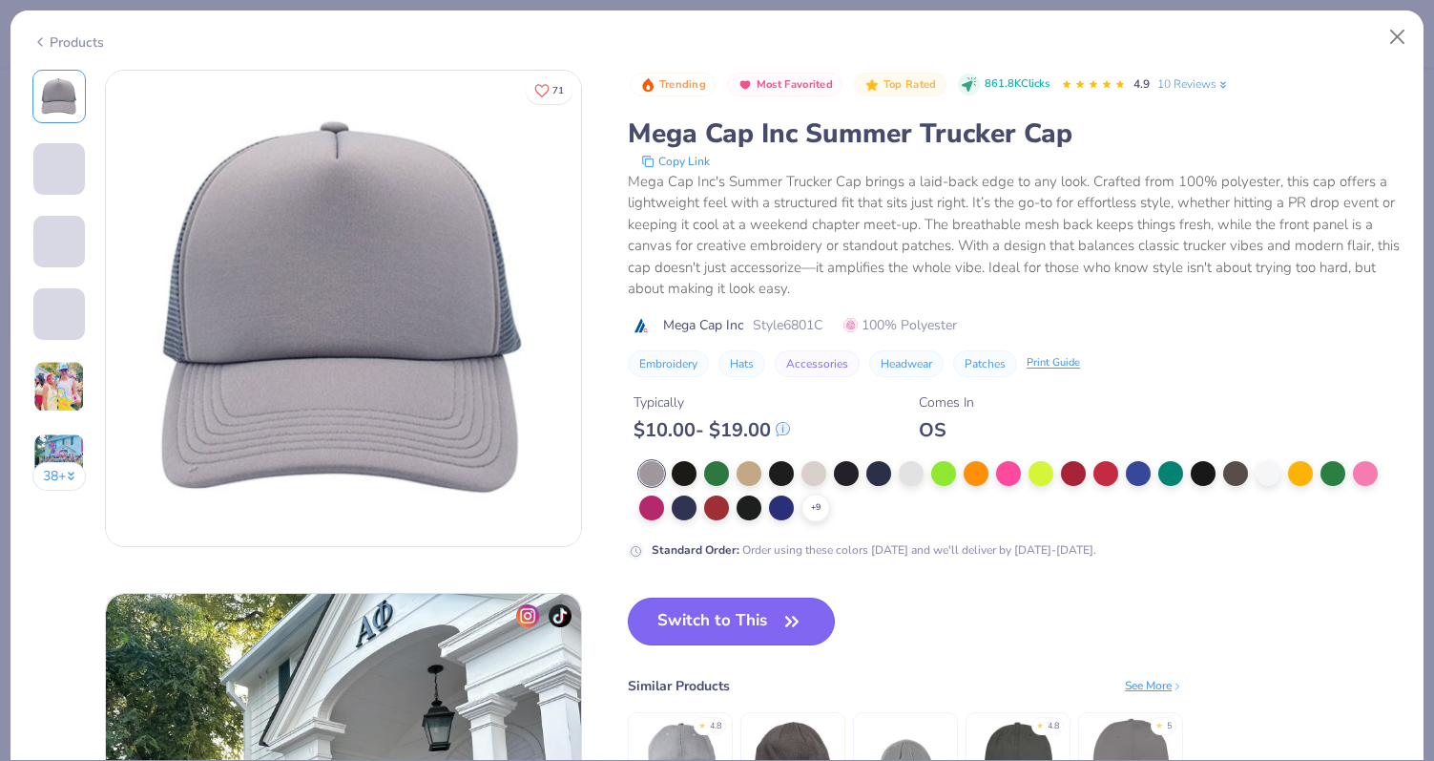
click at [722, 634] on button "Switch to This" at bounding box center [731, 621] width 207 height 48
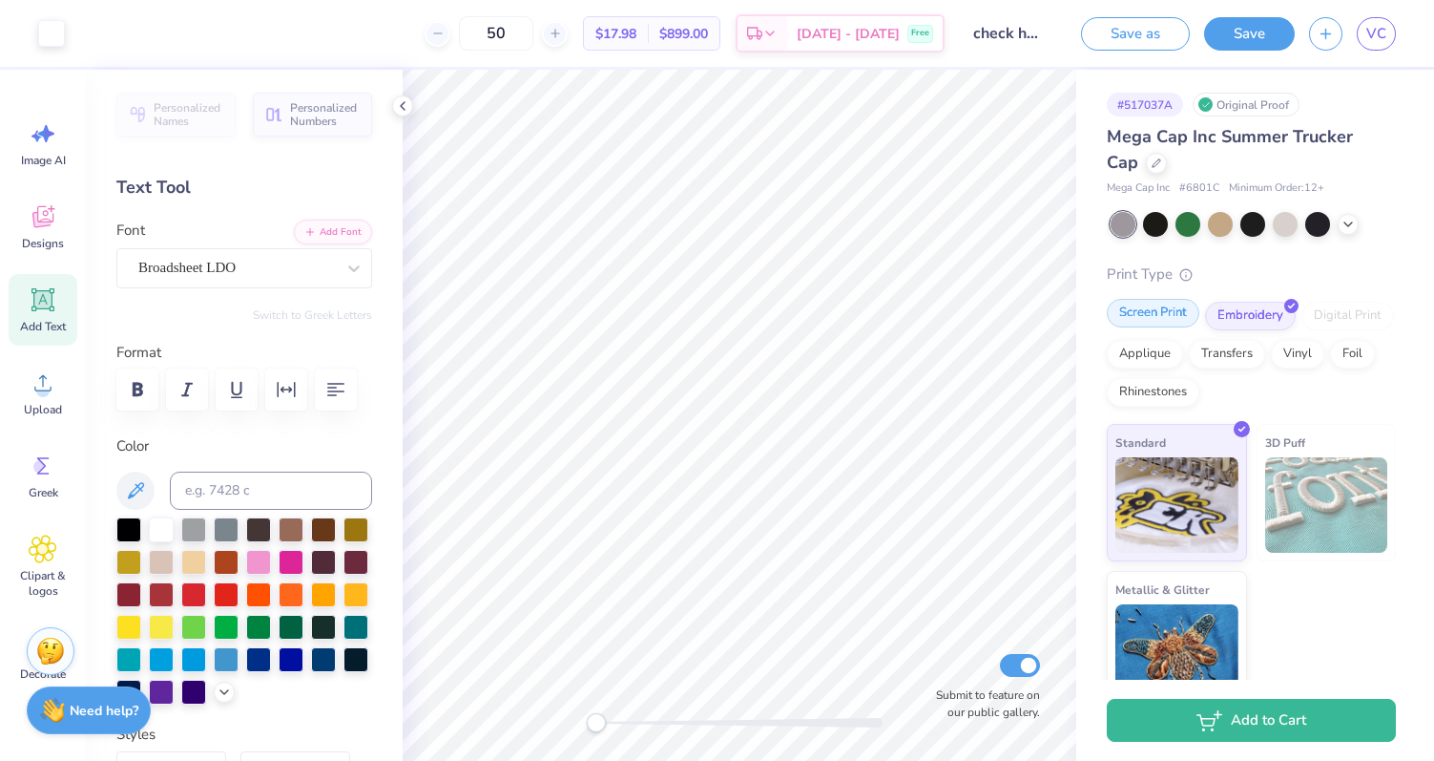
click at [1169, 304] on div "Screen Print" at bounding box center [1153, 313] width 93 height 29
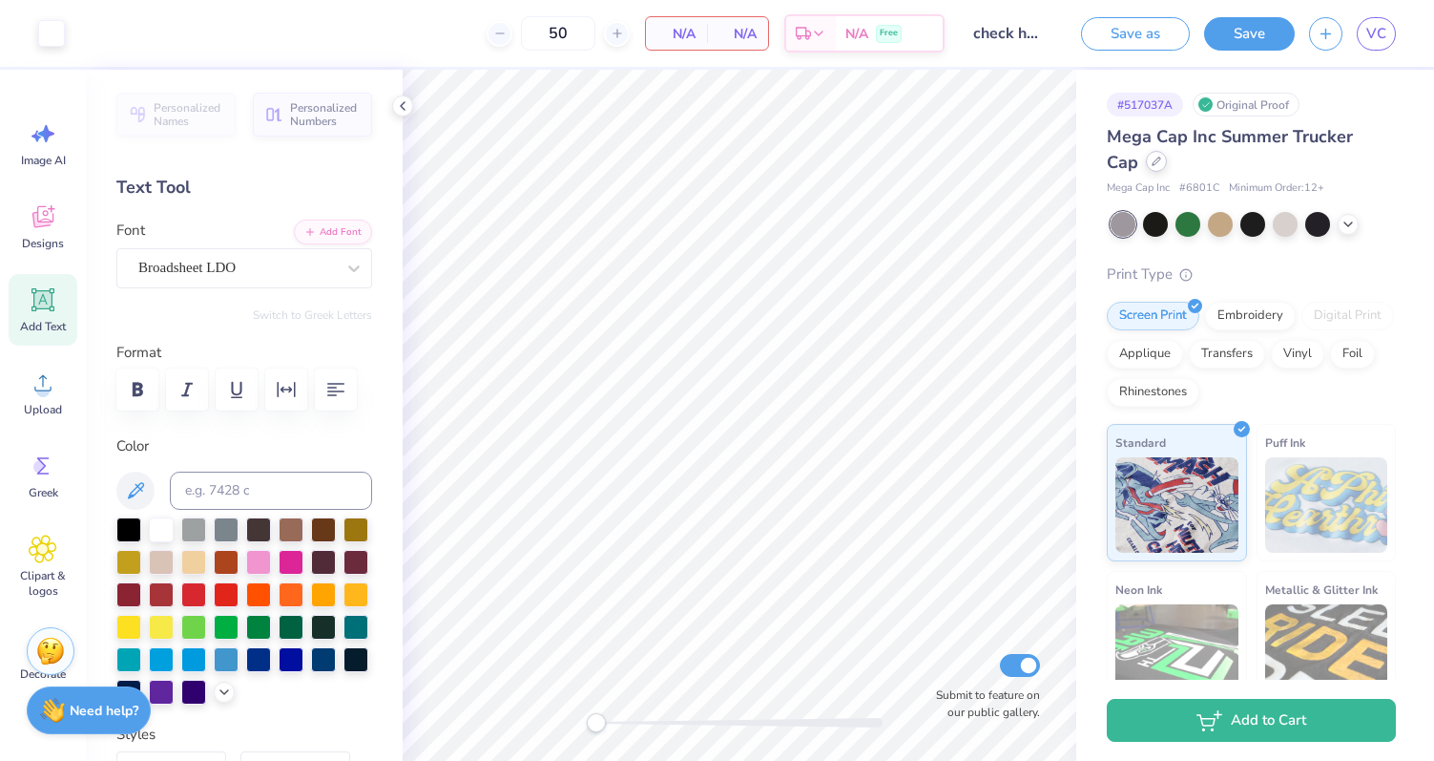
click at [1152, 157] on icon at bounding box center [1157, 162] width 10 height 10
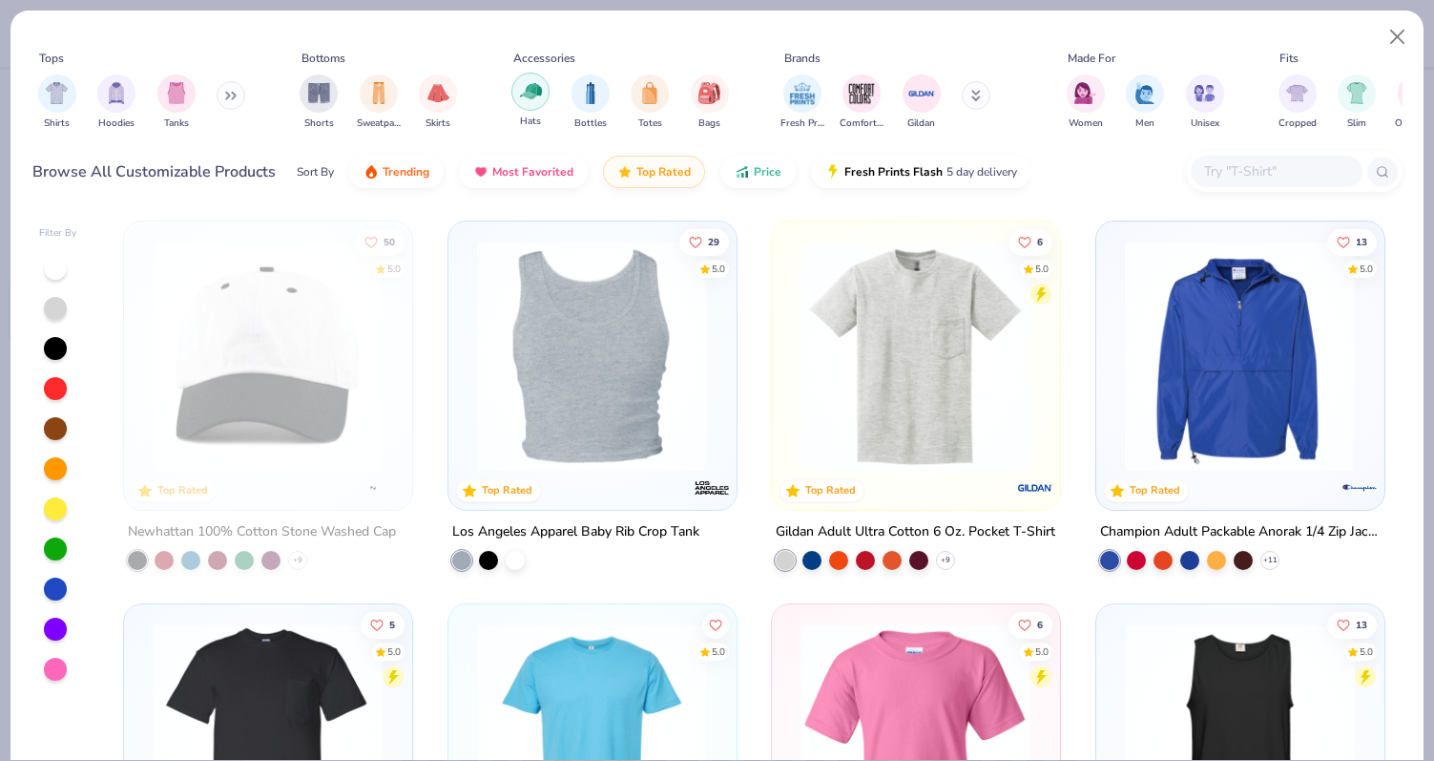
click at [526, 95] on img "filter for Hats" at bounding box center [531, 91] width 22 height 22
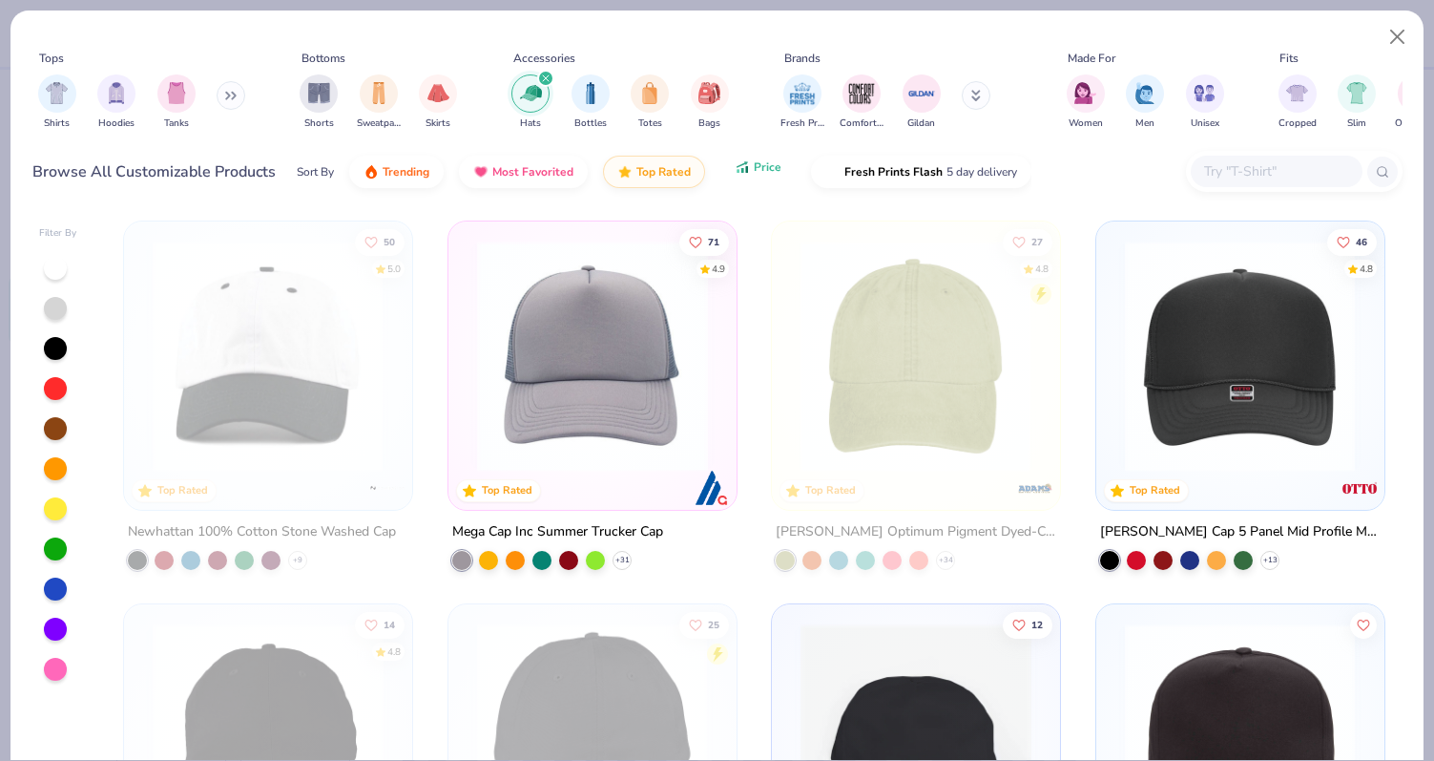
click at [778, 176] on button "Price" at bounding box center [758, 167] width 75 height 32
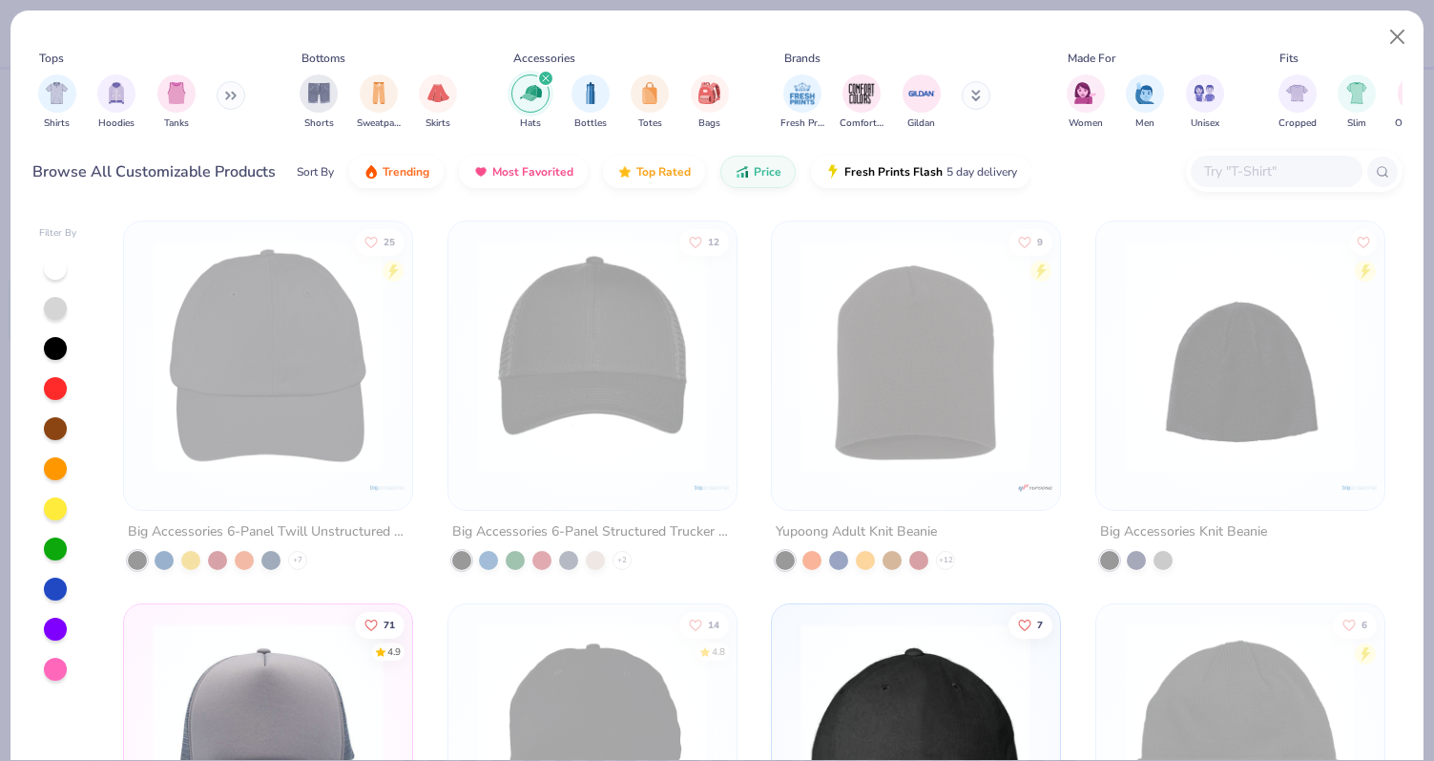
click at [560, 388] on img at bounding box center [592, 356] width 249 height 231
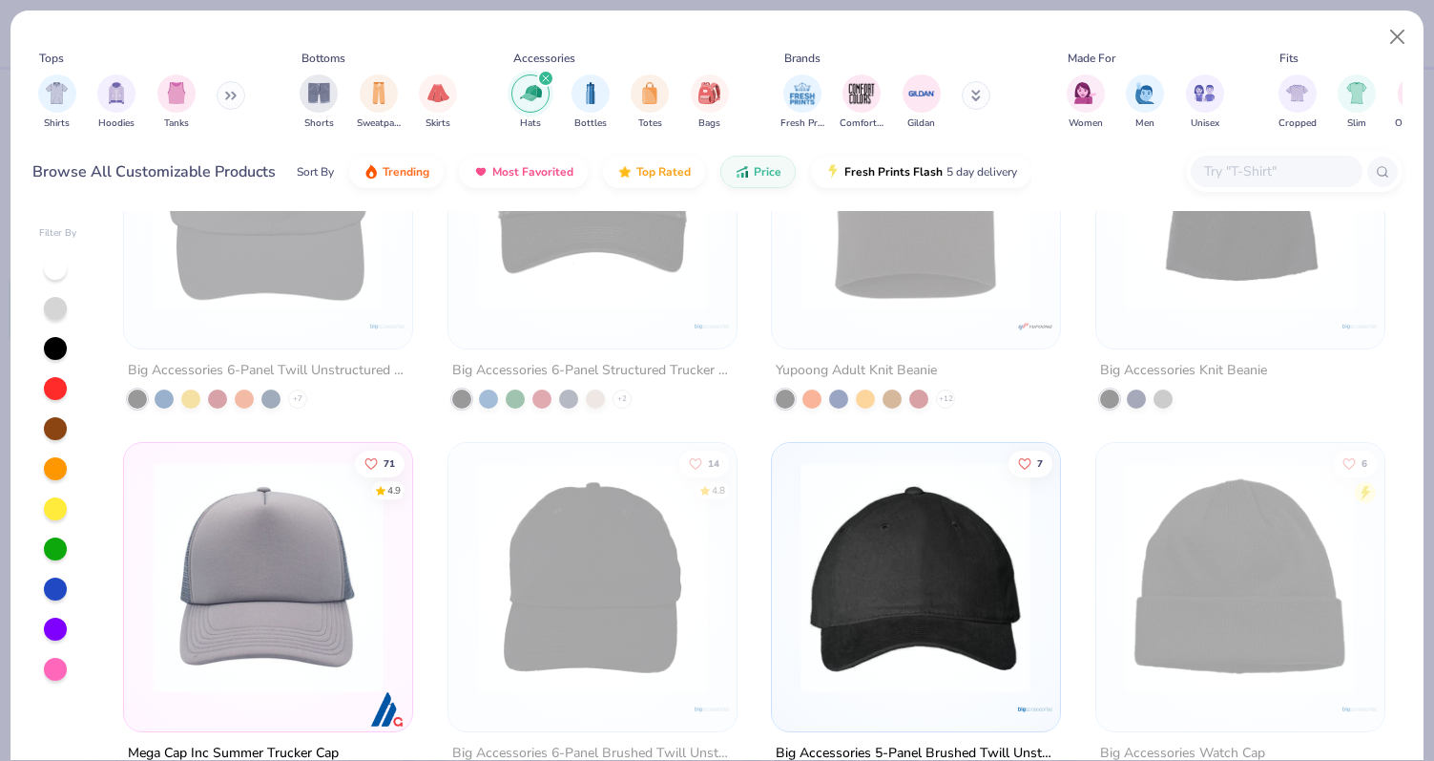
scroll to position [253, 0]
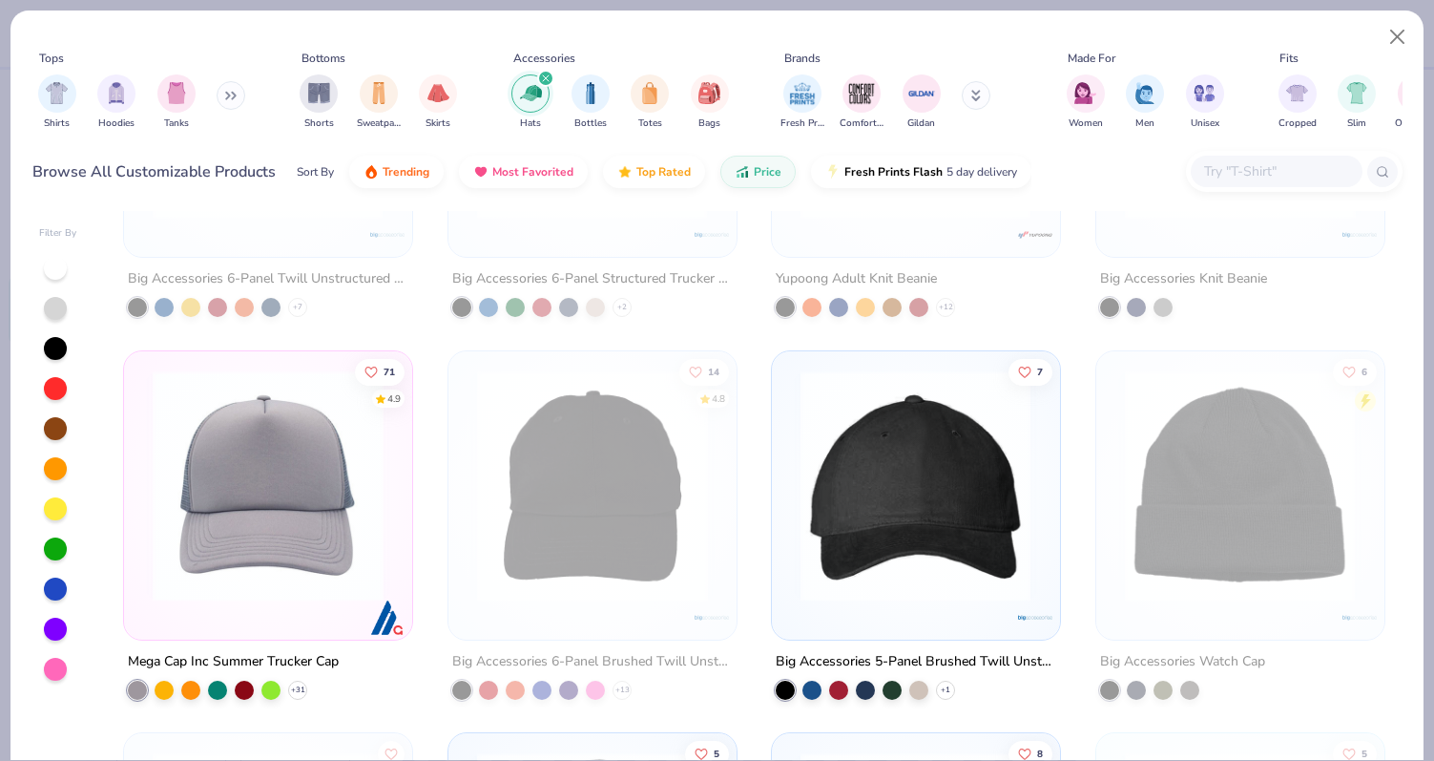
click at [338, 553] on img at bounding box center [268, 484] width 250 height 231
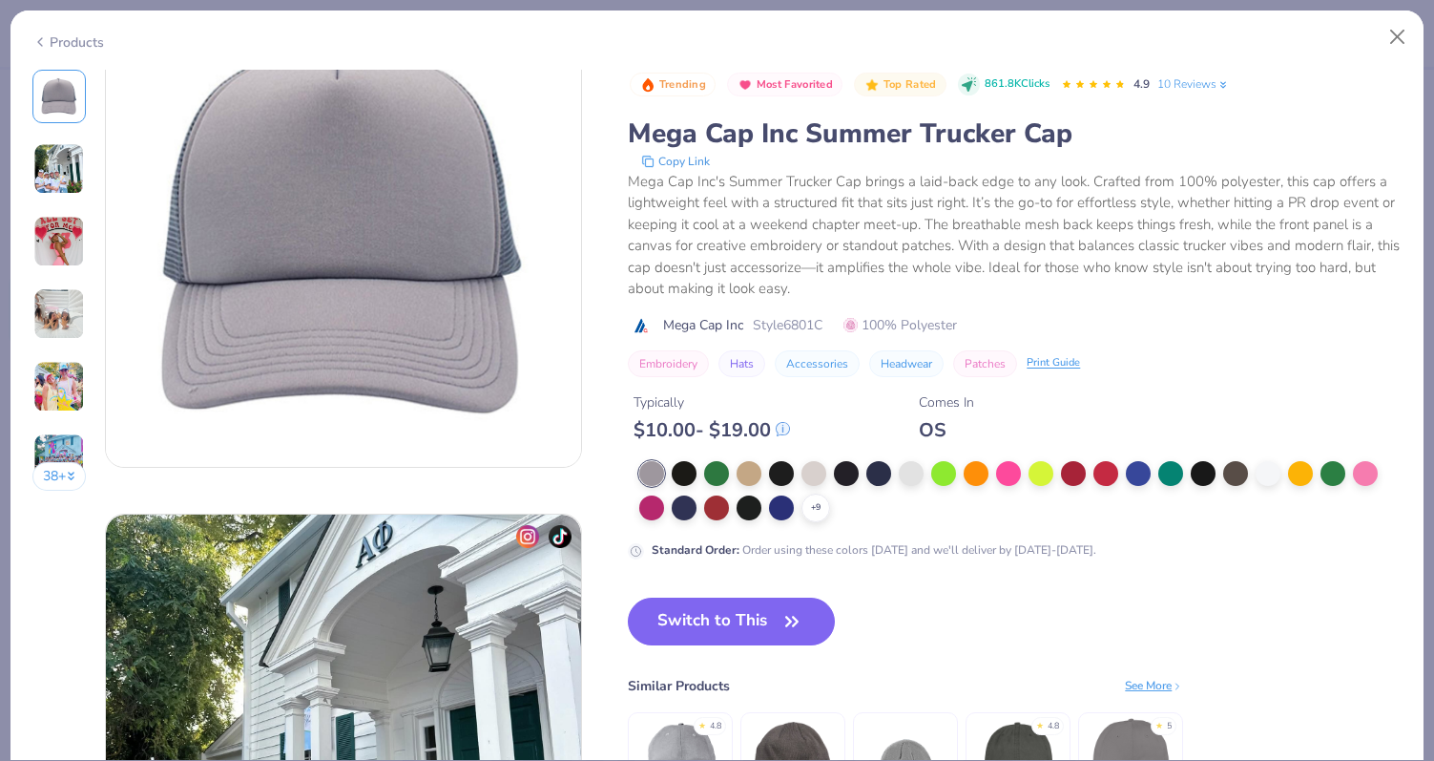
scroll to position [90, 0]
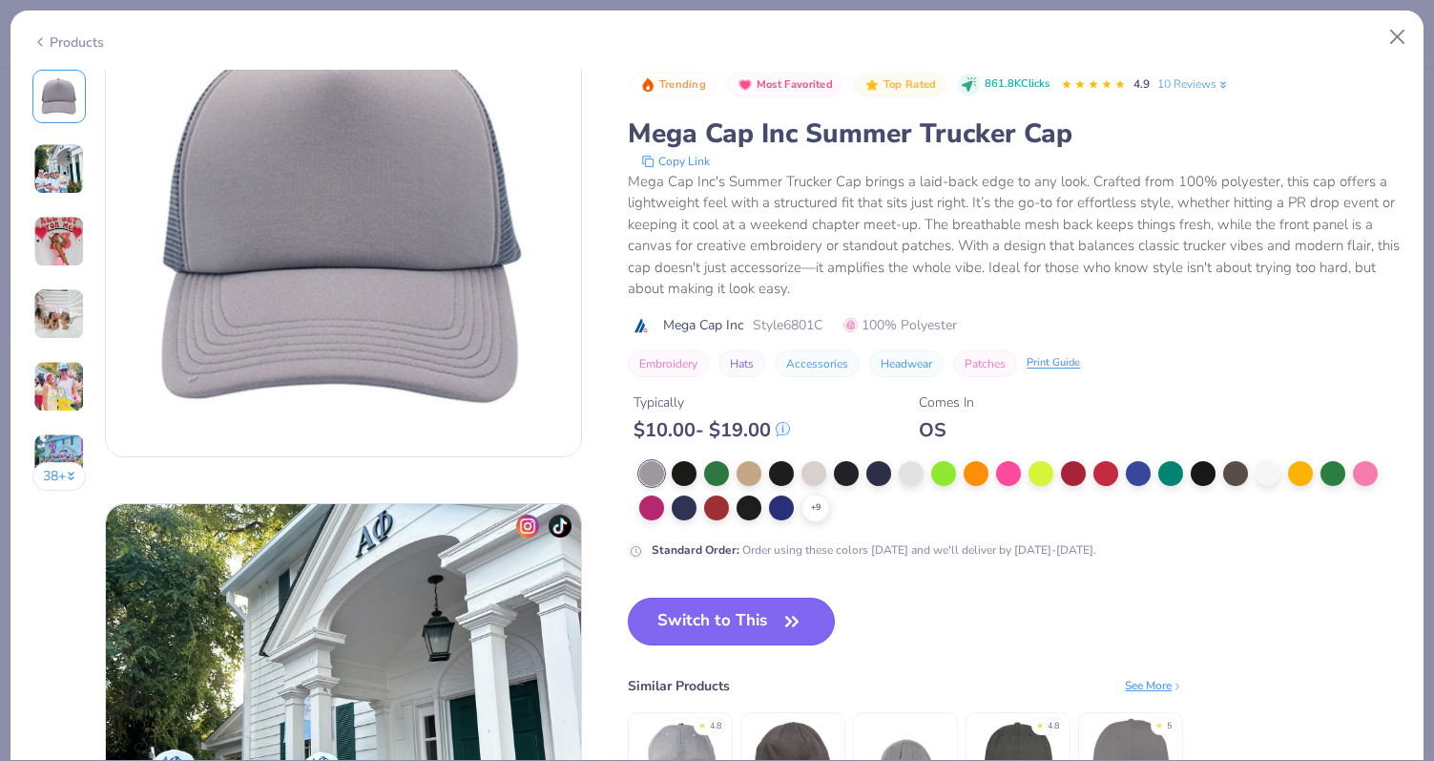
click at [698, 604] on button "Switch to This" at bounding box center [731, 621] width 207 height 48
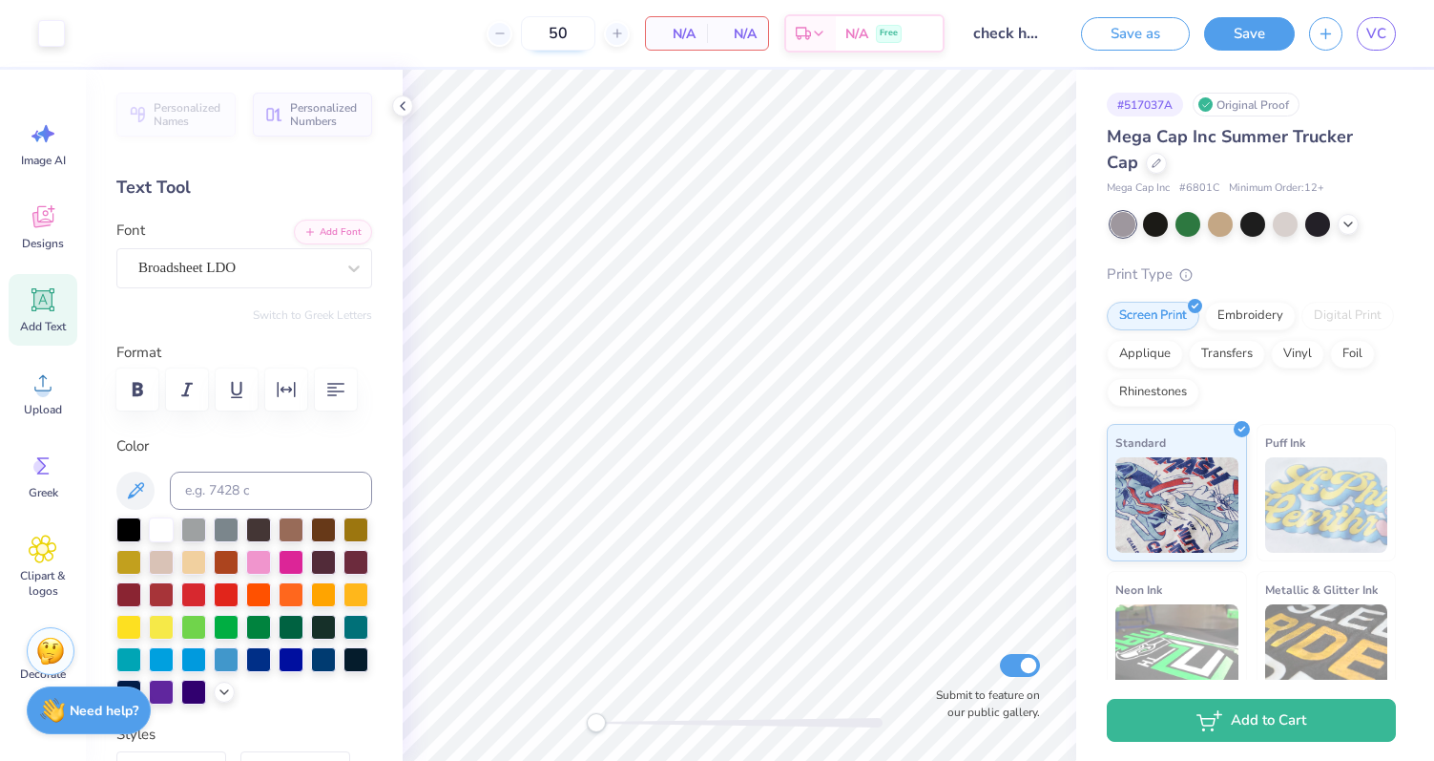
click at [567, 31] on input "50" at bounding box center [558, 33] width 74 height 34
click at [1240, 324] on div "Embroidery" at bounding box center [1250, 313] width 91 height 29
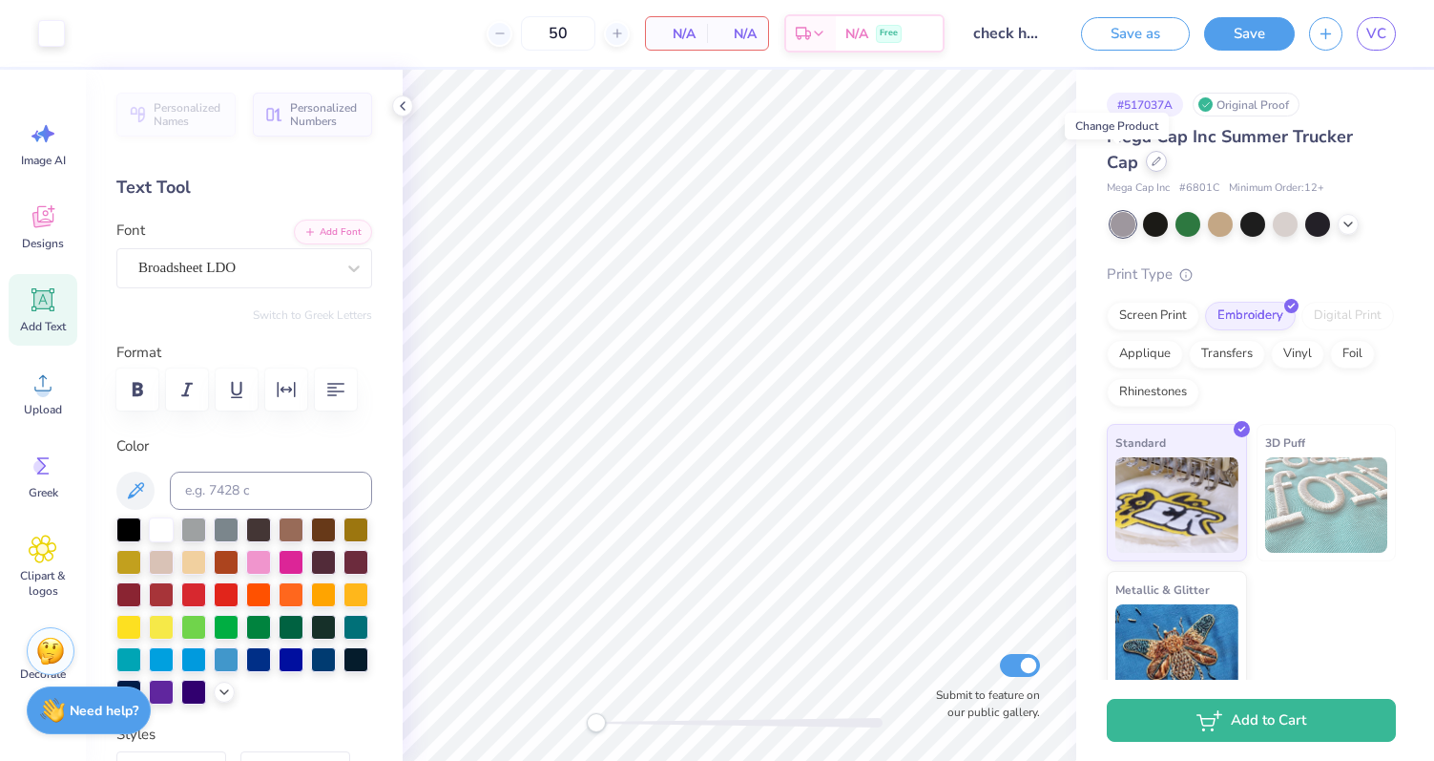
click at [1146, 156] on div at bounding box center [1156, 161] width 21 height 21
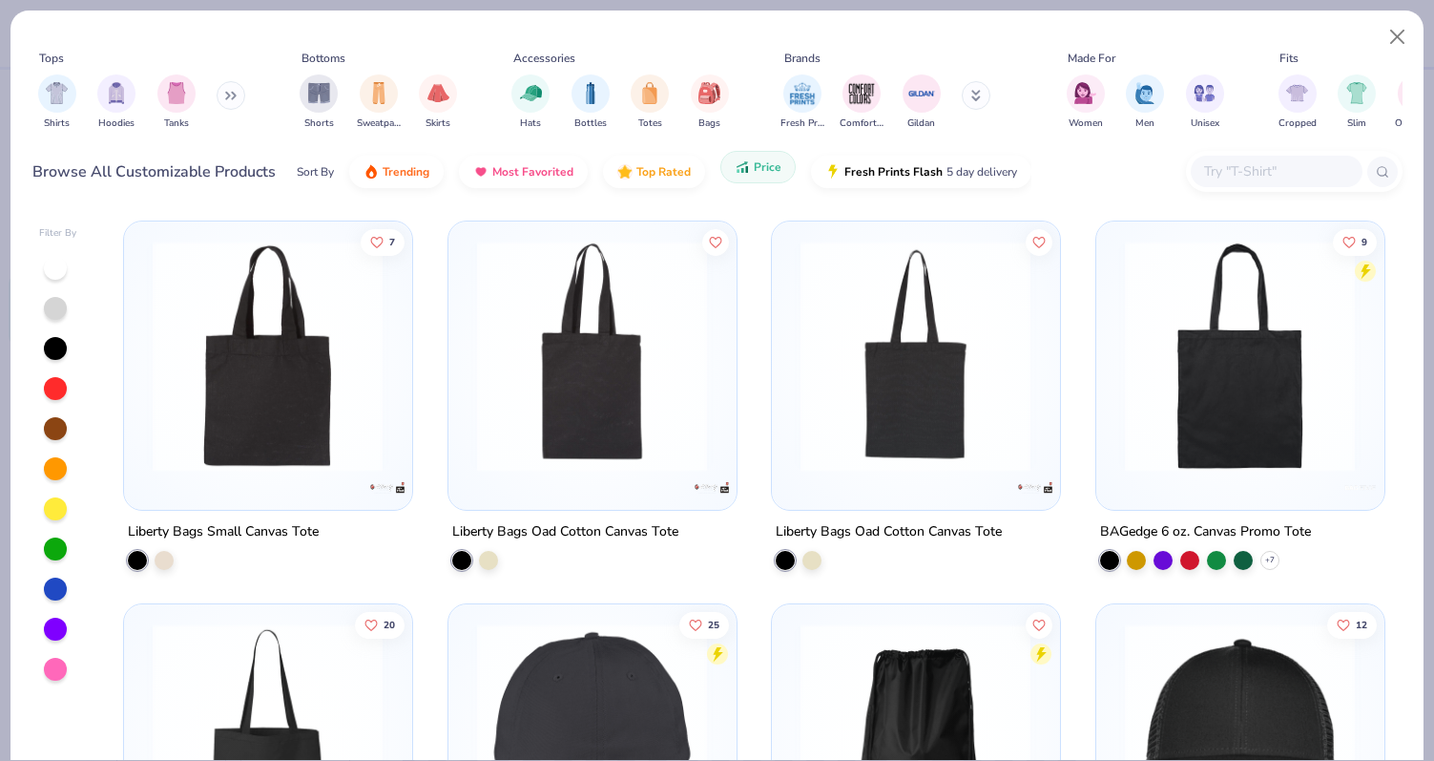
click at [781, 166] on button "Price" at bounding box center [758, 167] width 75 height 32
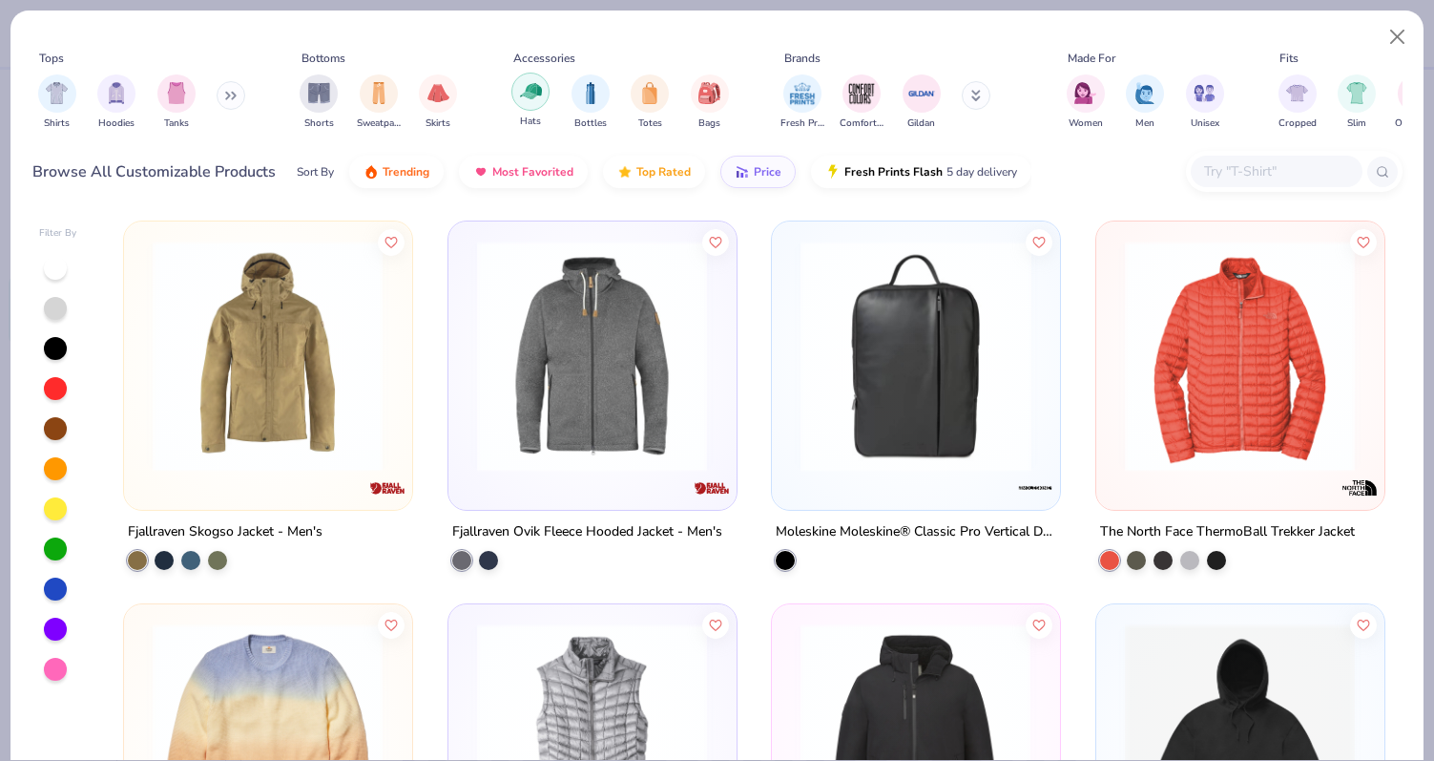
click at [540, 94] on img "filter for Hats" at bounding box center [531, 91] width 22 height 22
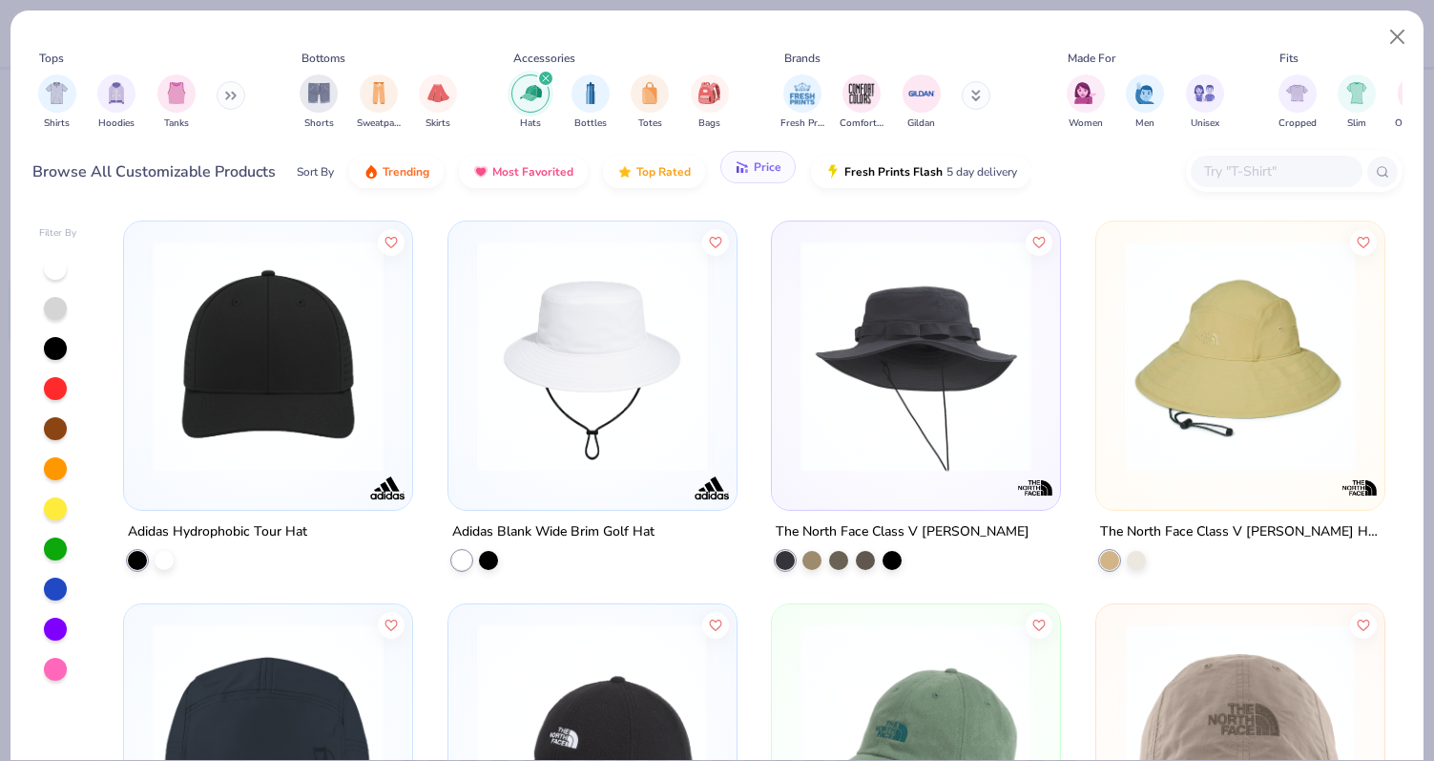
click at [755, 163] on span "Price" at bounding box center [768, 166] width 28 height 15
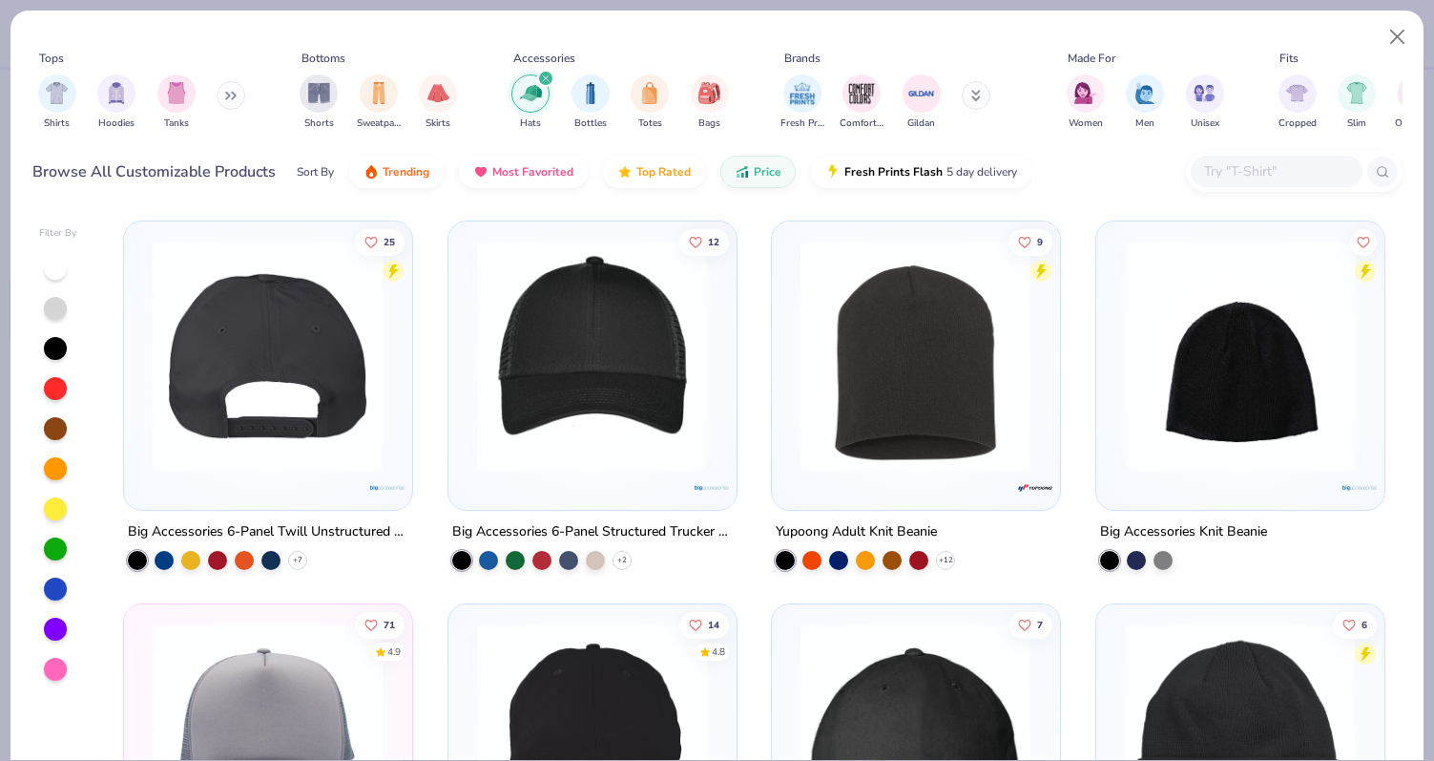
click at [322, 415] on img at bounding box center [267, 356] width 249 height 231
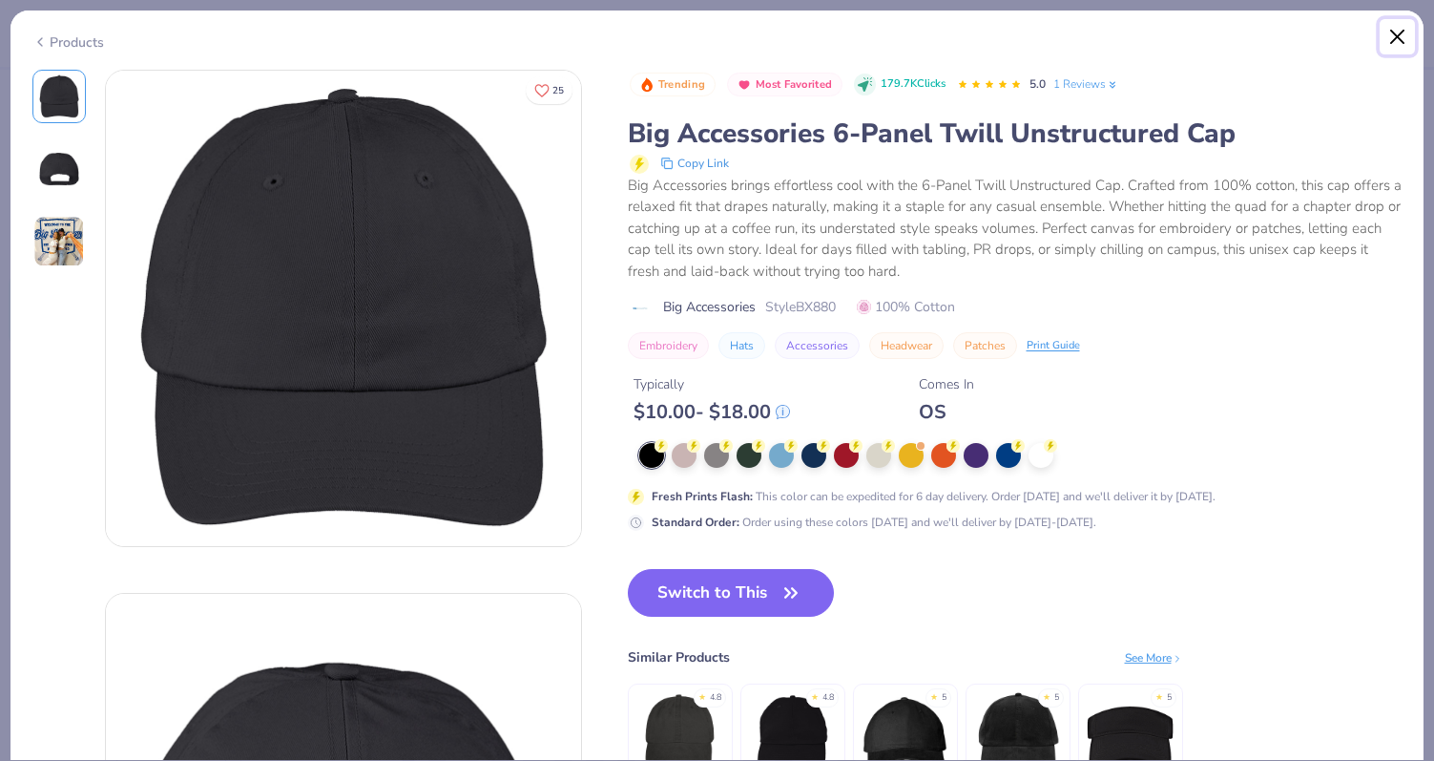
click at [1410, 32] on button "Close" at bounding box center [1398, 37] width 36 height 36
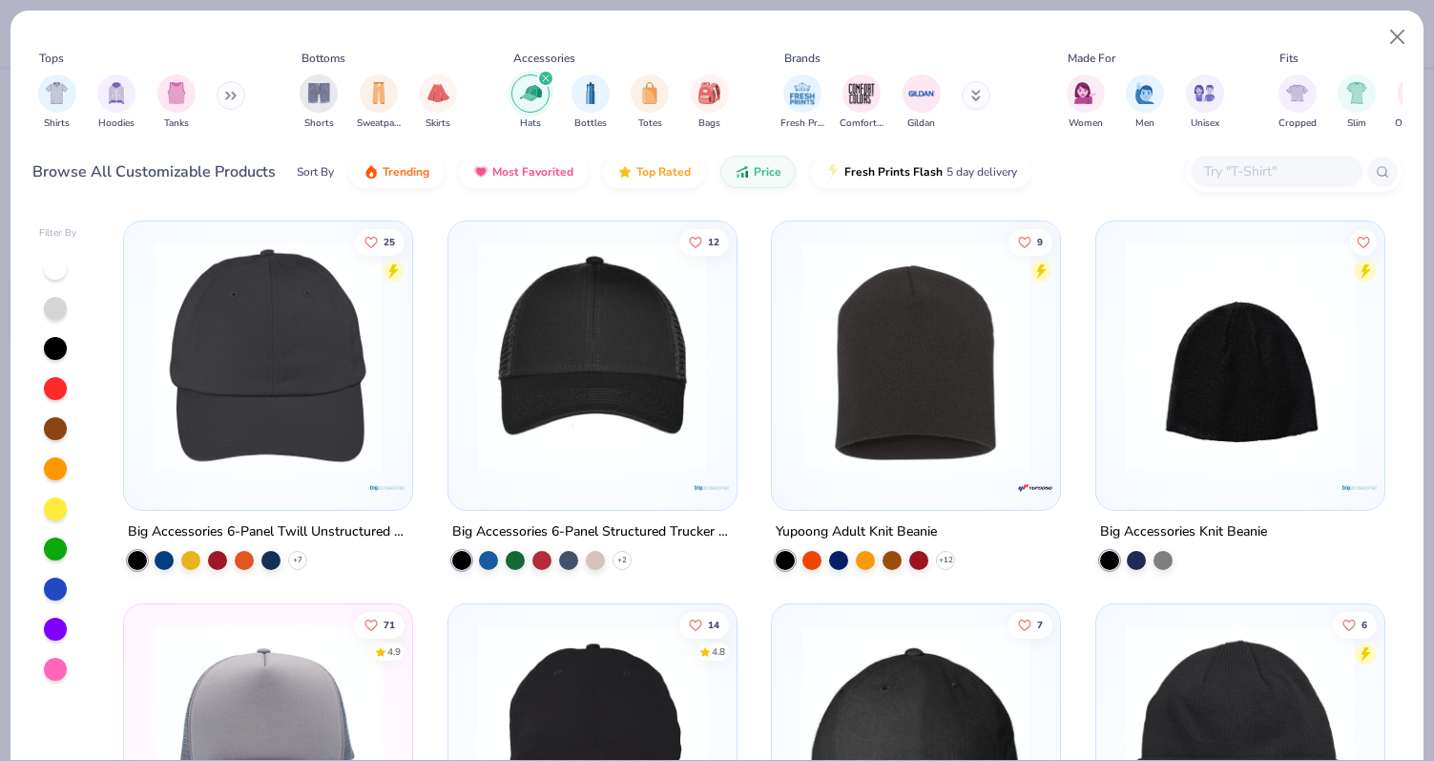
click at [1175, 664] on img at bounding box center [1240, 737] width 249 height 231
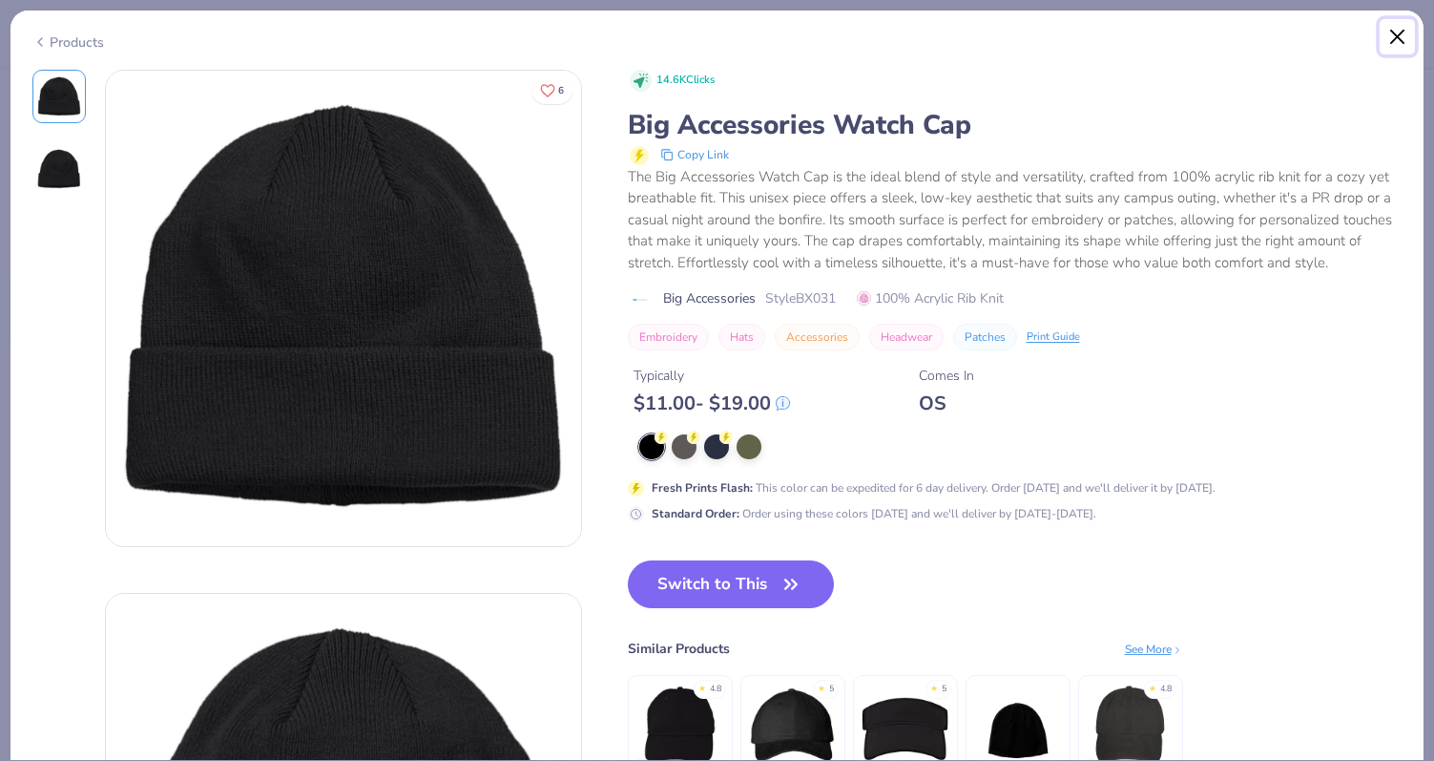
click at [1396, 28] on button "Close" at bounding box center [1398, 37] width 36 height 36
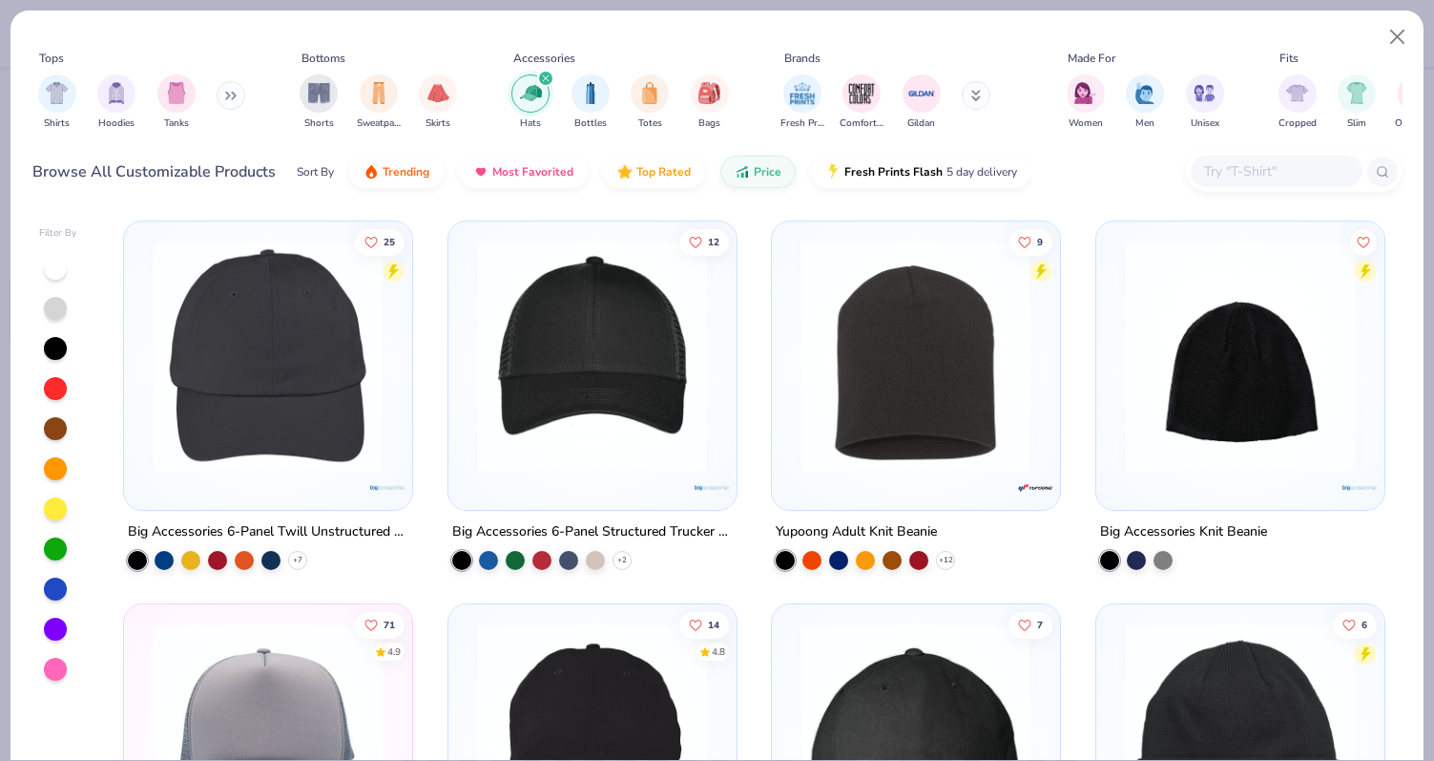
click at [317, 429] on img at bounding box center [267, 356] width 249 height 231
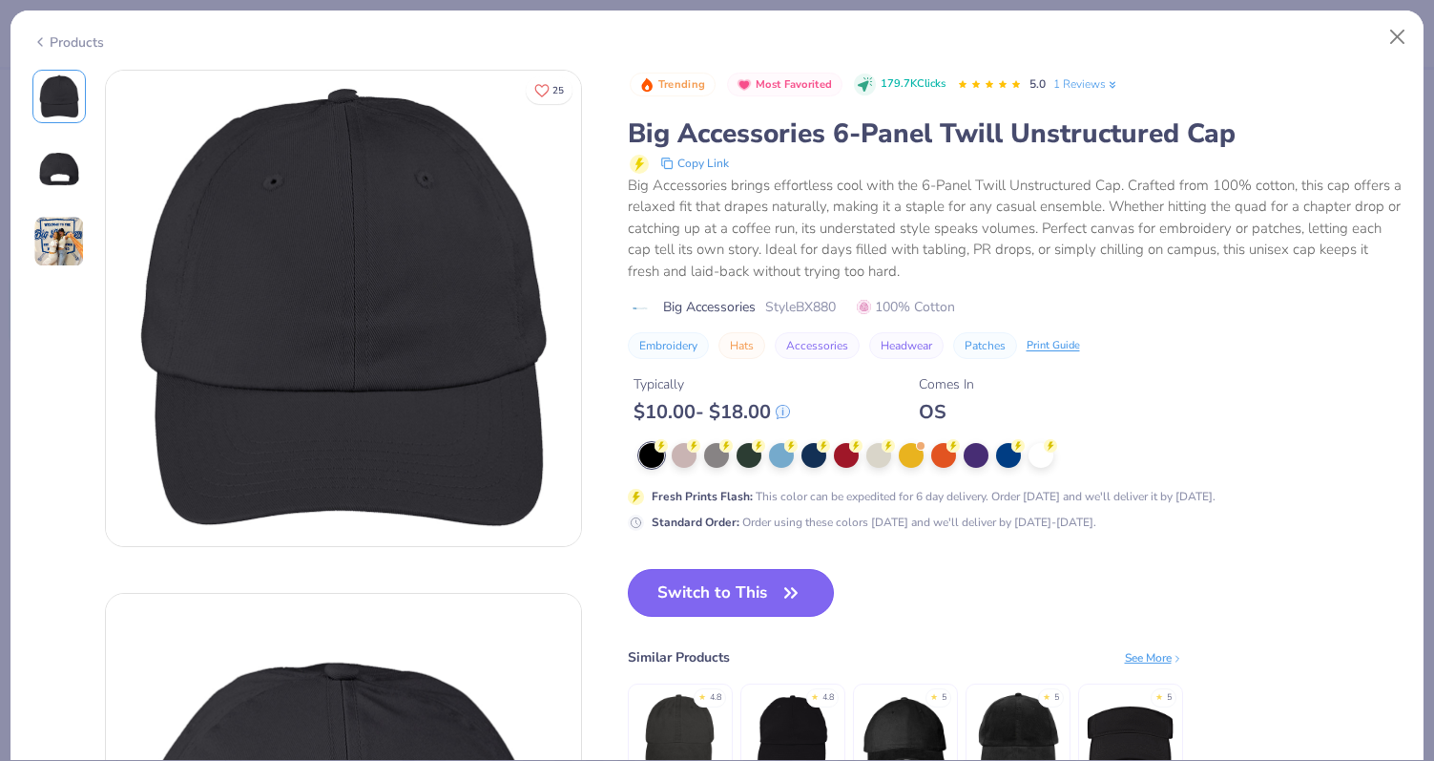
click at [740, 596] on button "Switch to This" at bounding box center [731, 593] width 207 height 48
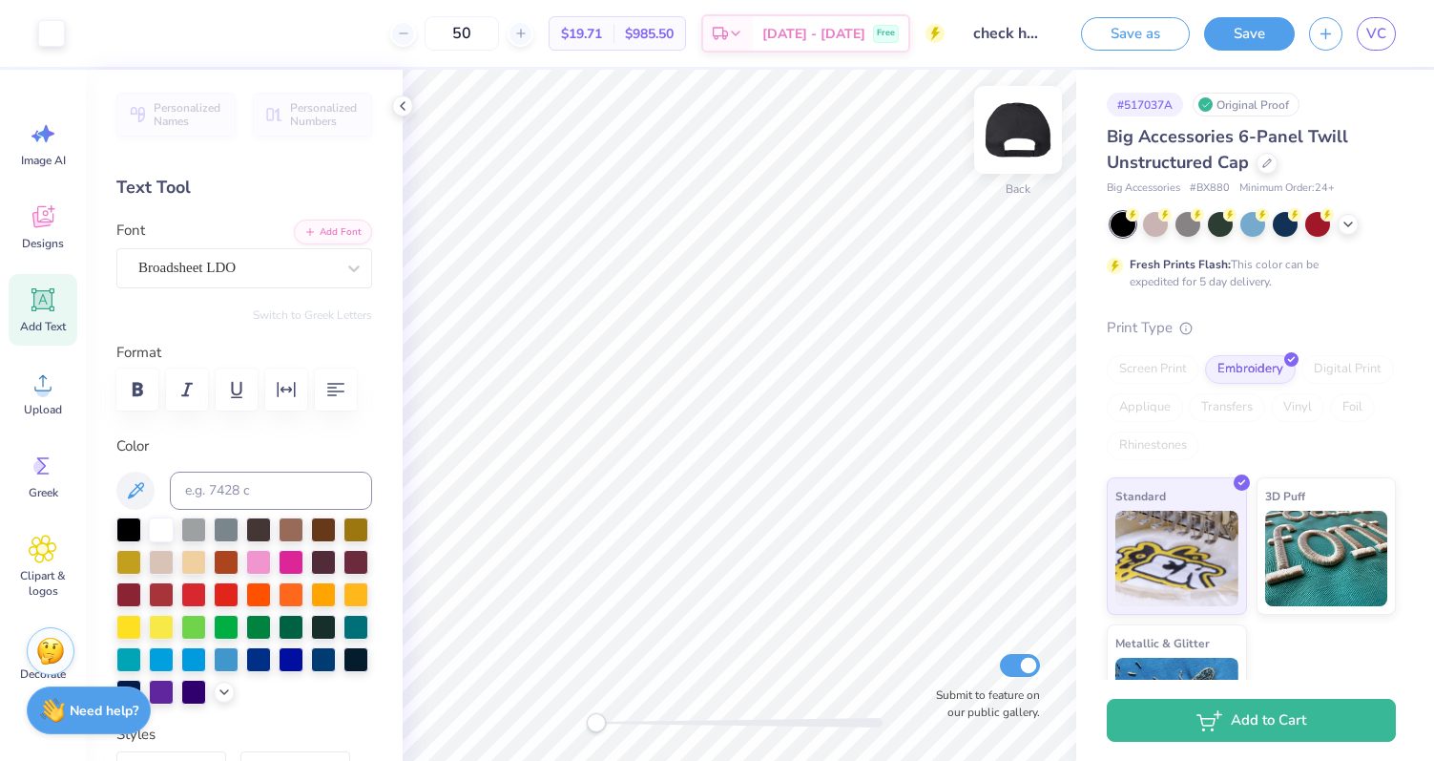
click at [1008, 138] on img at bounding box center [1018, 130] width 76 height 76
click at [1026, 128] on img at bounding box center [1018, 130] width 76 height 76
click at [1261, 169] on div at bounding box center [1267, 161] width 21 height 21
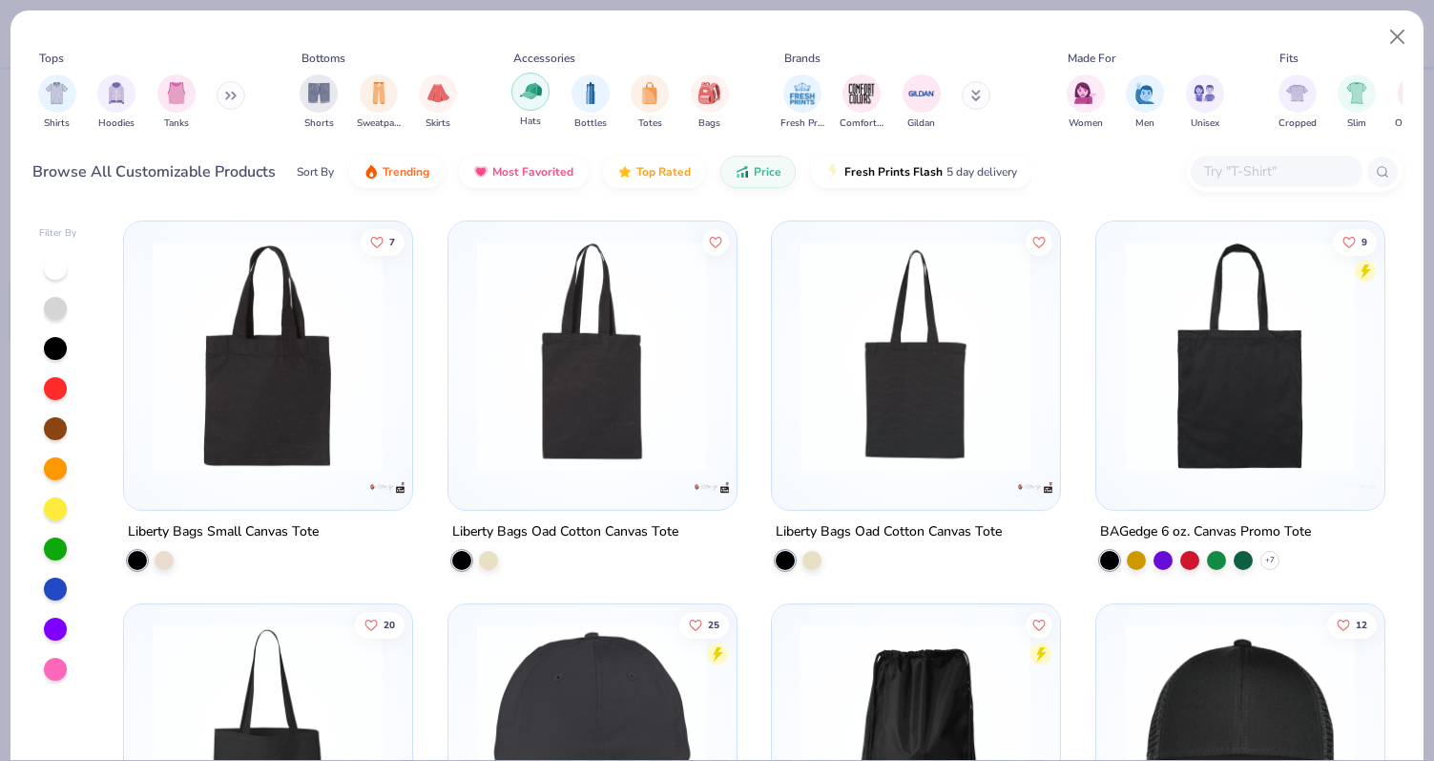
click at [536, 84] on img "filter for Hats" at bounding box center [531, 91] width 22 height 22
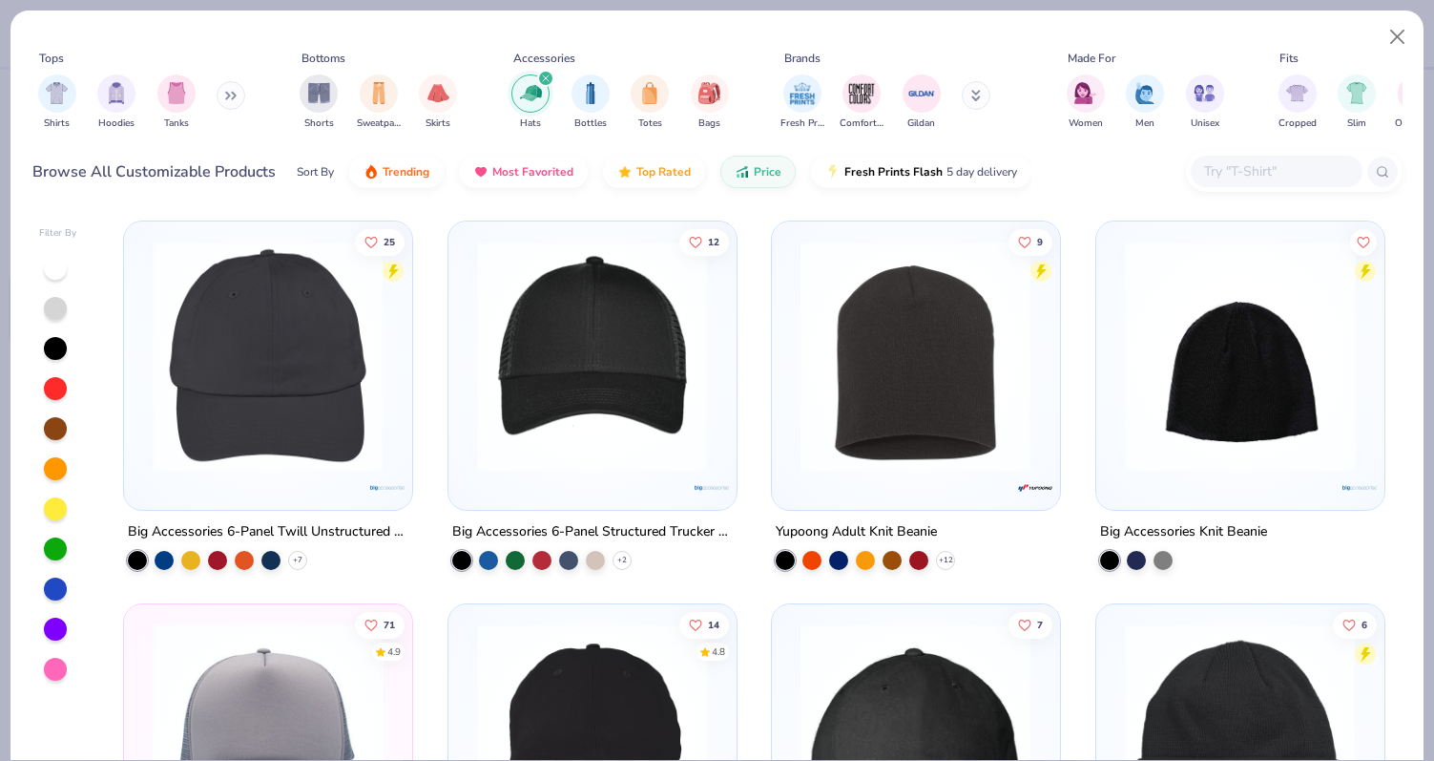
click at [536, 84] on img "filter for Hats" at bounding box center [531, 93] width 22 height 22
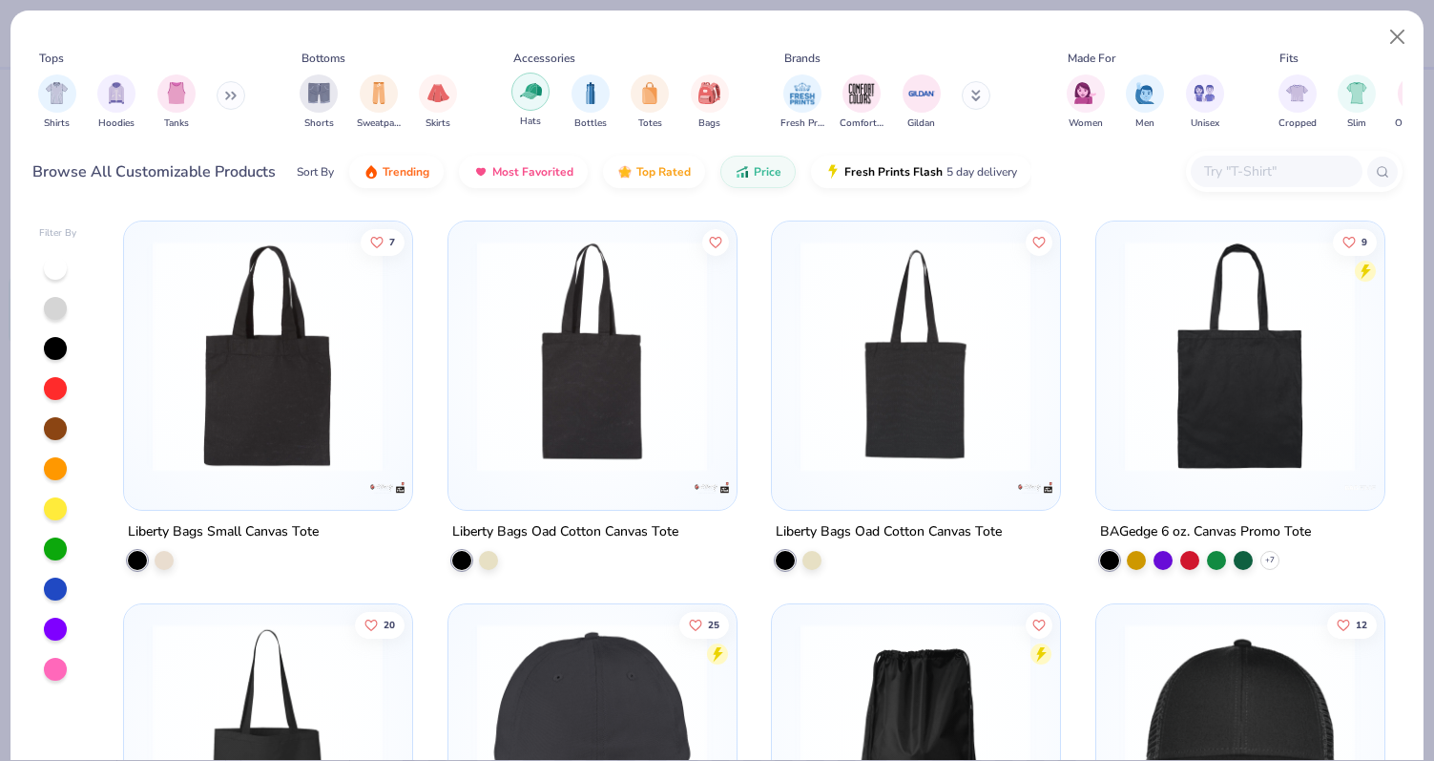
click at [528, 108] on div "filter for Hats" at bounding box center [531, 92] width 38 height 38
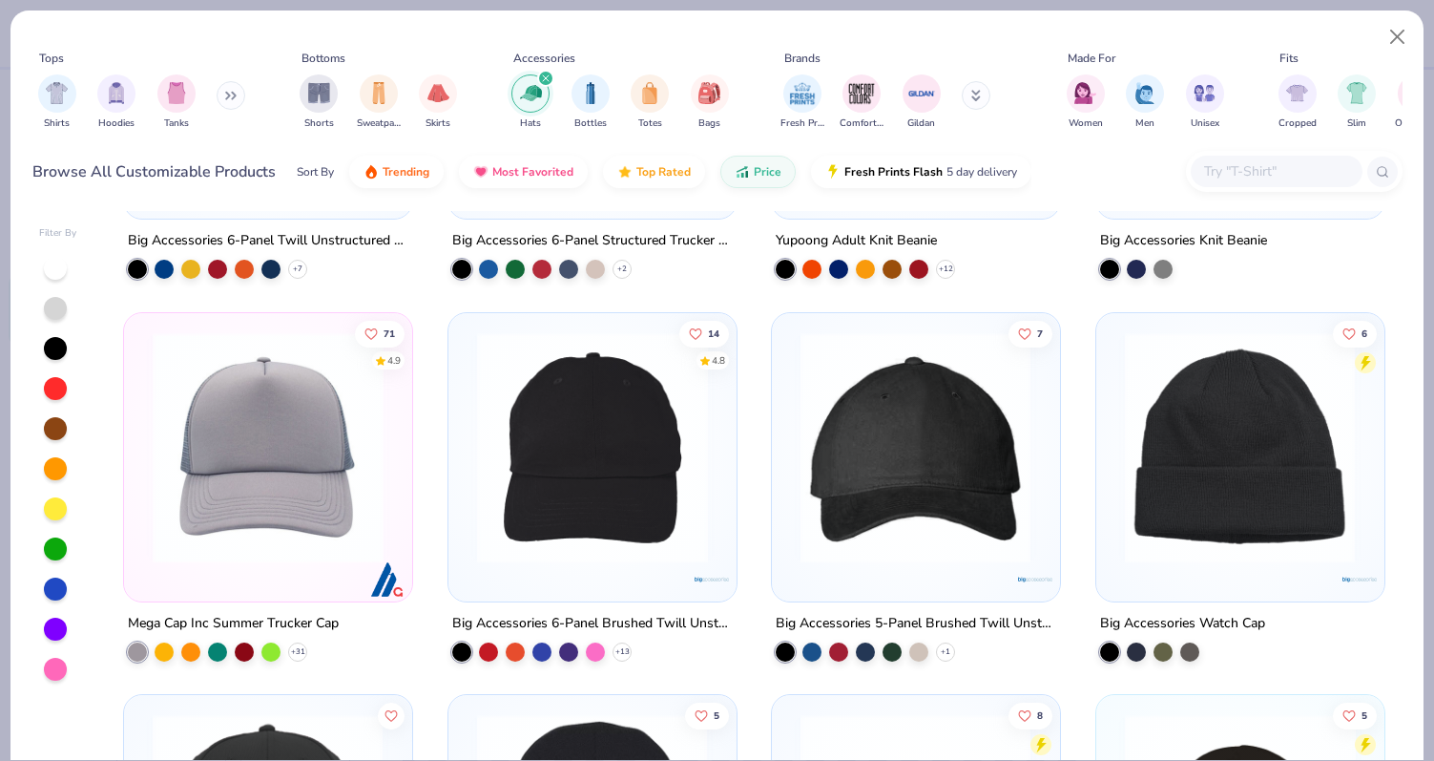
scroll to position [339, 0]
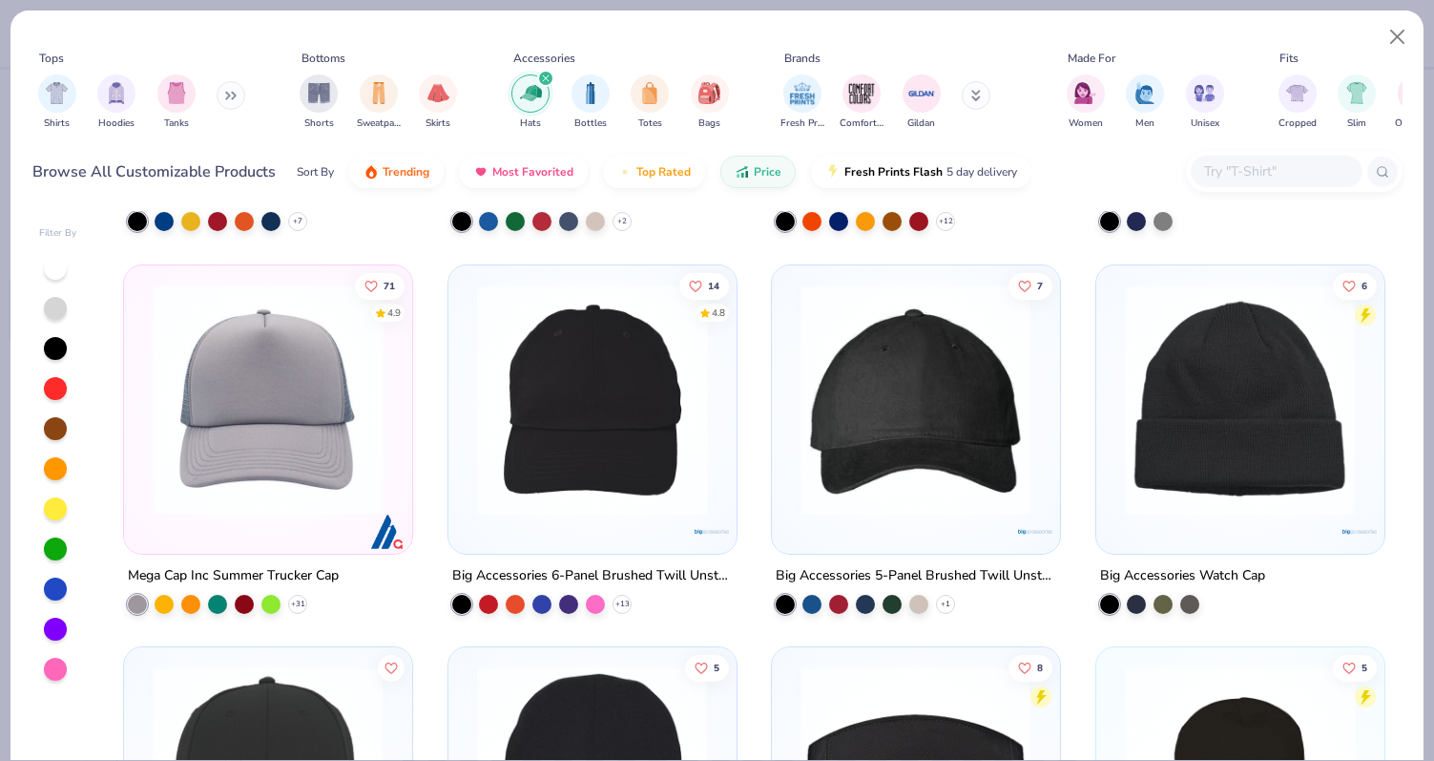
click at [349, 451] on img at bounding box center [268, 398] width 250 height 231
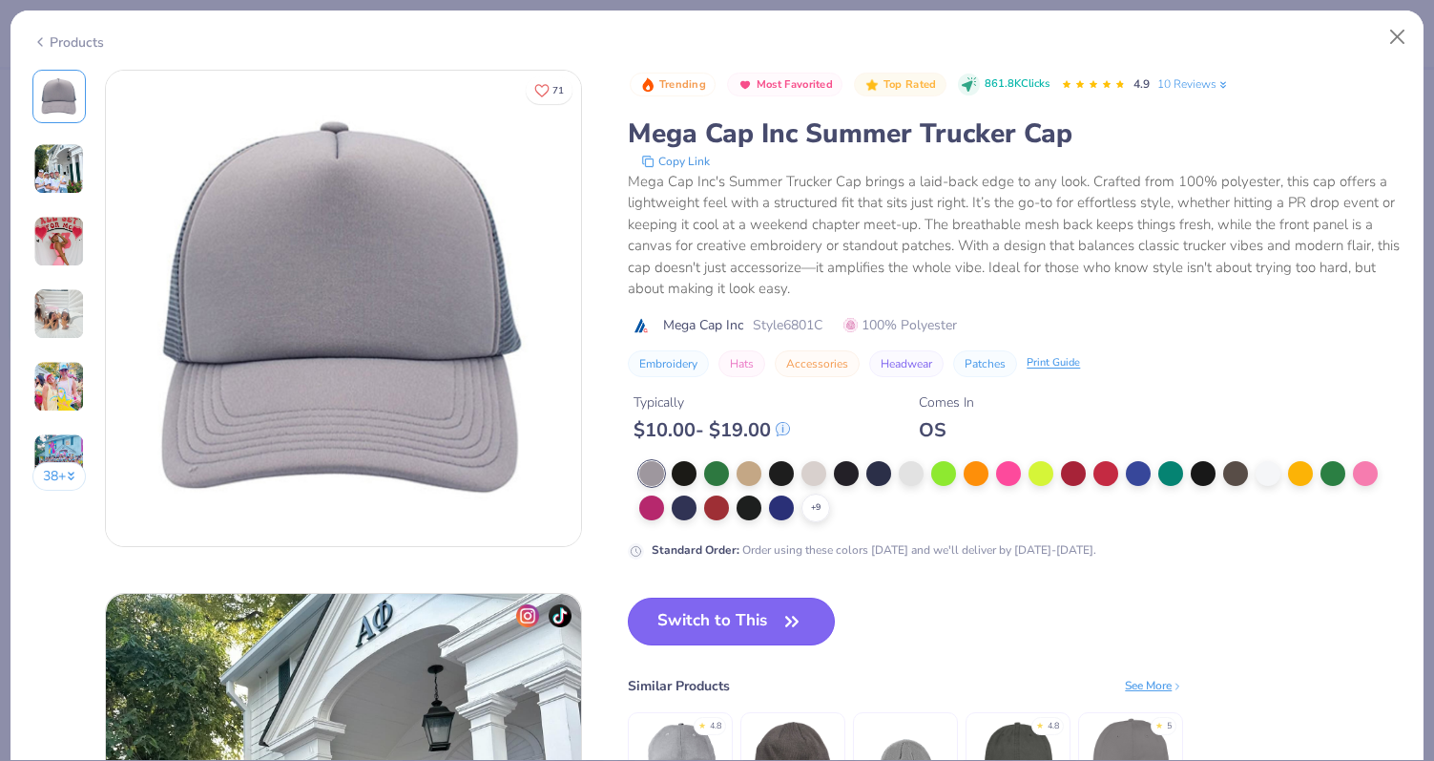
click at [724, 644] on button "Switch to This" at bounding box center [731, 621] width 207 height 48
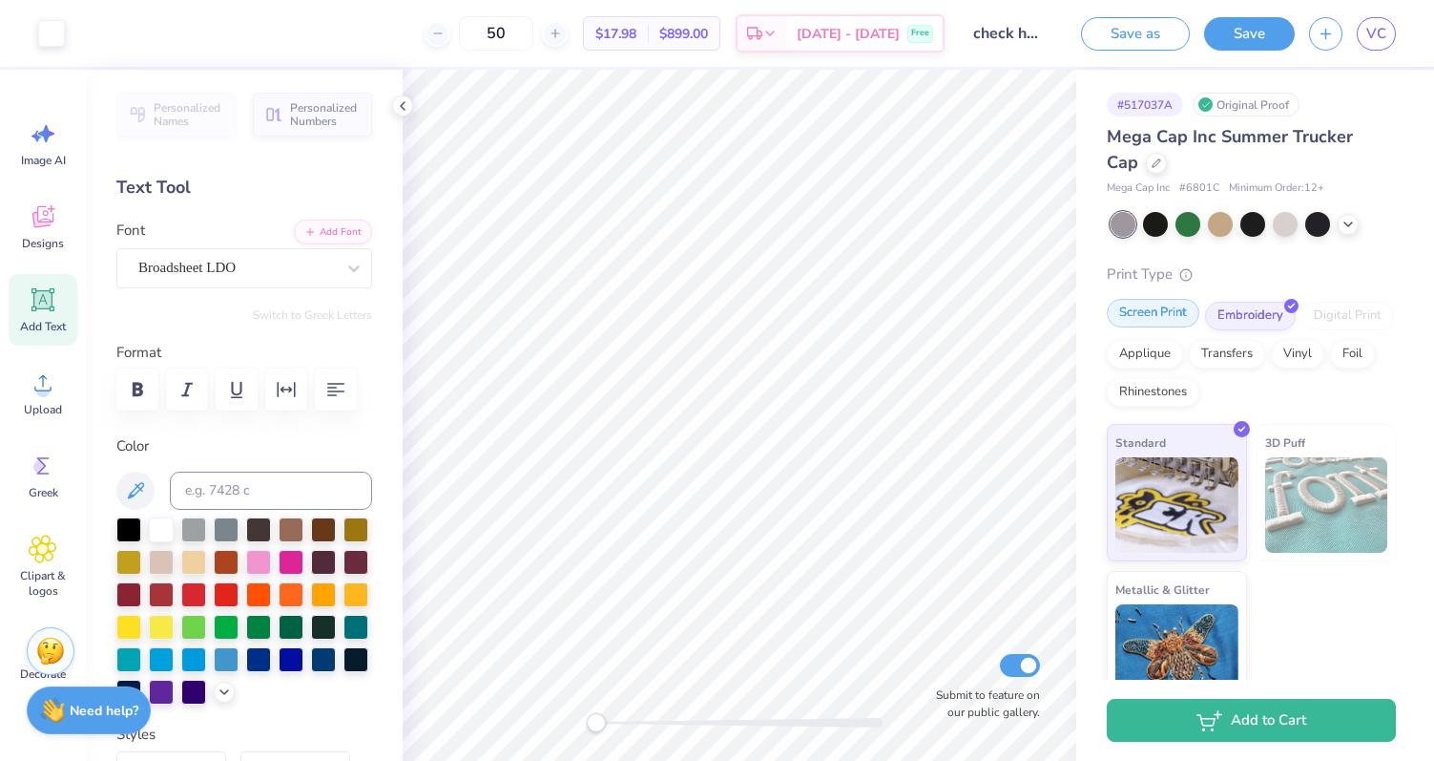
click at [1159, 307] on div "Screen Print" at bounding box center [1153, 313] width 93 height 29
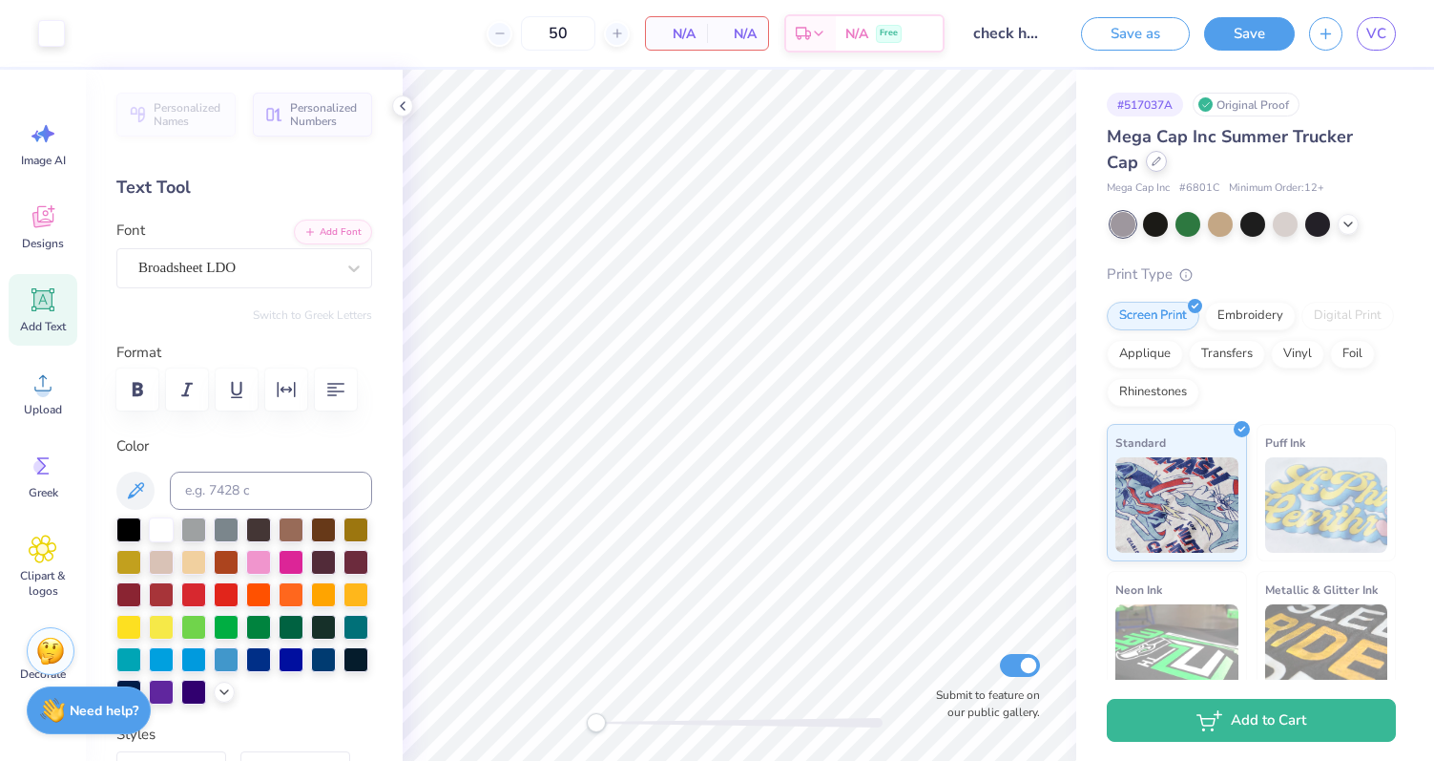
click at [1146, 153] on div at bounding box center [1156, 161] width 21 height 21
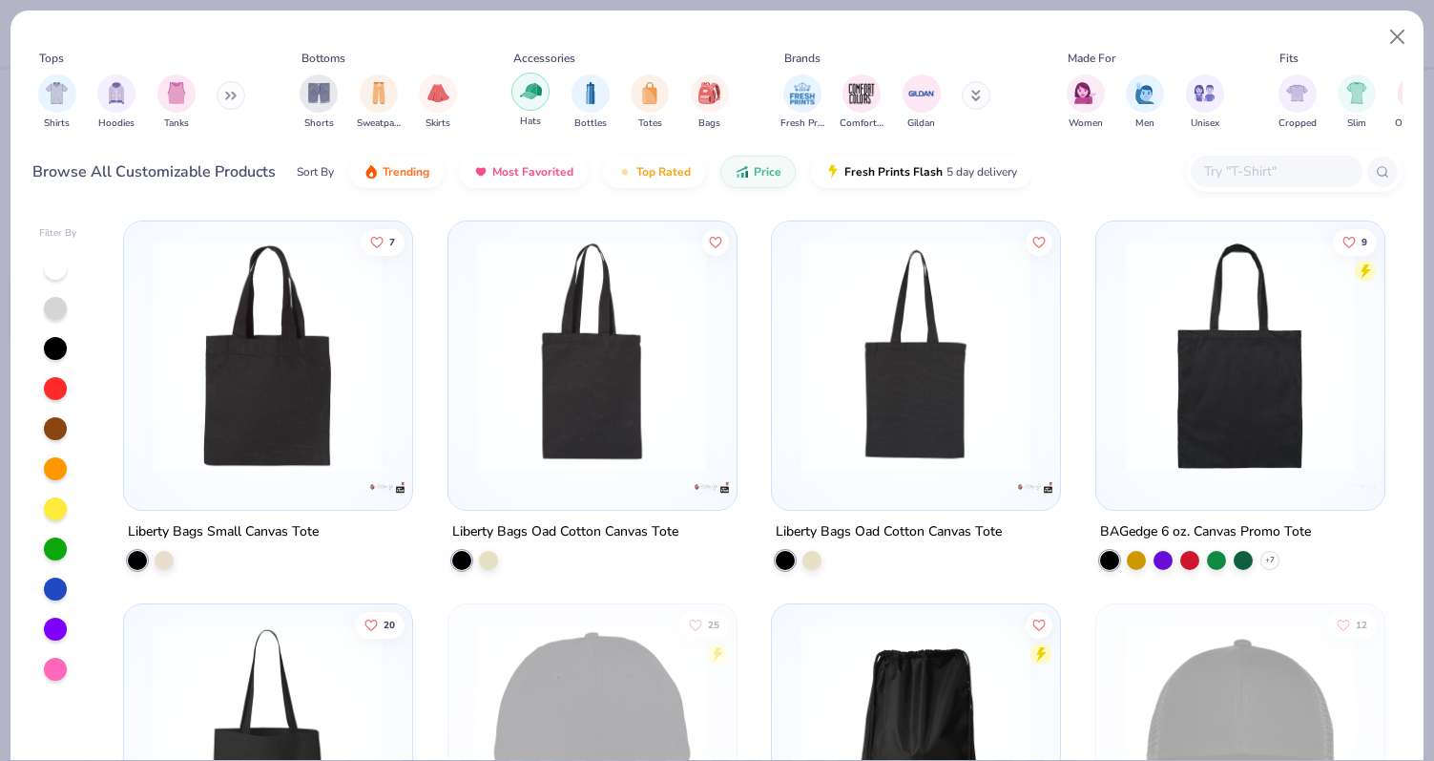
click at [528, 100] on img "filter for Hats" at bounding box center [531, 91] width 22 height 22
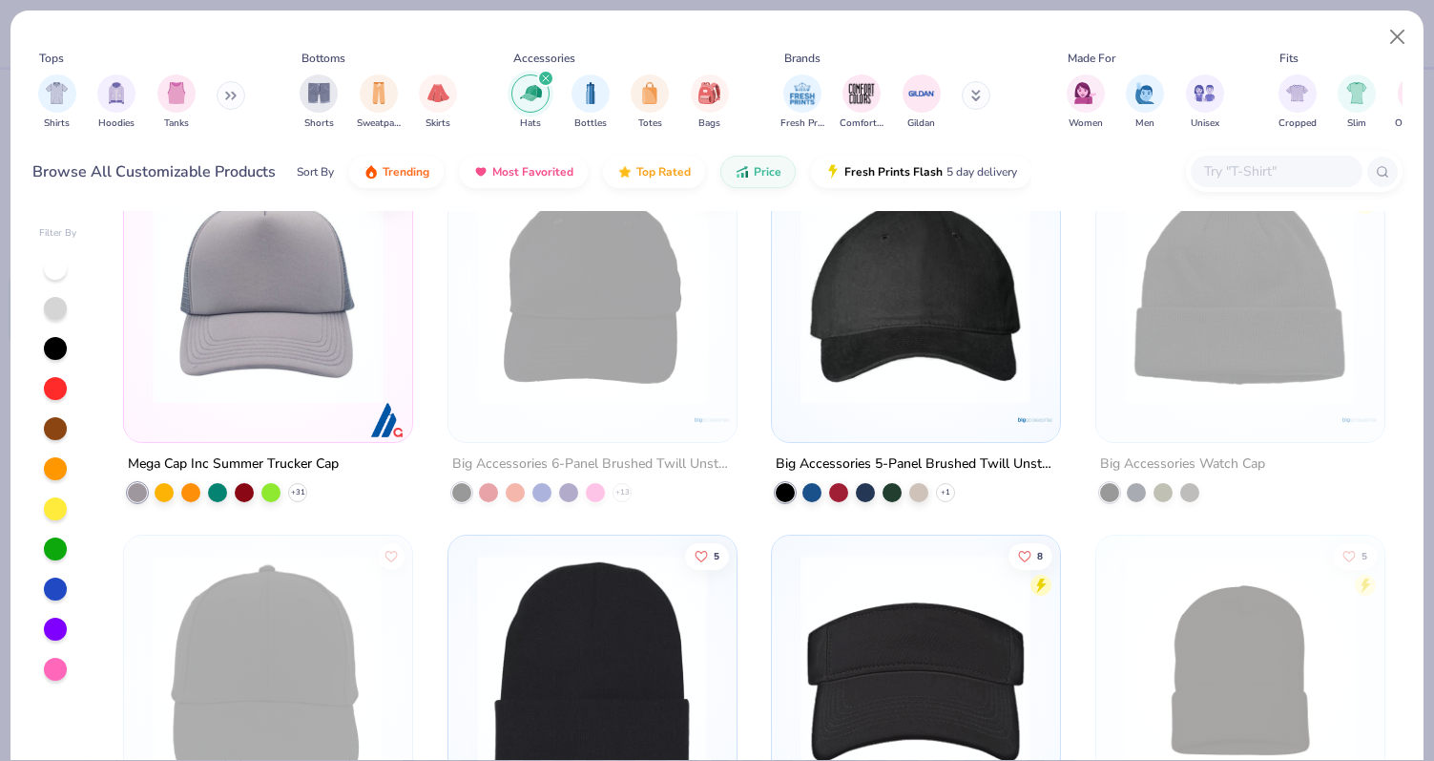
scroll to position [455, 0]
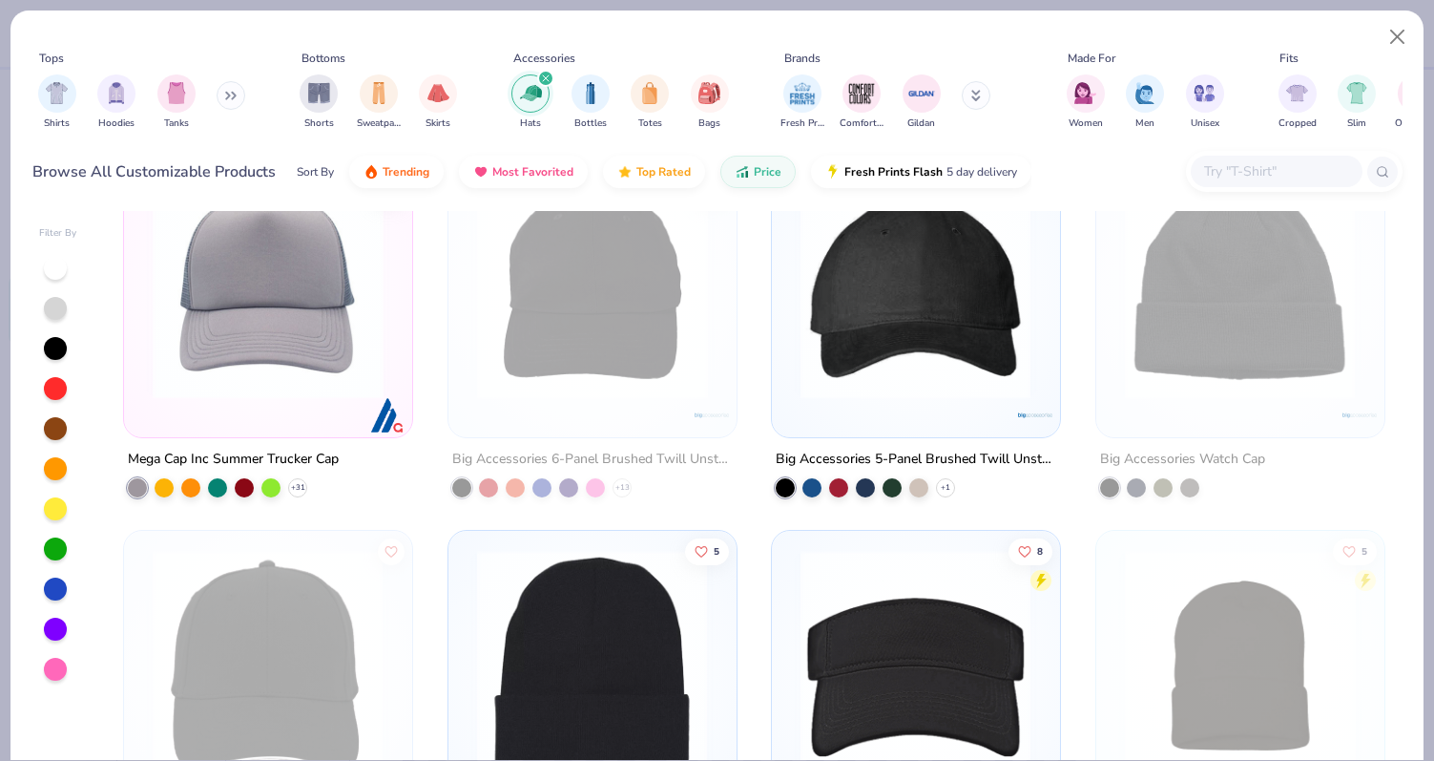
click at [229, 94] on icon at bounding box center [227, 96] width 3 height 7
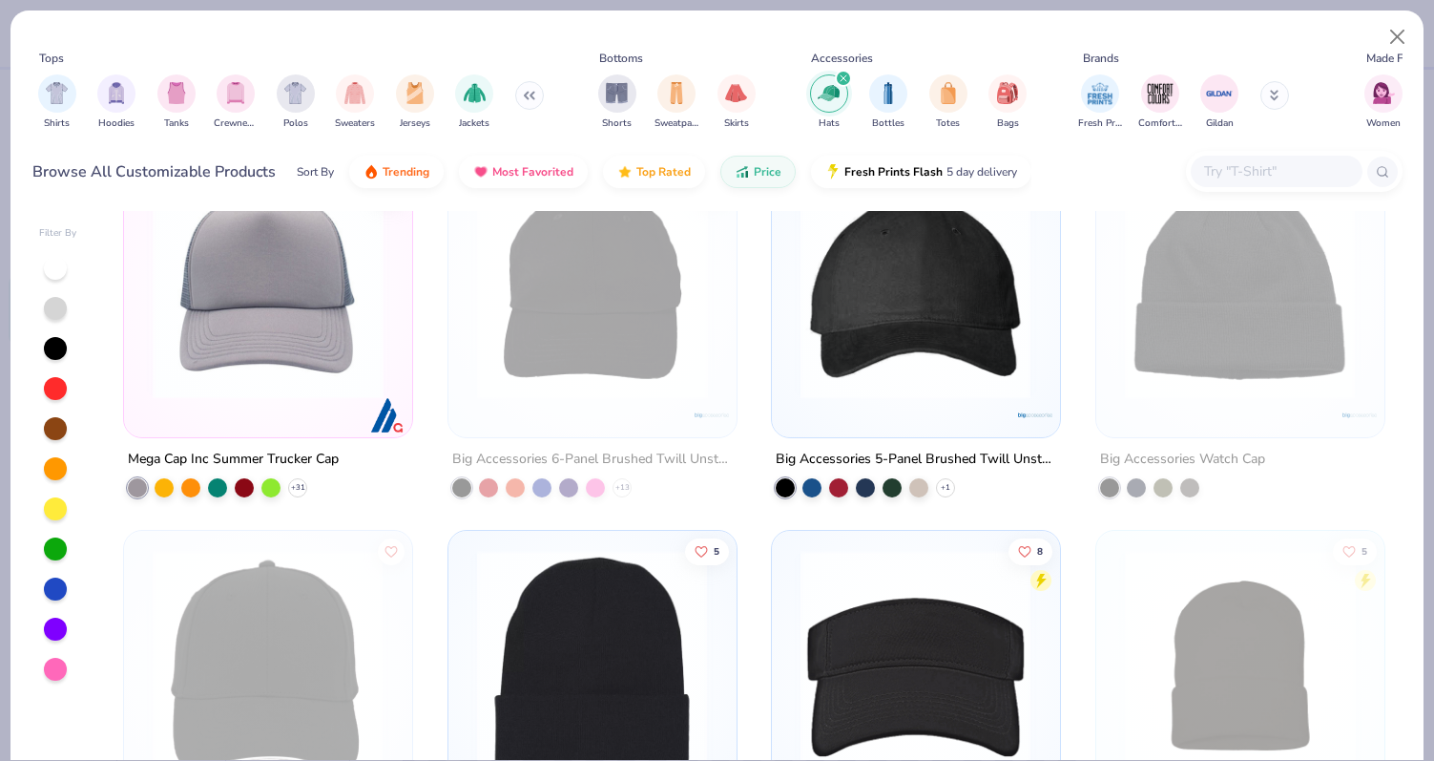
click at [531, 96] on icon at bounding box center [532, 96] width 3 height 7
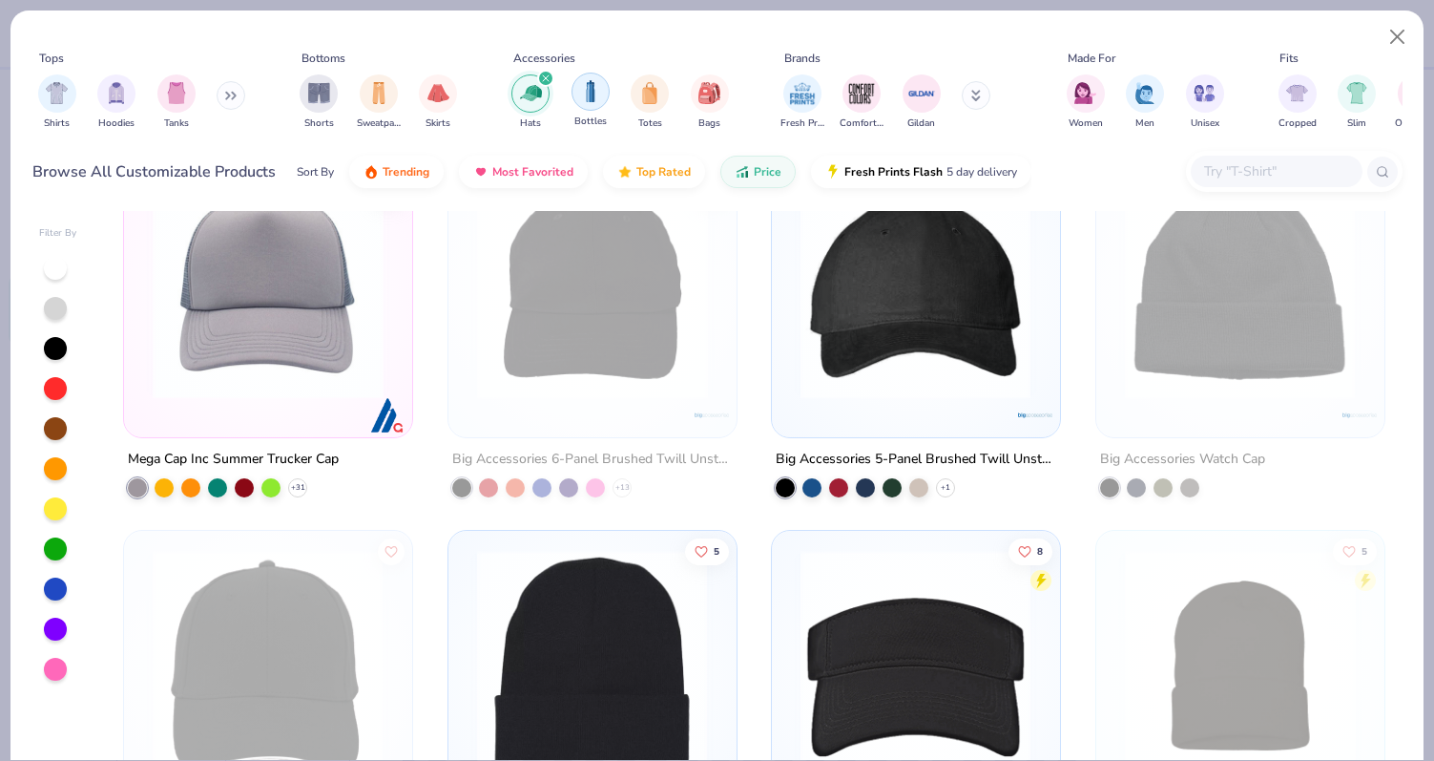
click at [598, 98] on img "filter for Bottles" at bounding box center [590, 91] width 21 height 22
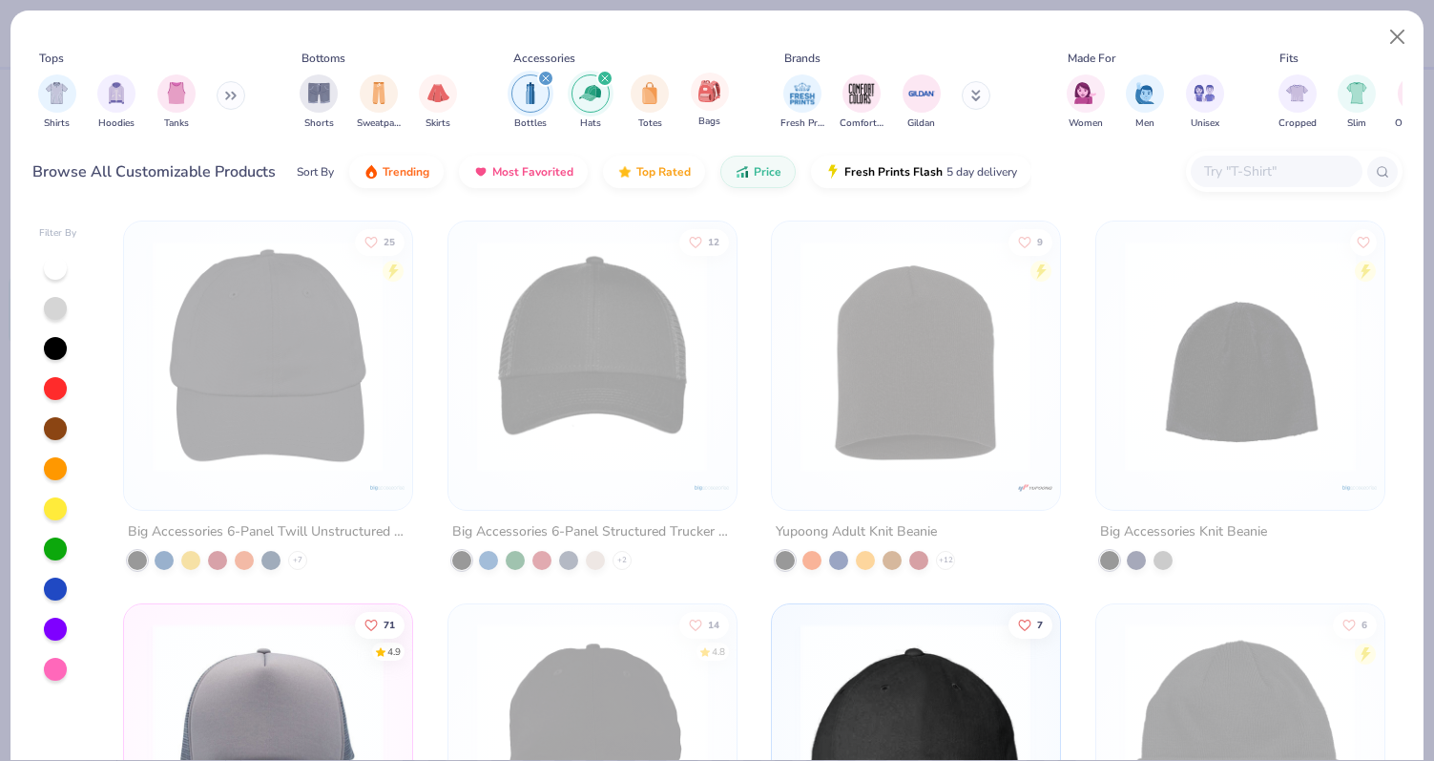
click at [696, 106] on div "Bags" at bounding box center [710, 101] width 38 height 56
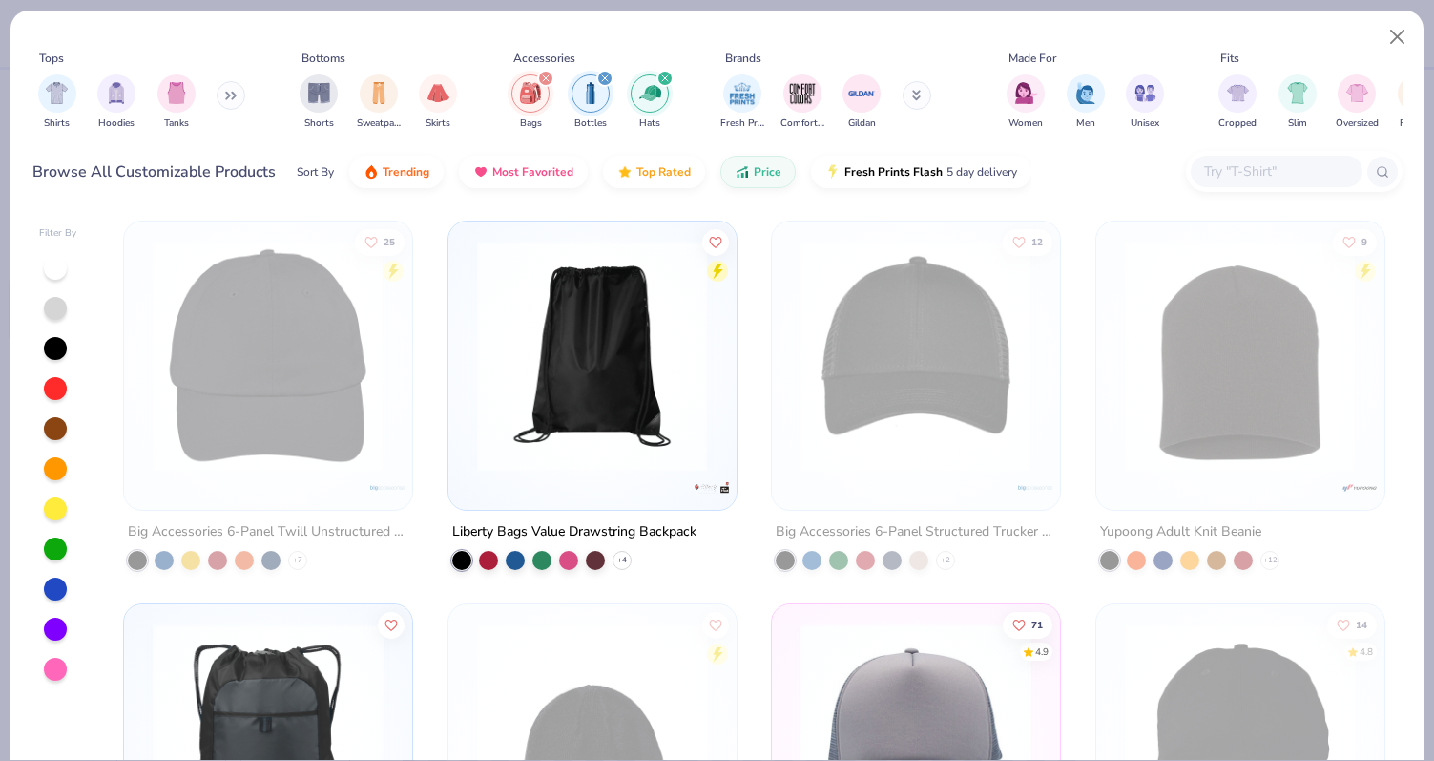
click at [664, 77] on icon "filter for Hats" at bounding box center [665, 78] width 8 height 8
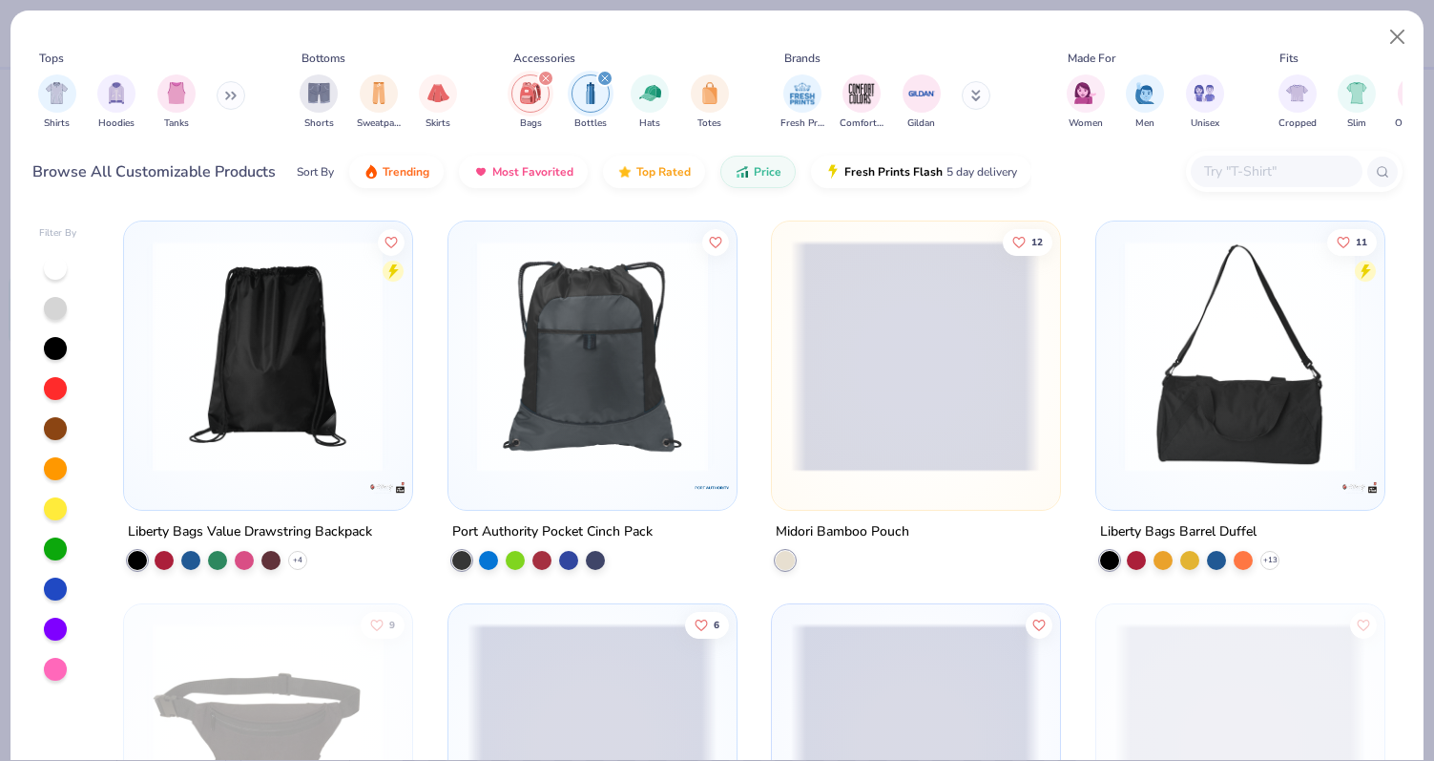
click at [603, 79] on icon "filter for Bottles" at bounding box center [605, 78] width 6 height 6
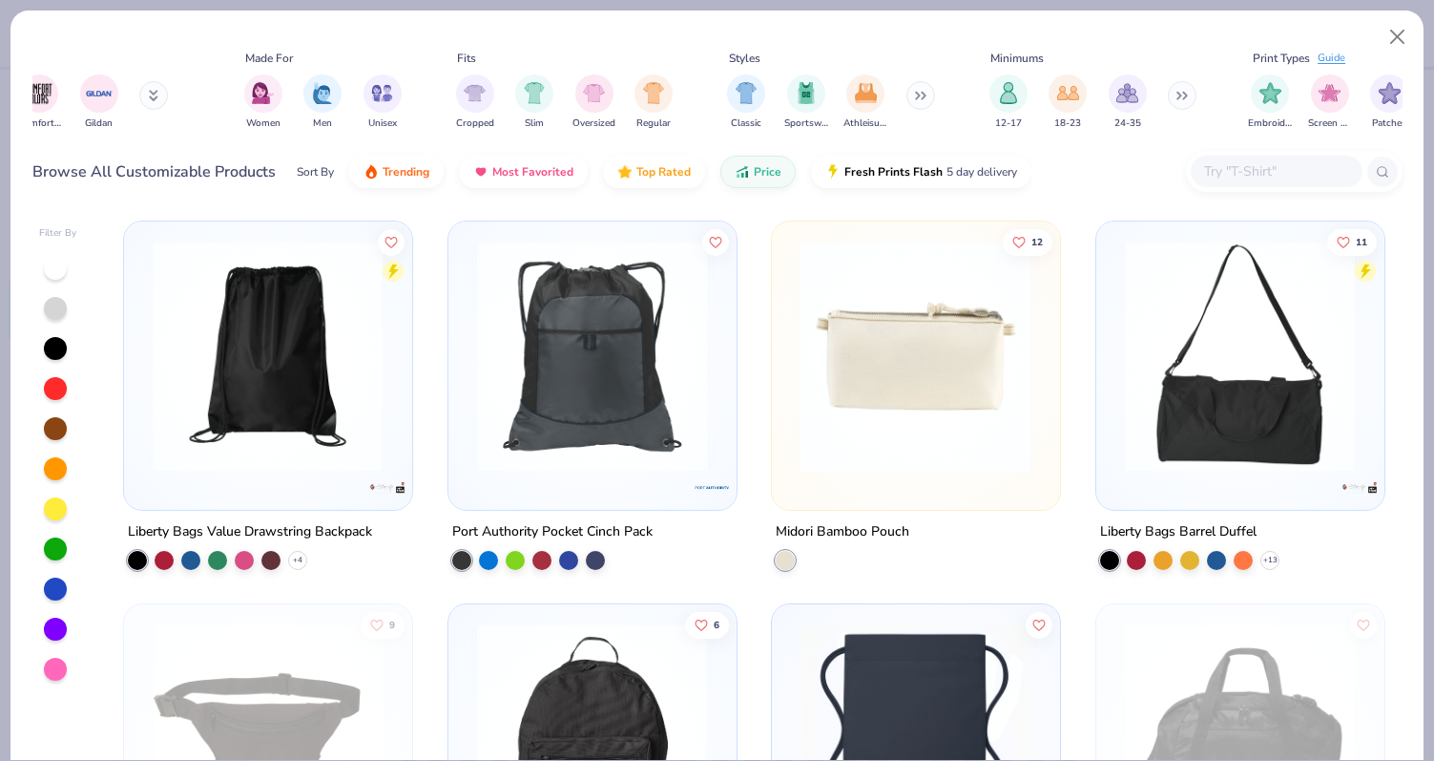
scroll to position [0, 885]
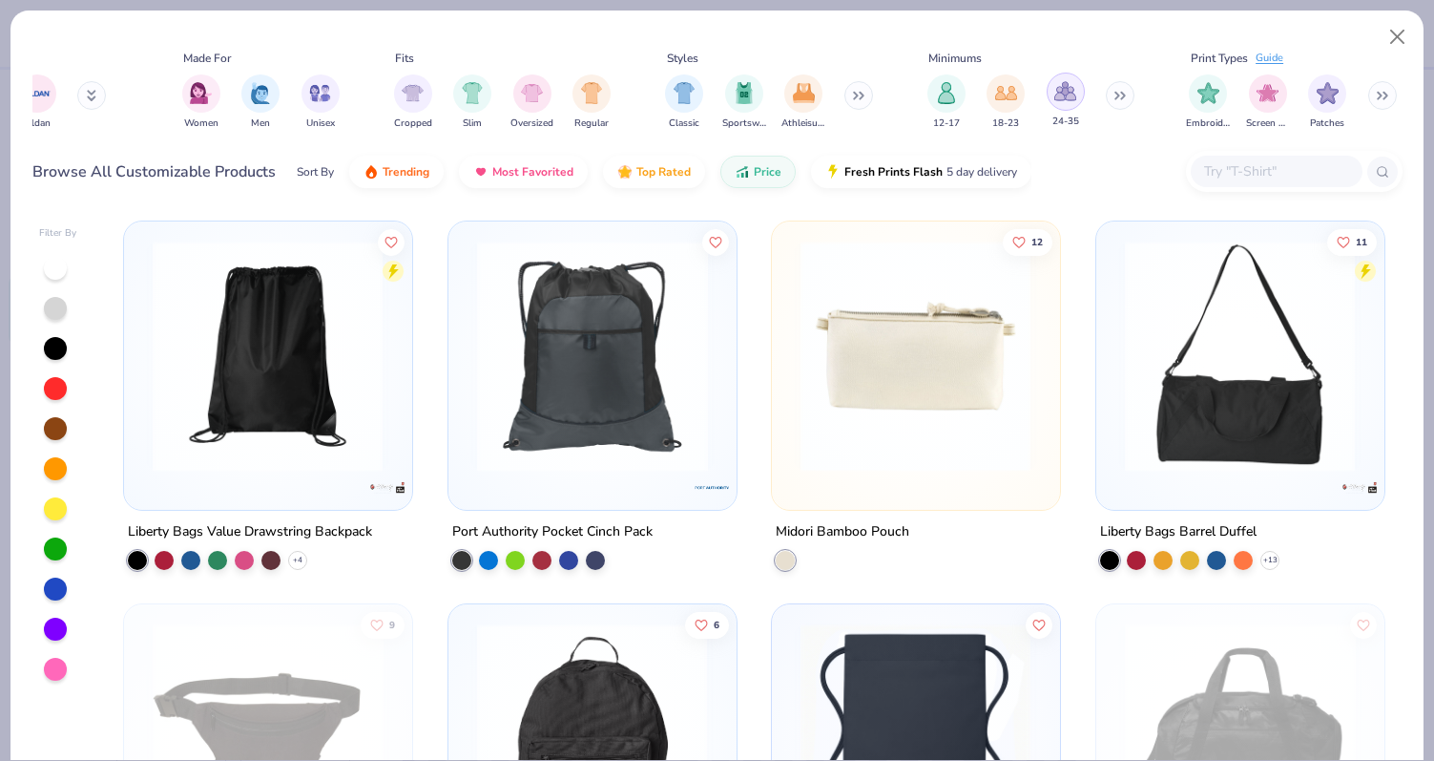
click at [1059, 95] on img "filter for 24-35" at bounding box center [1066, 91] width 22 height 22
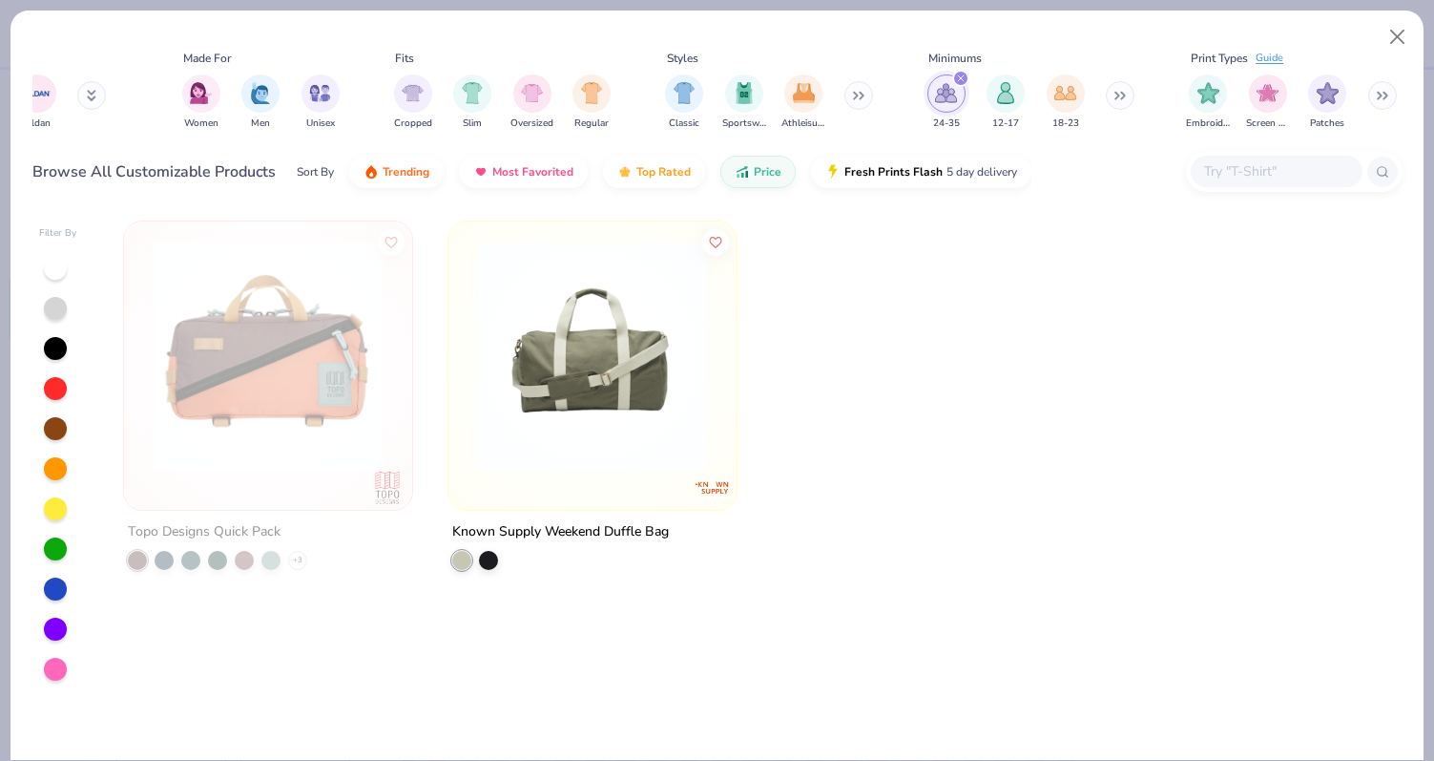
click at [962, 78] on icon "filter for 24-35" at bounding box center [961, 78] width 8 height 8
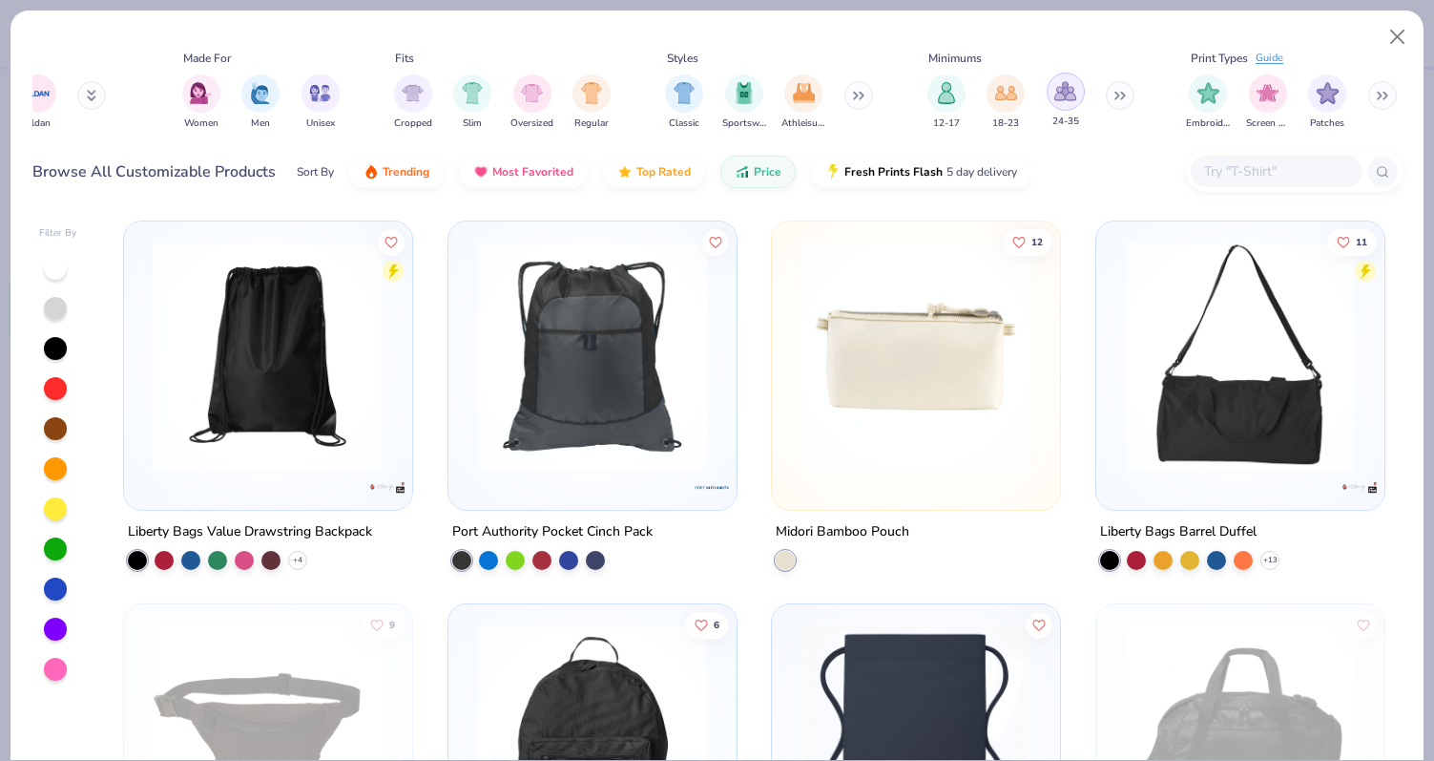
click at [1058, 89] on img "filter for 24-35" at bounding box center [1066, 91] width 22 height 22
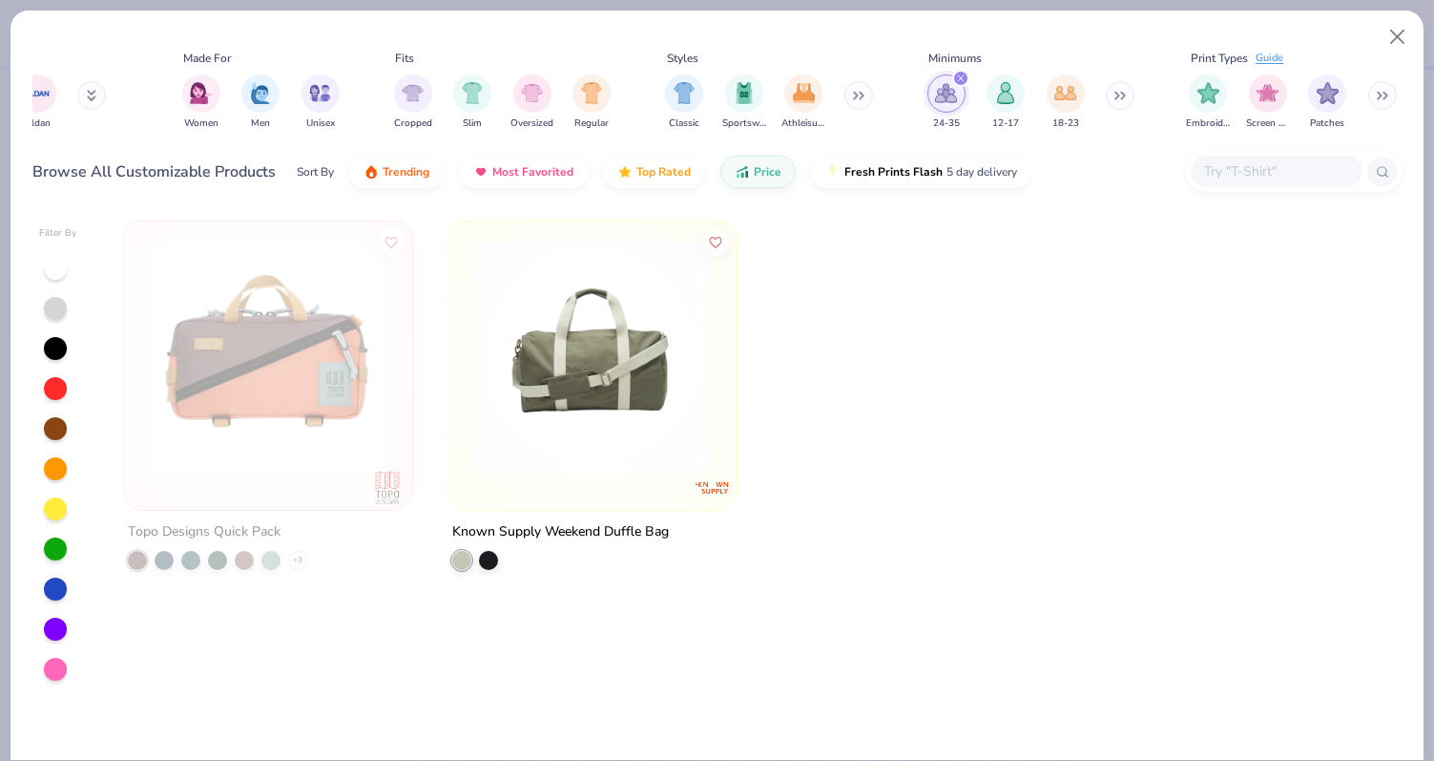
click at [965, 79] on div "filter for 24-35" at bounding box center [960, 78] width 17 height 17
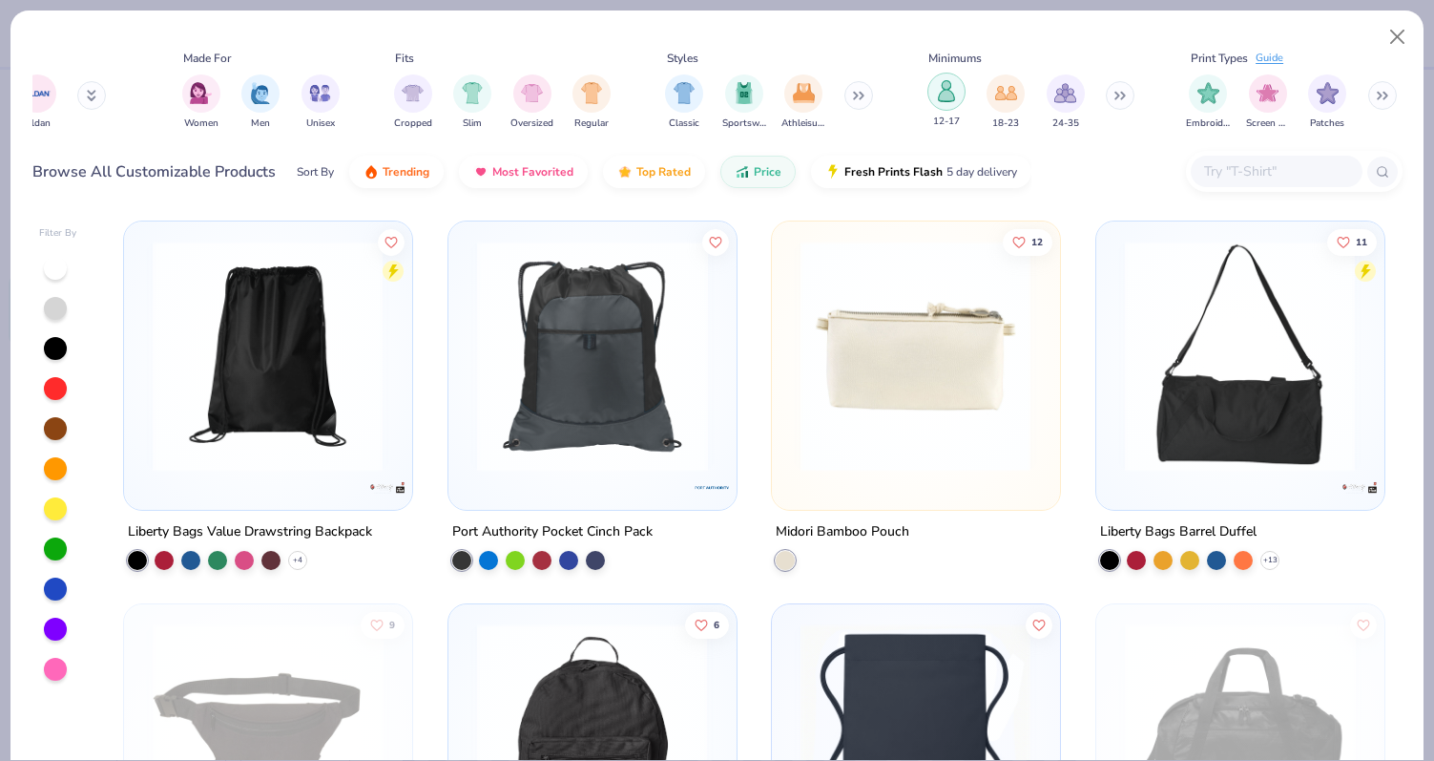
click at [955, 87] on img "filter for 12-17" at bounding box center [946, 91] width 21 height 22
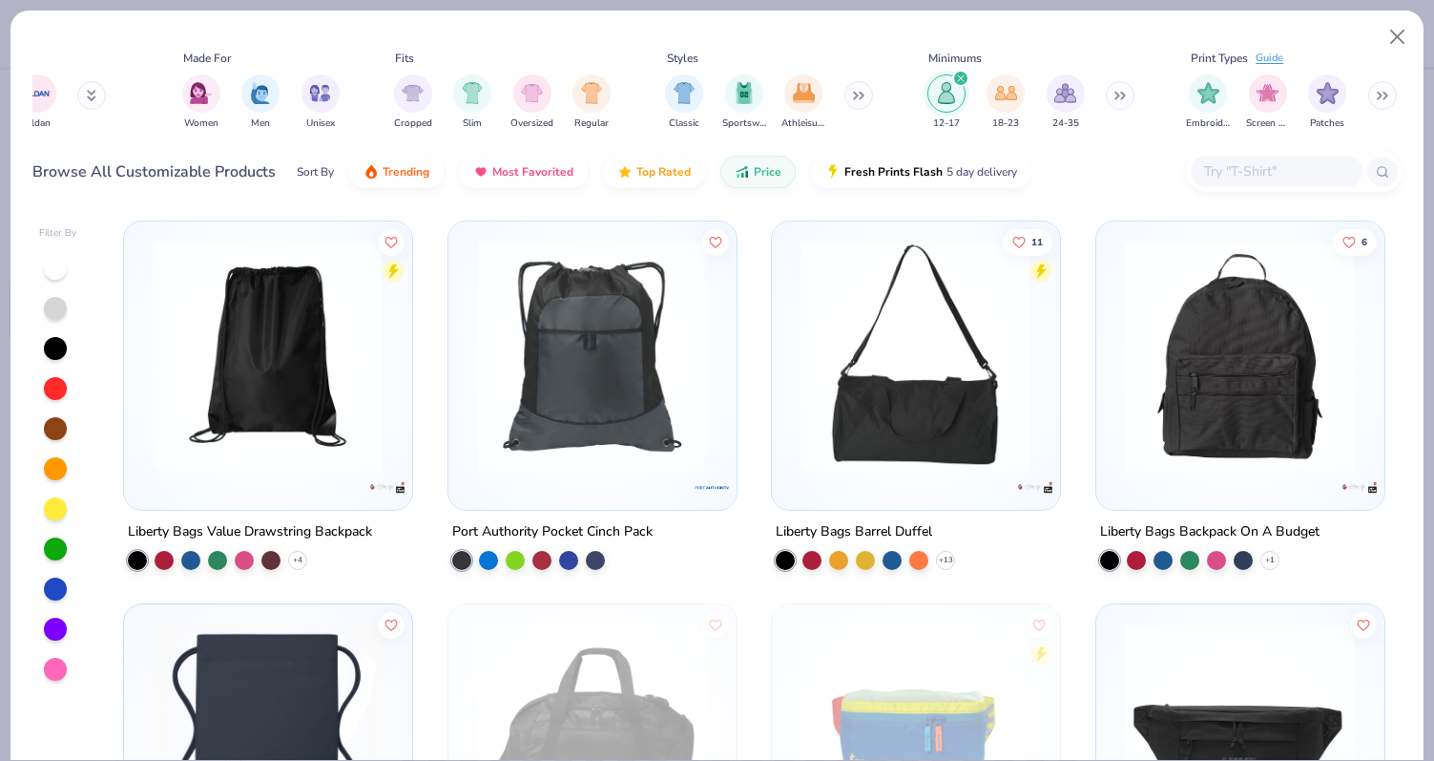
click at [956, 76] on div "filter for 12-17" at bounding box center [960, 78] width 17 height 17
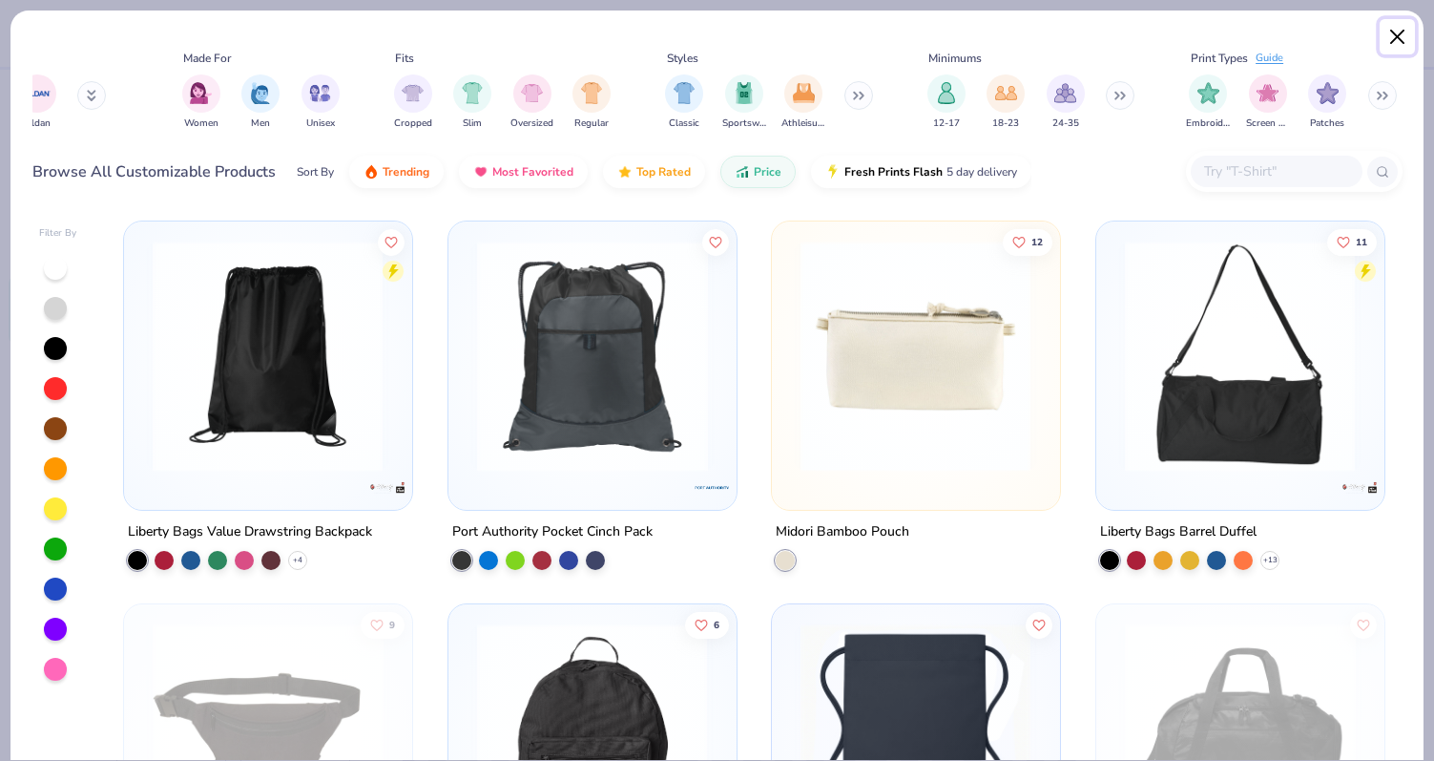
click at [1391, 31] on button "Close" at bounding box center [1398, 37] width 36 height 36
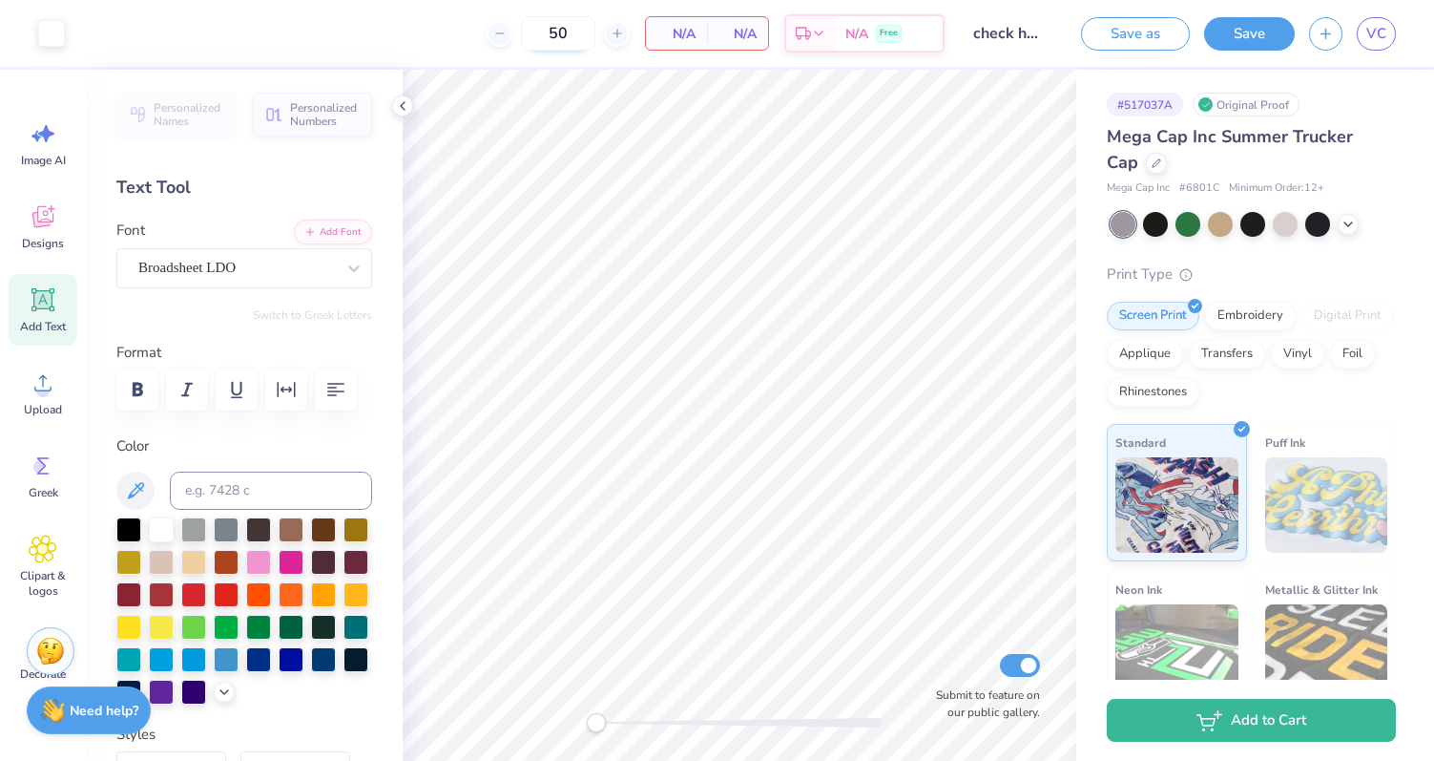
click at [575, 36] on input "50" at bounding box center [558, 33] width 74 height 34
click at [533, 41] on input "50" at bounding box center [496, 33] width 74 height 34
type input "5"
type input "7"
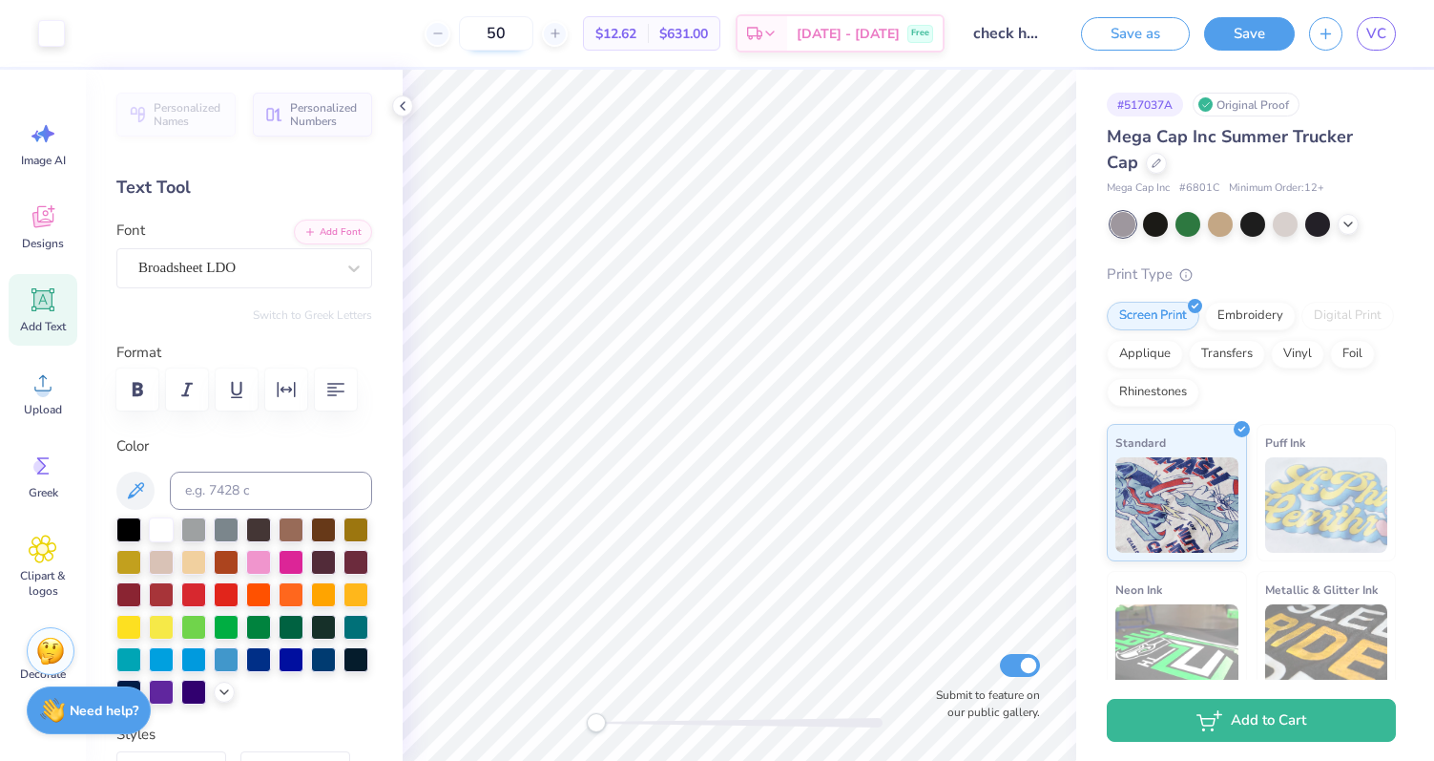
click at [520, 35] on input "50" at bounding box center [496, 33] width 74 height 34
type input "75"
